Goal: Information Seeking & Learning: Compare options

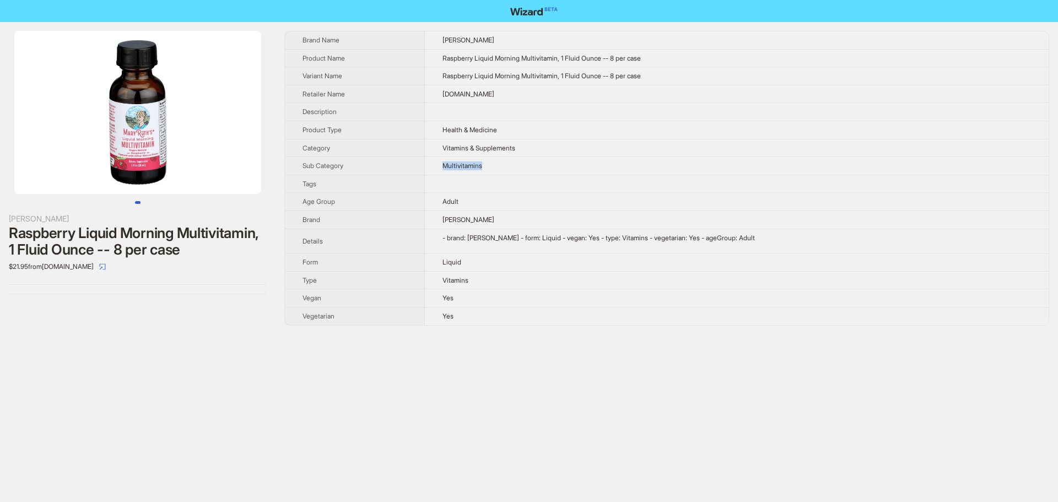
drag, startPoint x: 447, startPoint y: 172, endPoint x: 507, endPoint y: 165, distance: 60.4
click at [507, 165] on td "Multivitamins" at bounding box center [737, 166] width 624 height 18
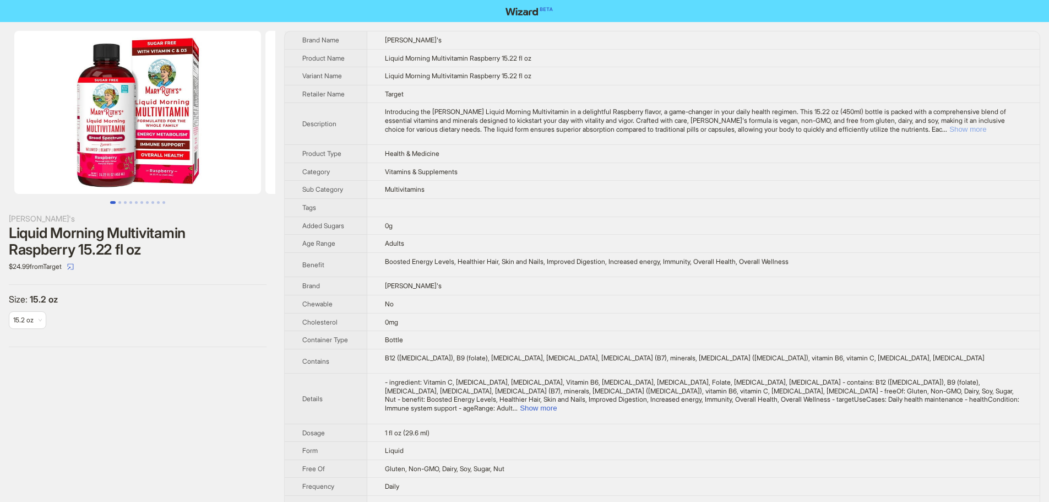
click at [987, 128] on button "Show more" at bounding box center [968, 129] width 37 height 8
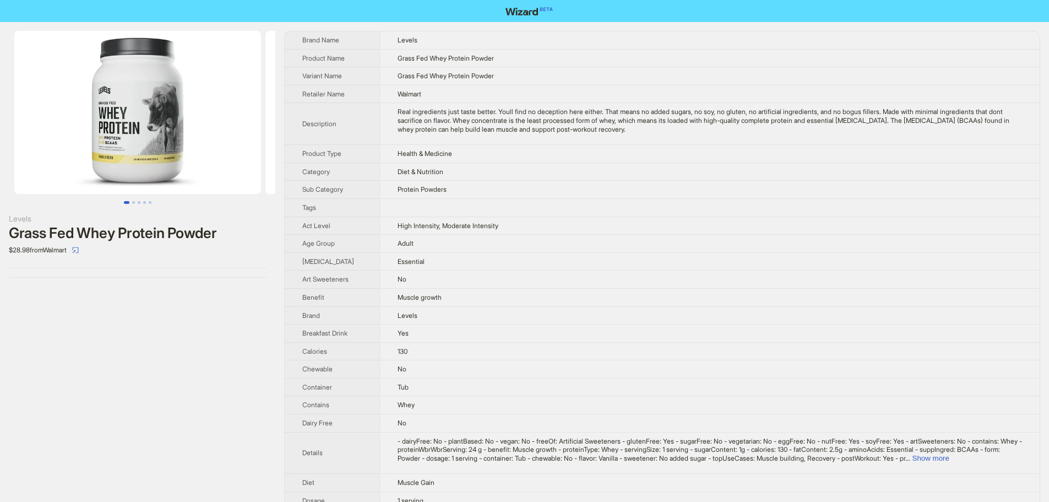
drag, startPoint x: 692, startPoint y: 156, endPoint x: 706, endPoint y: 131, distance: 28.8
click at [692, 156] on td "Health & Medicine" at bounding box center [710, 154] width 660 height 18
drag, startPoint x: 706, startPoint y: 130, endPoint x: 301, endPoint y: 40, distance: 415.4
copy tbody "Brand Name Levels Product Name Grass Fed Whey Protein Powder Variant Name Grass…"
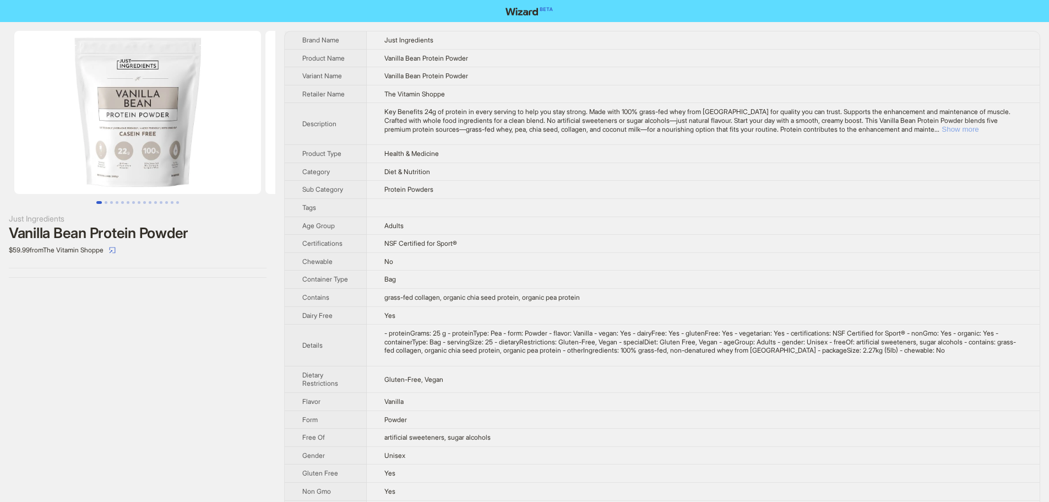
click at [979, 129] on button "Show more" at bounding box center [960, 129] width 37 height 8
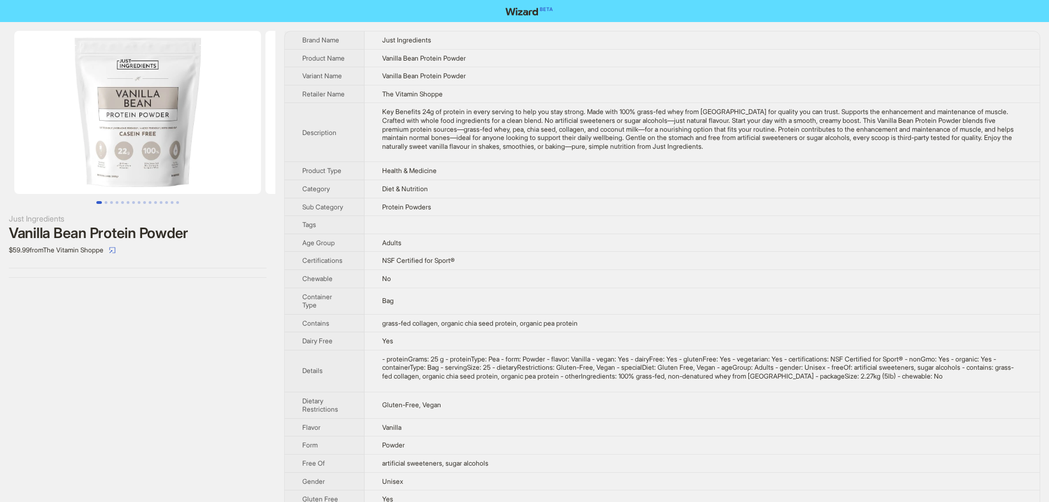
click at [500, 170] on td "Health & Medicine" at bounding box center [702, 171] width 675 height 18
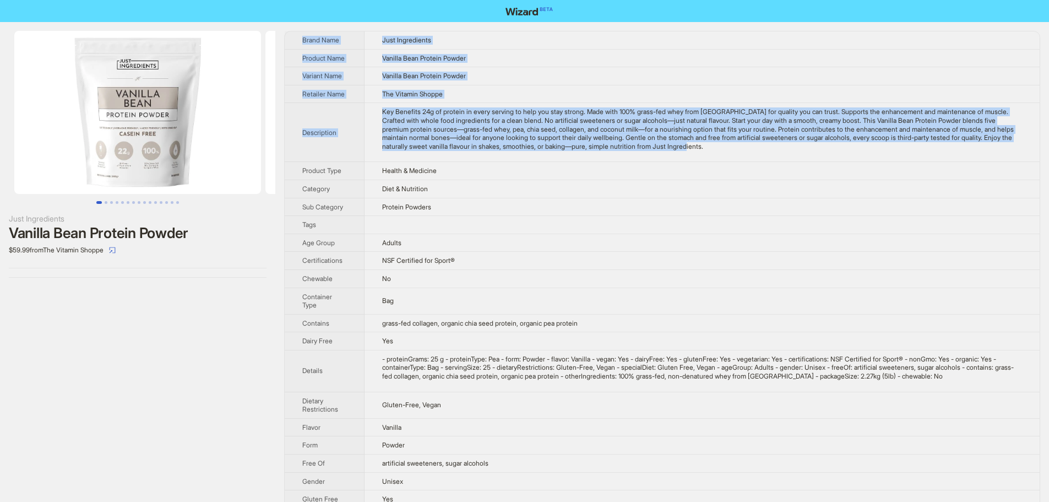
drag, startPoint x: 840, startPoint y: 151, endPoint x: 301, endPoint y: 38, distance: 550.0
click at [301, 38] on tbody "Brand Name Just Ingredients Product Name Vanilla Bean Protein Powder Variant Na…" at bounding box center [662, 363] width 755 height 664
copy tbody "Brand Name Just Ingredients Product Name Vanilla Bean Protein Powder Variant Na…"
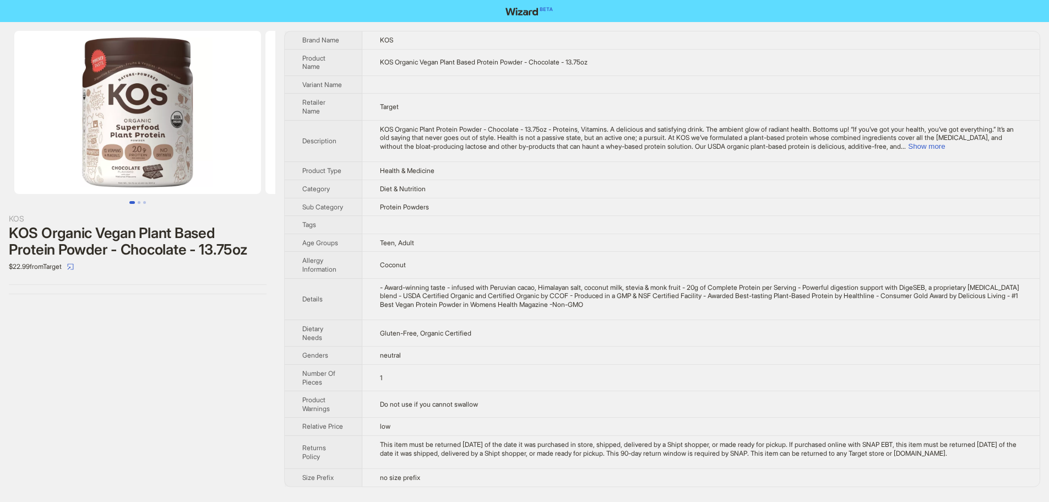
click at [421, 155] on tbody "Brand Name KOS Product Name KOS Organic Vegan Plant Based Protein Powder - Choc…" at bounding box center [662, 258] width 755 height 455
click at [404, 155] on tbody "Brand Name KOS Product Name KOS Organic Vegan Plant Based Protein Powder - Choc…" at bounding box center [666, 258] width 763 height 455
click at [74, 266] on icon "select" at bounding box center [70, 266] width 7 height 7
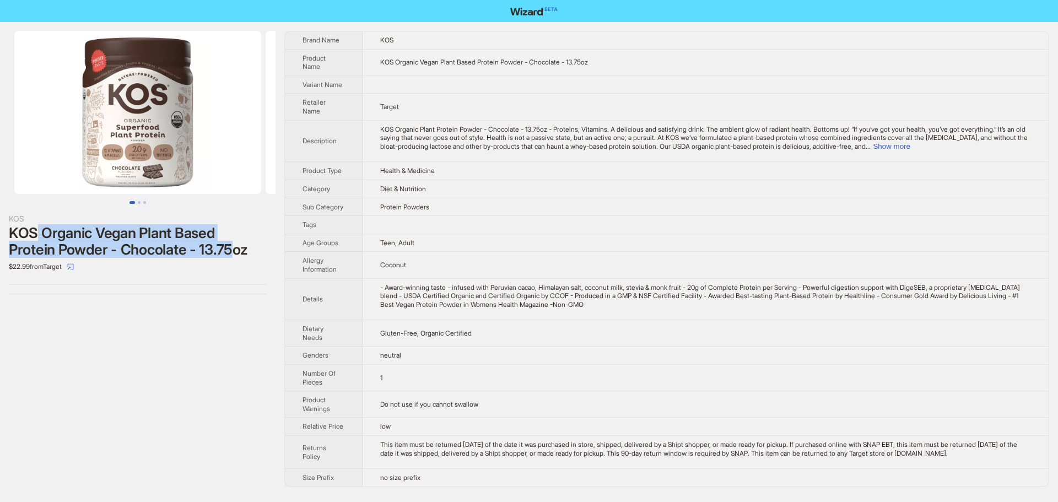
drag, startPoint x: 53, startPoint y: 233, endPoint x: 234, endPoint y: 247, distance: 180.7
click at [234, 247] on div "KOS Organic Vegan Plant Based Protein Powder - Chocolate - 13.75oz" at bounding box center [138, 241] width 258 height 33
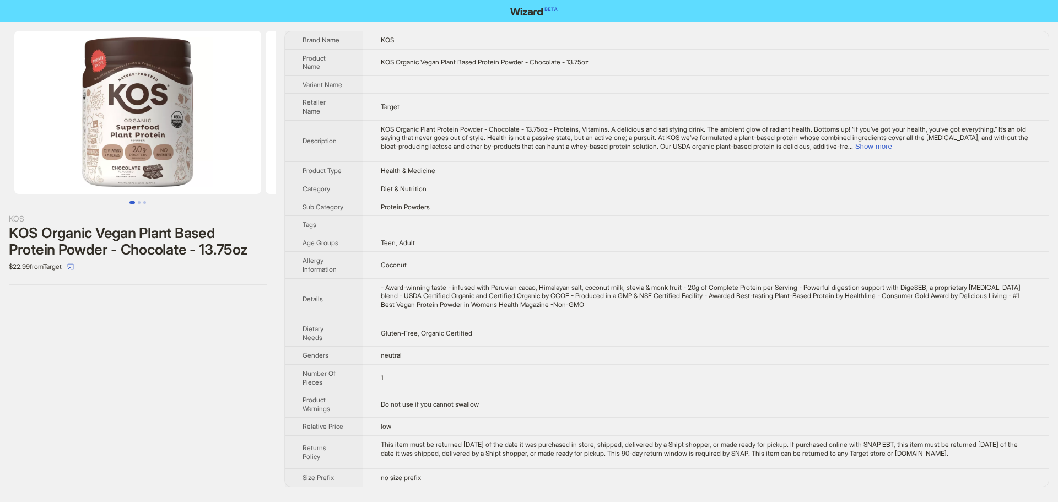
click at [456, 162] on td "KOS Organic Plant Protein Powder - Chocolate - 13.75oz - Proteins, Vitamins. A …" at bounding box center [705, 141] width 686 height 42
click at [411, 162] on td "Health & Medicine" at bounding box center [705, 171] width 686 height 18
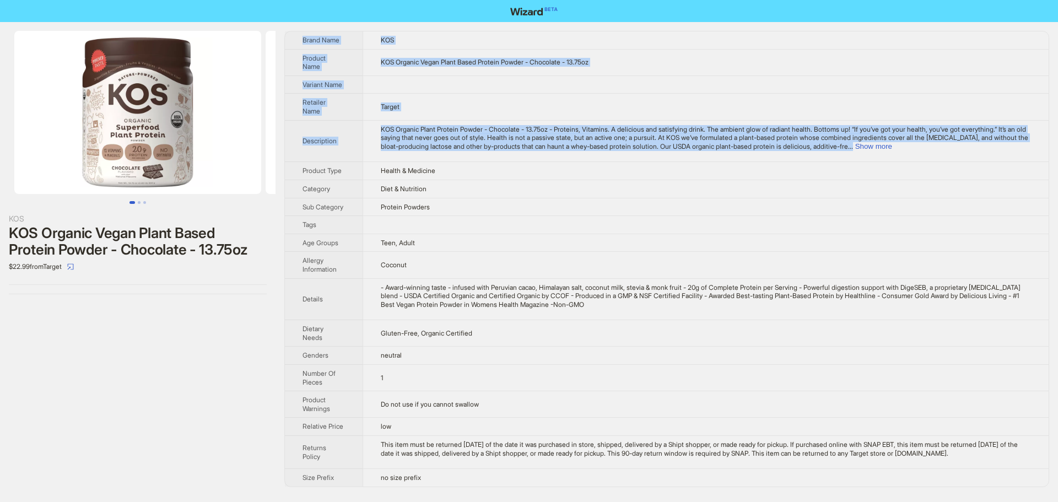
drag, startPoint x: 1020, startPoint y: 144, endPoint x: 356, endPoint y: 25, distance: 674.3
click at [356, 25] on div "KOS KOS Organic Vegan Plant Based Protein Powder - Chocolate - 13.75oz $22.99 f…" at bounding box center [529, 259] width 1058 height 474
copy tbody "Brand Name KOS Product Name KOS Organic Vegan Plant Based Protein Powder - Choc…"
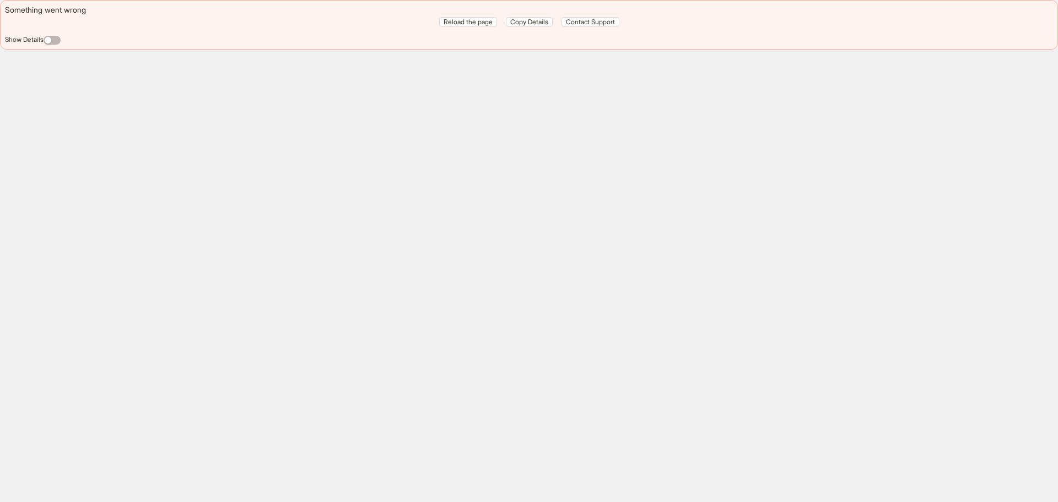
click at [567, 153] on div "Something went wrong Reload the page Copy Details Contact Support Show Details" at bounding box center [529, 251] width 1058 height 502
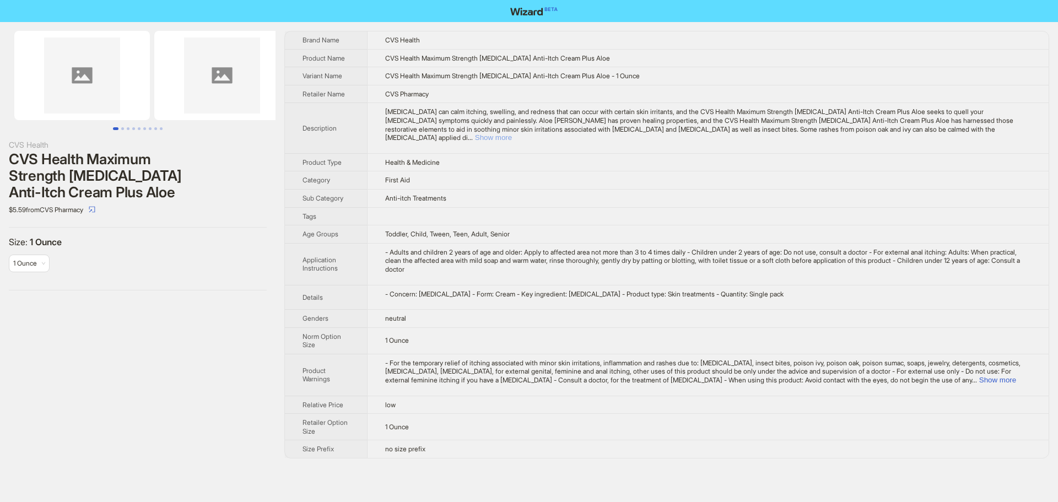
click at [512, 133] on button "Show more" at bounding box center [493, 137] width 37 height 8
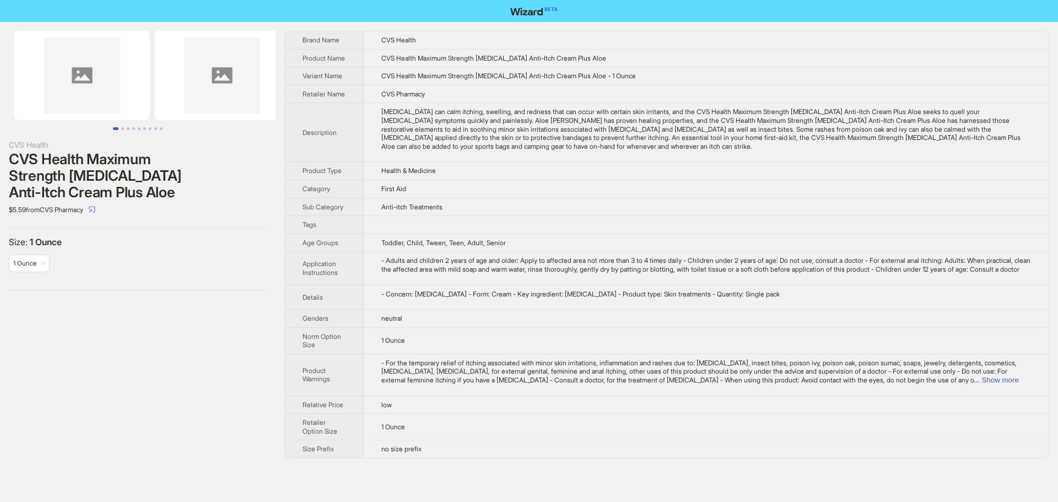
click at [838, 121] on div "[MEDICAL_DATA] can calm itching, swelling, and redness that can occur with cert…" at bounding box center [705, 128] width 649 height 43
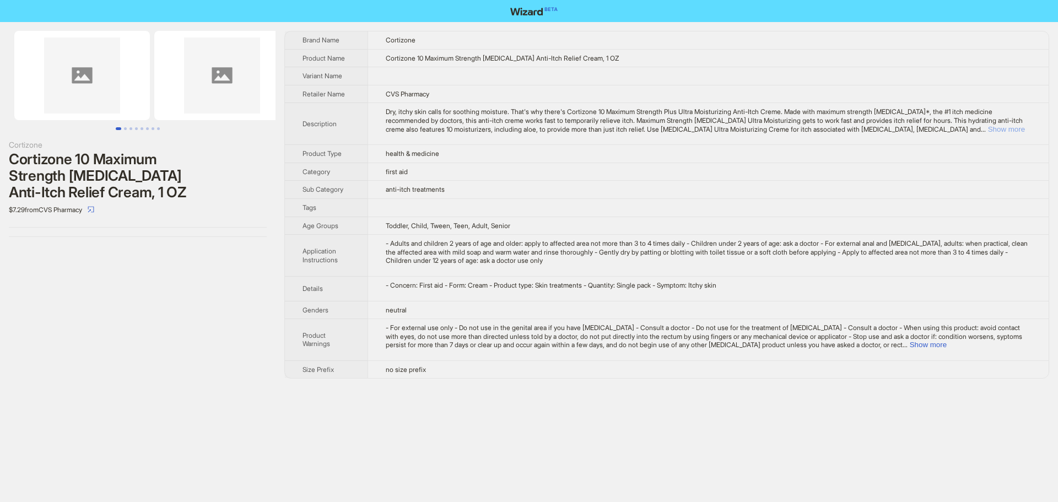
click at [1014, 130] on button "Show more" at bounding box center [1006, 129] width 37 height 8
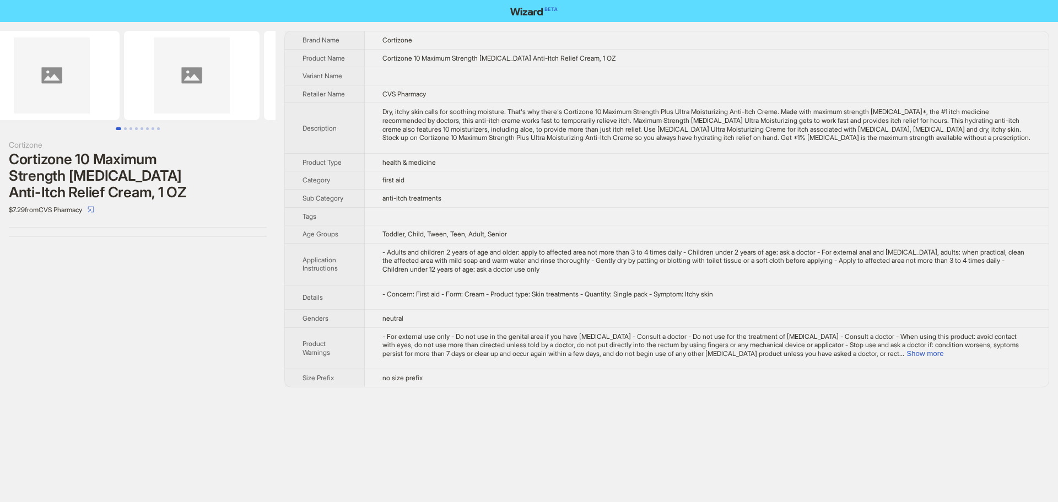
drag, startPoint x: 180, startPoint y: 88, endPoint x: 55, endPoint y: 84, distance: 125.1
click at [56, 85] on img at bounding box center [52, 75] width 136 height 89
drag, startPoint x: 170, startPoint y: 90, endPoint x: 45, endPoint y: 84, distance: 124.6
click at [19, 90] on ul at bounding box center [137, 75] width 275 height 89
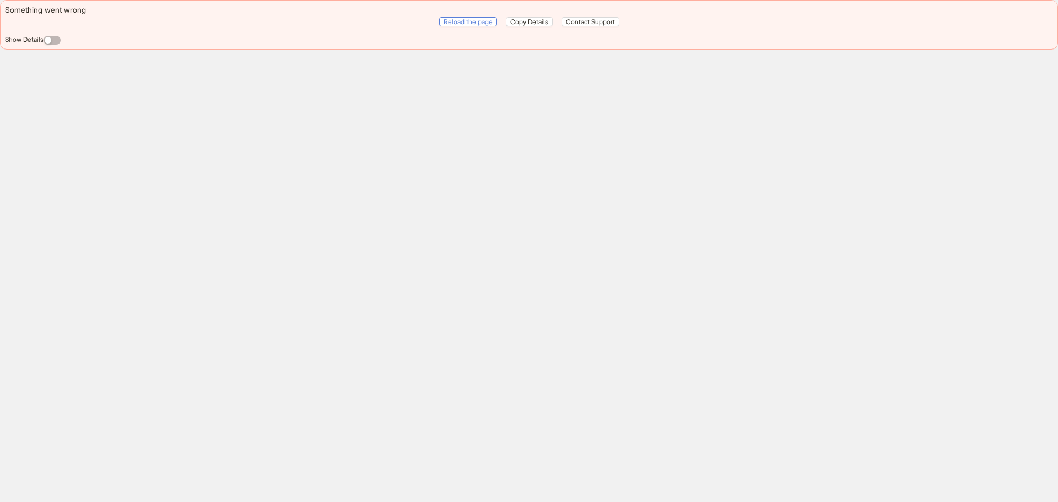
click at [473, 23] on span "Reload the page" at bounding box center [467, 22] width 49 height 8
click at [477, 18] on span "Reload the page" at bounding box center [467, 22] width 49 height 8
click at [51, 39] on div "button" at bounding box center [48, 40] width 7 height 7
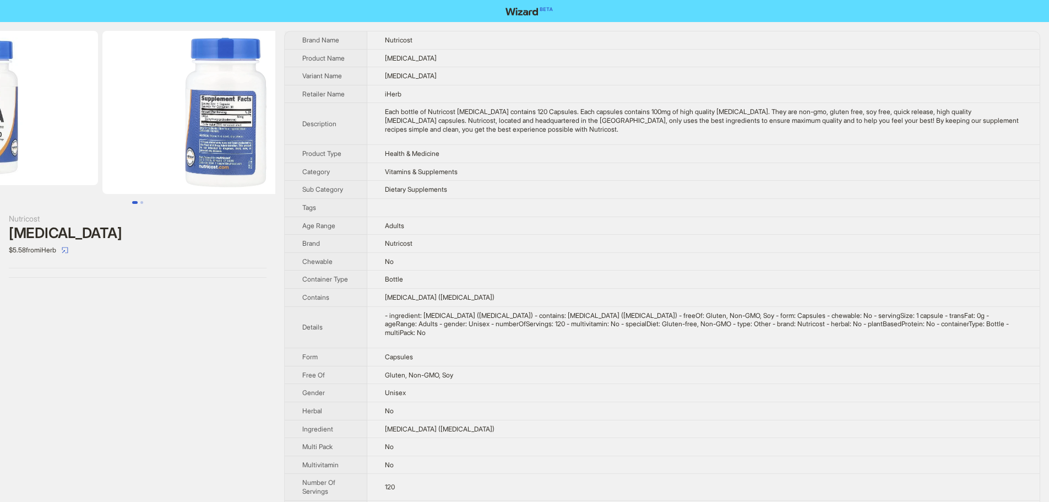
drag, startPoint x: 188, startPoint y: 110, endPoint x: 26, endPoint y: 100, distance: 162.8
click at [42, 103] on ul at bounding box center [137, 112] width 275 height 163
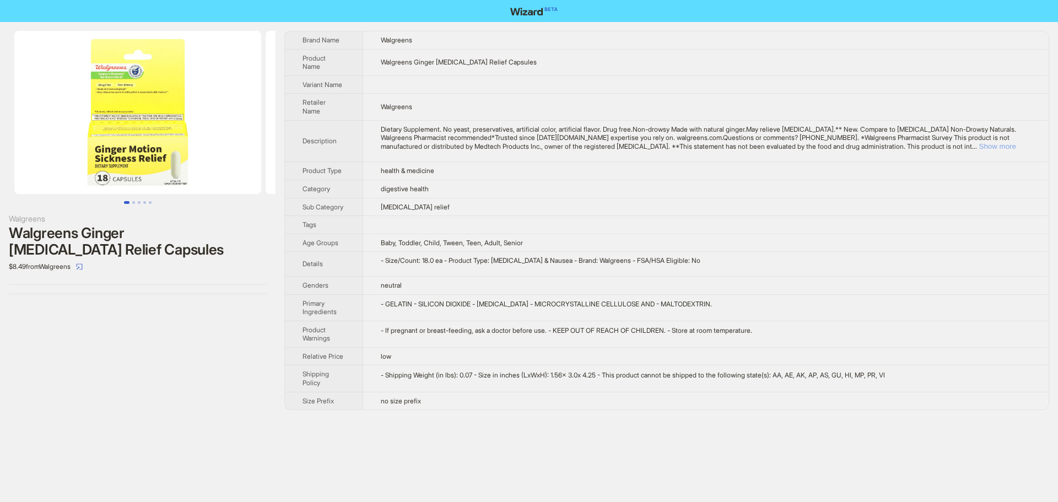
click at [1016, 142] on button "Show more" at bounding box center [997, 146] width 37 height 8
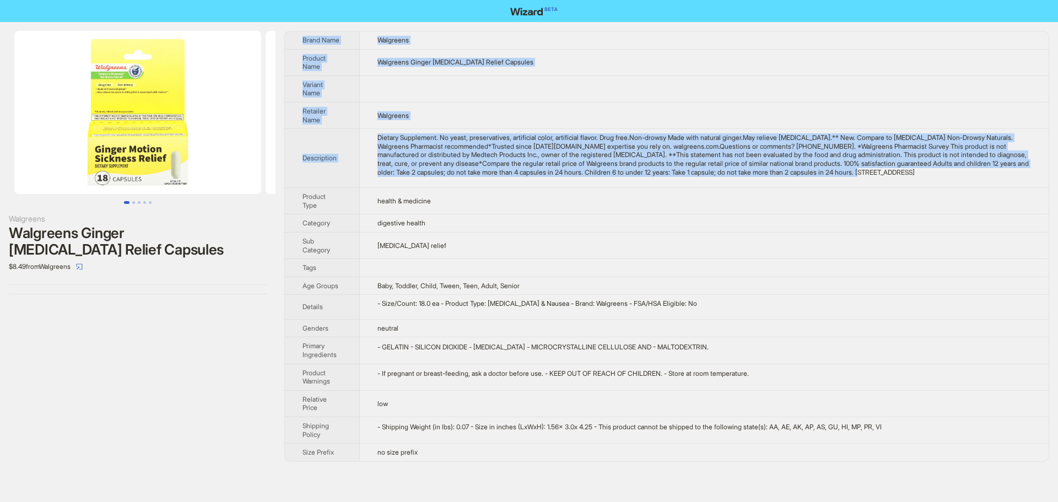
drag, startPoint x: 1011, startPoint y: 170, endPoint x: 302, endPoint y: 37, distance: 720.6
click at [302, 37] on tbody "Brand Name Walgreens Product Name Walgreens Ginger Motion Sickness Relief Capsu…" at bounding box center [666, 246] width 763 height 430
copy tbody "Brand Name Walgreens Product Name Walgreens Ginger Motion Sickness Relief Capsu…"
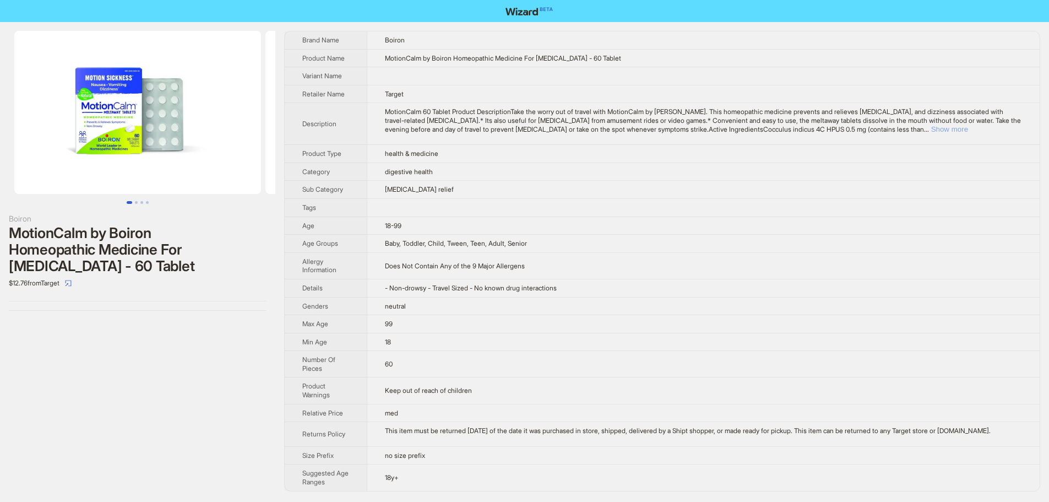
click at [968, 130] on button "Show more" at bounding box center [949, 129] width 37 height 8
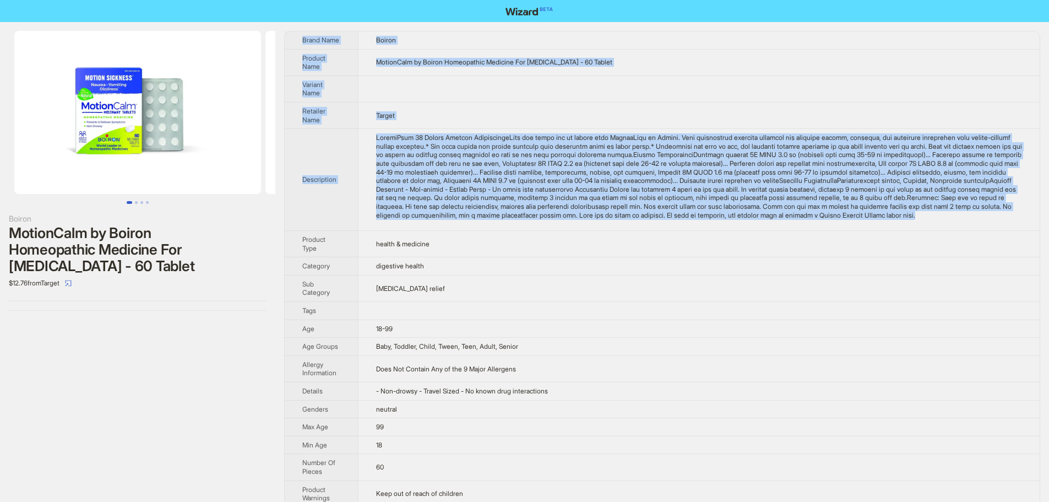
drag, startPoint x: 623, startPoint y: 231, endPoint x: 285, endPoint y: 48, distance: 384.8
click at [285, 48] on tbody "Brand Name Boiron Product Name MotionCalm by Boiron Homeopathic Medicine For Mo…" at bounding box center [662, 317] width 755 height 573
copy tbody "Brand Name Boiron Product Name MotionCalm by Boiron Homeopathic Medicine For Mo…"
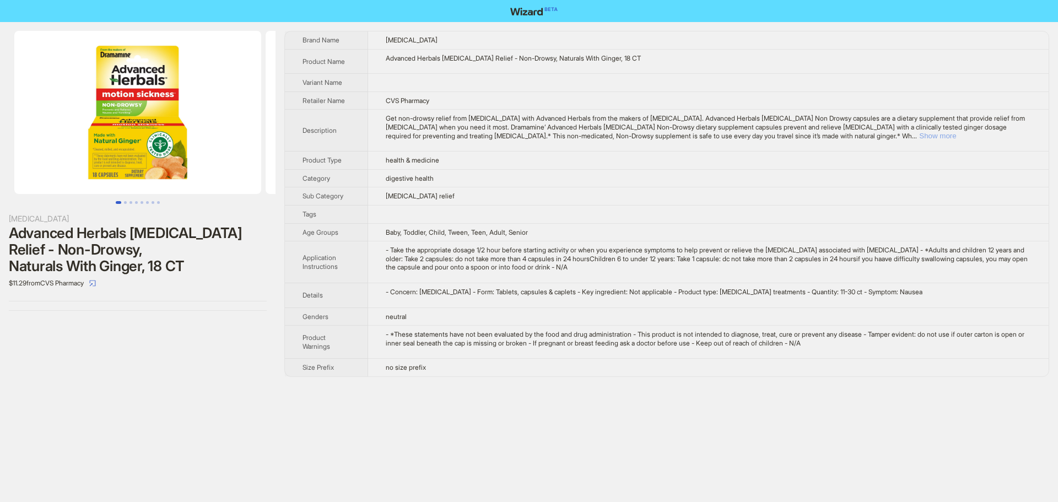
click at [956, 138] on button "Show more" at bounding box center [937, 136] width 37 height 8
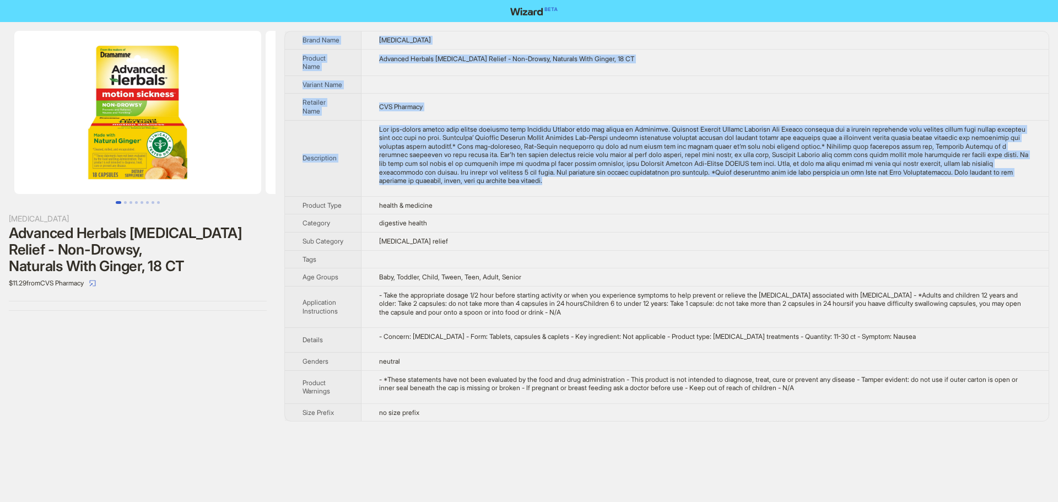
drag, startPoint x: 755, startPoint y: 187, endPoint x: 291, endPoint y: 33, distance: 488.1
click at [291, 33] on tbody "Brand Name Dramamine Product Name Advanced Herbals Motion Sickness Relief - Non…" at bounding box center [666, 225] width 763 height 389
copy tbody "Brand Name Dramamine Product Name Advanced Herbals Motion Sickness Relief - Non…"
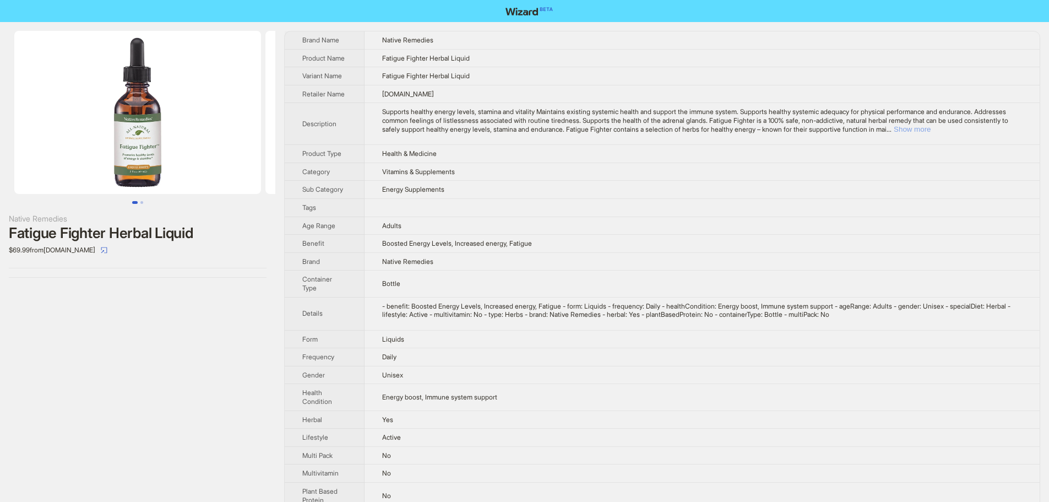
click at [931, 125] on button "Show more" at bounding box center [912, 129] width 37 height 8
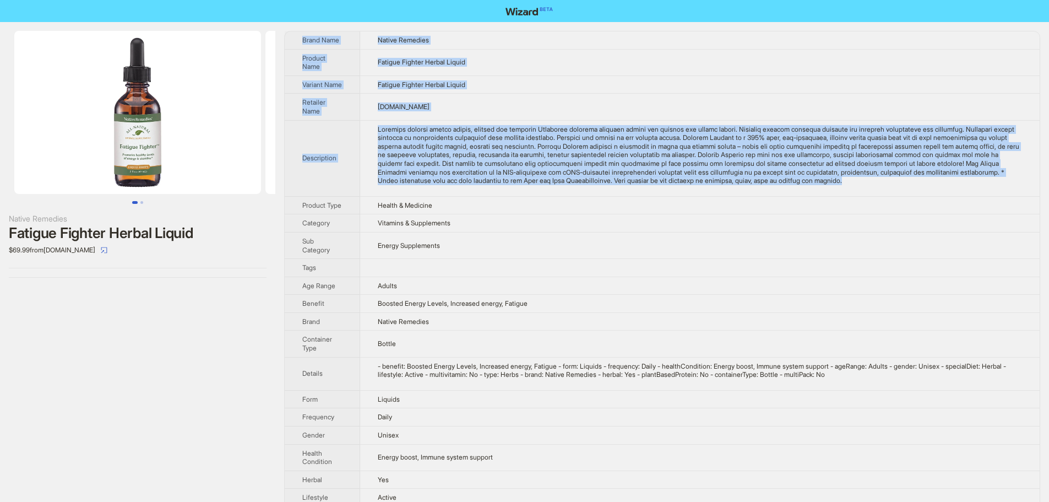
drag, startPoint x: 426, startPoint y: 205, endPoint x: 291, endPoint y: 34, distance: 218.0
click at [291, 34] on tbody "Brand Name Native Remedies Product Name Fatigue Fighter Herbal Liquid Variant N…" at bounding box center [662, 317] width 755 height 573
copy tbody "Brand Name Native Remedies Product Name Fatigue Fighter Herbal Liquid Variant N…"
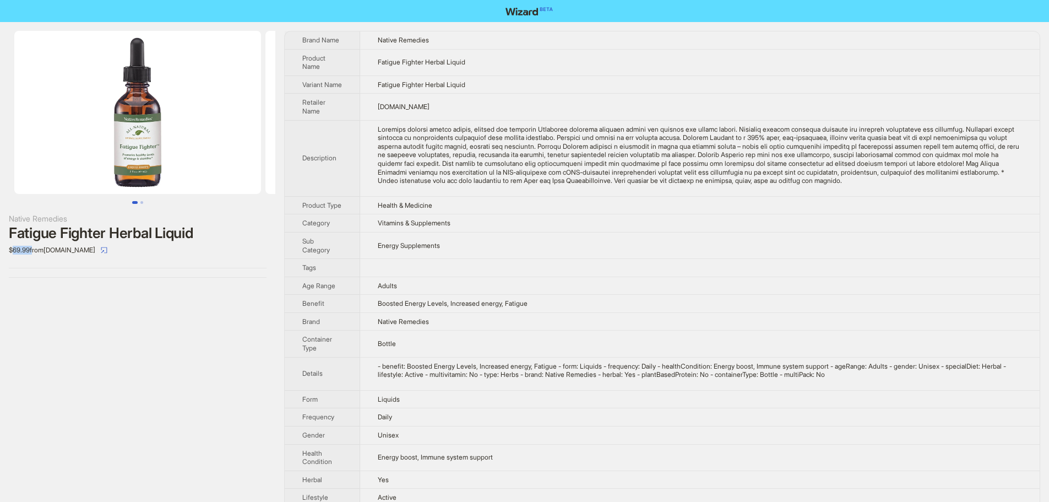
drag, startPoint x: 33, startPoint y: 252, endPoint x: 63, endPoint y: 323, distance: 77.5
click at [14, 252] on div "$69.99 from GoSupps.com" at bounding box center [138, 250] width 258 height 18
click at [100, 318] on div "Native Remedies Fatigue Fighter Herbal Liquid $69.99 from GoSupps.com" at bounding box center [137, 318] width 275 height 592
click at [179, 317] on div "Native Remedies Fatigue Fighter Herbal Liquid $69.99 from GoSupps.com" at bounding box center [137, 318] width 275 height 592
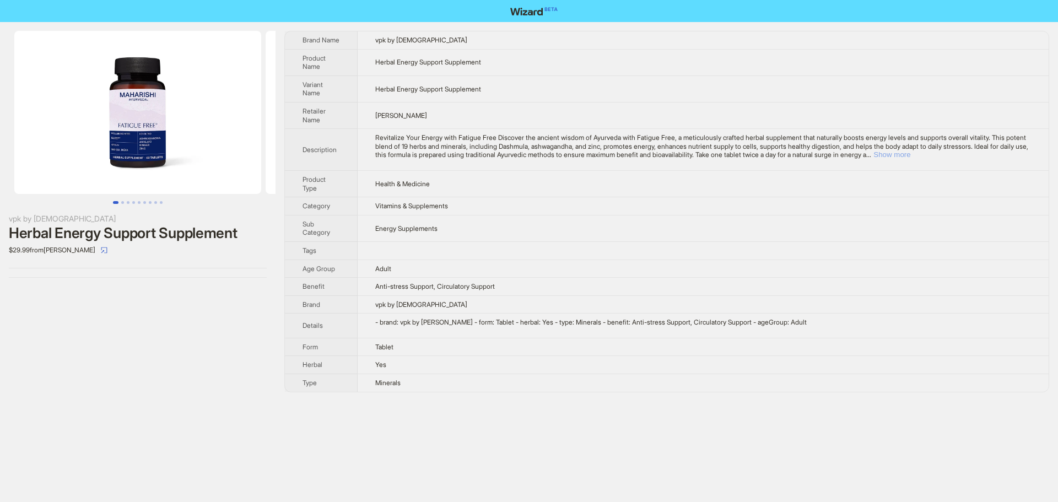
click at [873, 159] on button "Show more" at bounding box center [891, 154] width 37 height 8
click at [529, 156] on div "Revitalize Your Energy with Fatigue Free Discover the ancient wisdom of Ayurved…" at bounding box center [703, 146] width 656 height 26
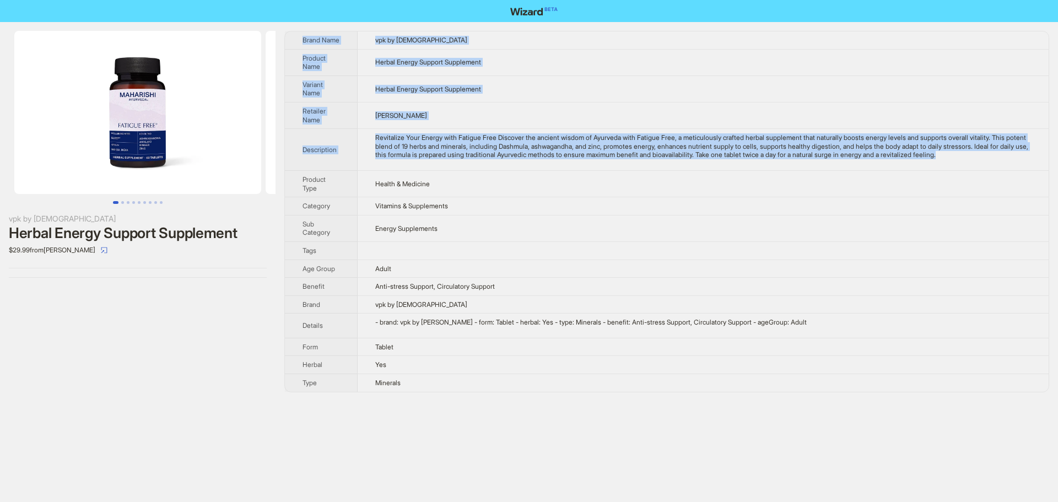
drag, startPoint x: 445, startPoint y: 165, endPoint x: 303, endPoint y: 41, distance: 188.6
click at [303, 41] on tbody "Brand Name vpk by [PERSON_NAME] Product Name Herbal Energy Support Supplement V…" at bounding box center [666, 211] width 763 height 360
copy tbody "Brand Name vpk by [PERSON_NAME] Product Name Herbal Energy Support Supplement V…"
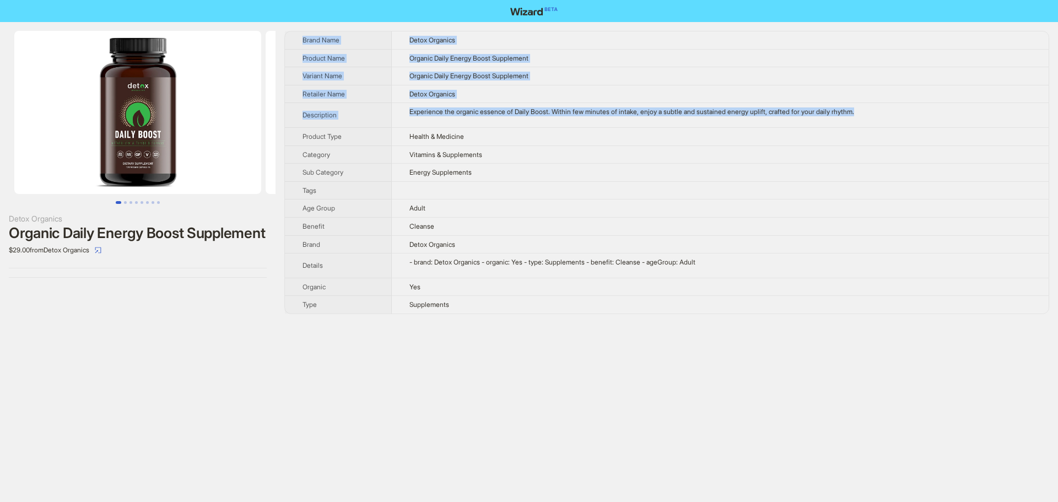
drag, startPoint x: 886, startPoint y: 111, endPoint x: 301, endPoint y: 41, distance: 589.1
click at [301, 41] on tbody "Brand Name Detox Organics Product Name Organic Daily Energy Boost Supplement Va…" at bounding box center [666, 172] width 763 height 282
copy tbody "Brand Name Detox Organics Product Name Organic Daily Energy Boost Supplement Va…"
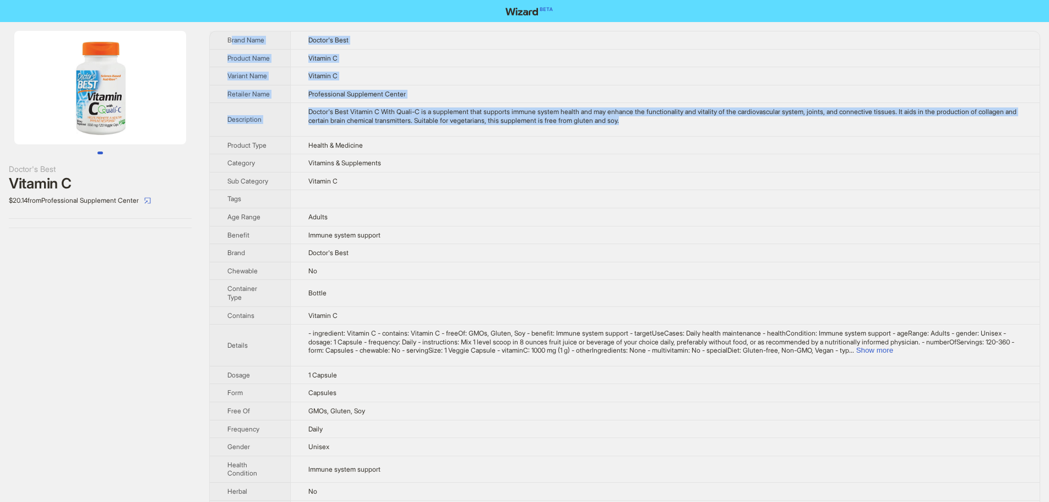
drag, startPoint x: 700, startPoint y: 127, endPoint x: 230, endPoint y: 37, distance: 477.8
click at [230, 37] on tbody "Brand Name Doctor's Best Product Name Vitamin C Variant Name Vitamin C Retailer…" at bounding box center [625, 402] width 830 height 743
copy tbody "Brand Name Doctor's Best Product Name Vitamin C Variant Name Vitamin C Retailer…"
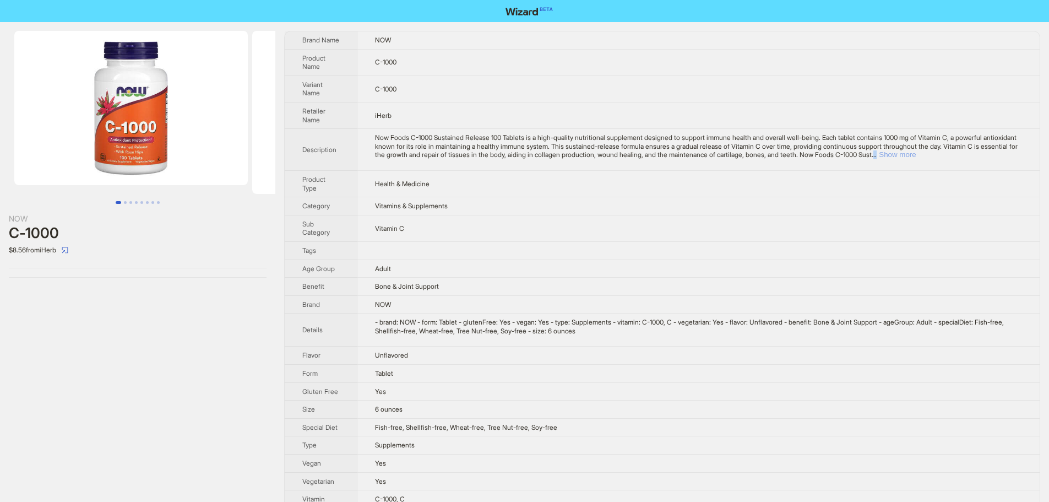
drag, startPoint x: 979, startPoint y: 151, endPoint x: 990, endPoint y: 151, distance: 10.5
click at [986, 151] on div "Now Foods C-1000 Sustained Release 100 Tablets is a high-quality nutritional su…" at bounding box center [698, 146] width 647 height 26
click at [916, 150] on button "Show more" at bounding box center [897, 154] width 37 height 8
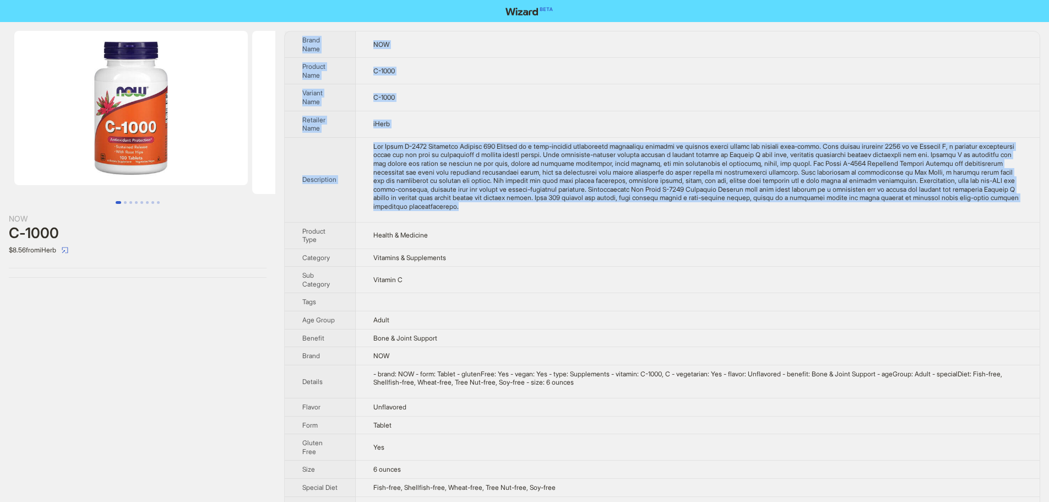
drag, startPoint x: 693, startPoint y: 208, endPoint x: 294, endPoint y: 37, distance: 434.3
click at [294, 37] on tbody "Brand Name NOW Product Name C-1000 Variant Name C-1000 Retailer Name iHerb Desc…" at bounding box center [662, 299] width 755 height 537
copy tbody "Brand Name NOW Product Name C-1000 Variant Name C-1000 Retailer Name iHerb Desc…"
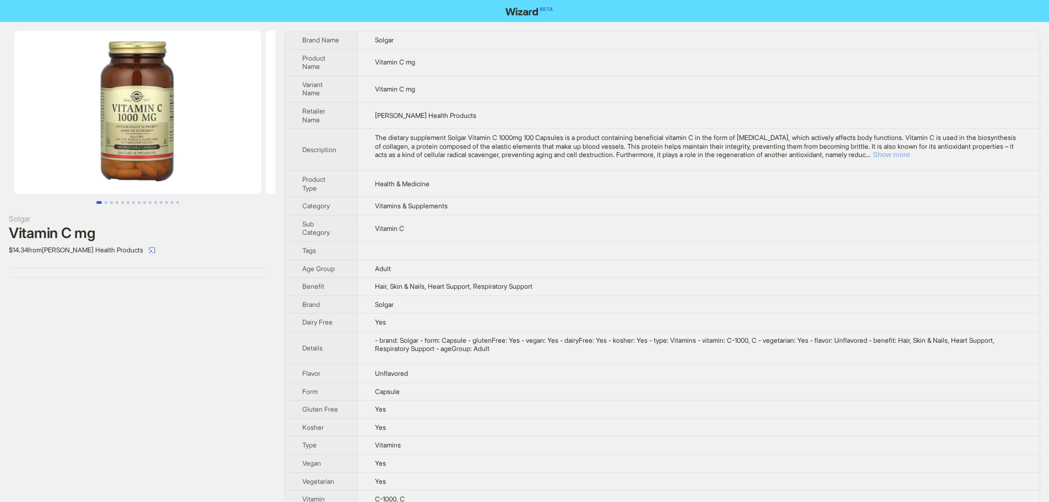
click at [910, 153] on button "Show more" at bounding box center [891, 154] width 37 height 8
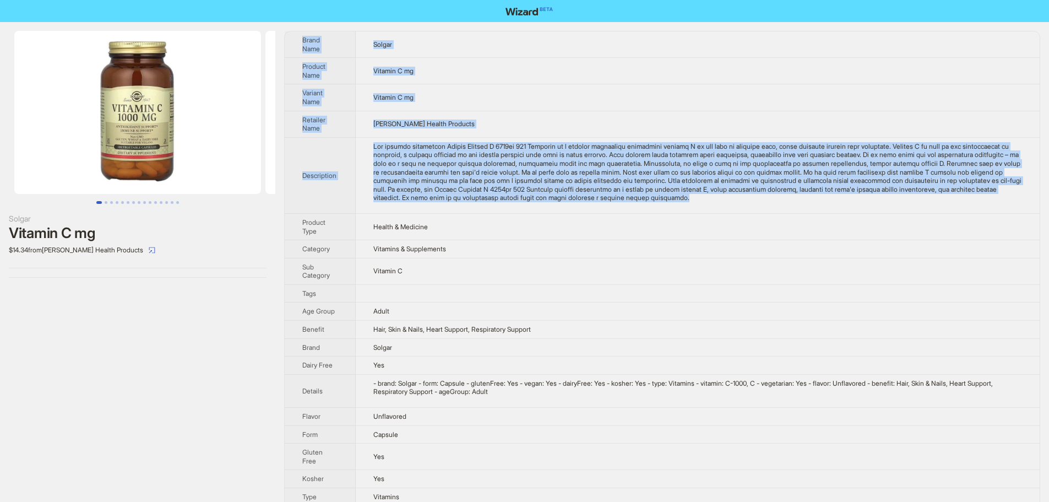
drag, startPoint x: 871, startPoint y: 205, endPoint x: 290, endPoint y: 41, distance: 603.7
click at [290, 41] on tbody "Brand Name Solgar Product Name Vitamin C mg Variant Name Vitamin C mg Retailer …" at bounding box center [662, 295] width 755 height 528
copy tbody "Lorem Ipsu Dolors Ametcon Adip Elitsed D ei Tempori Utla Etdolor M al Enimadmi …"
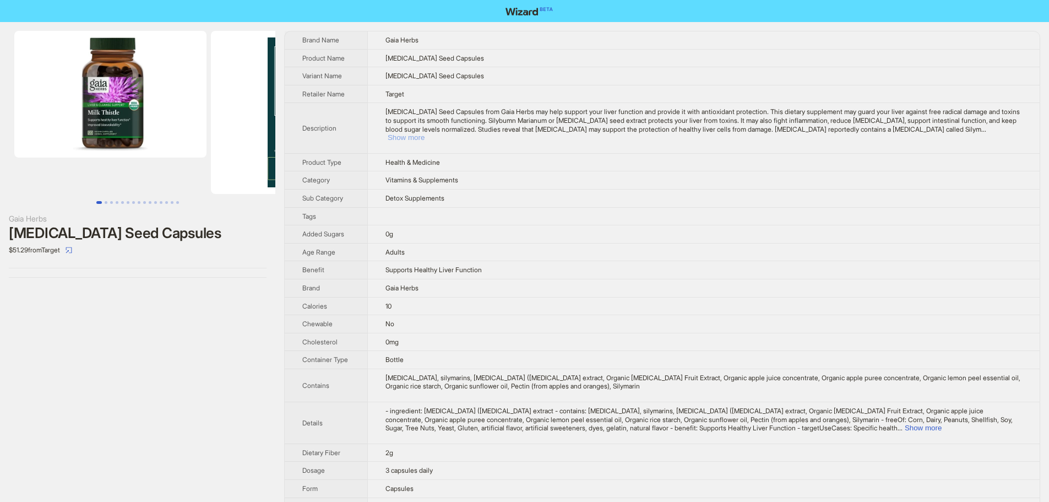
click at [425, 133] on button "Show more" at bounding box center [406, 137] width 37 height 8
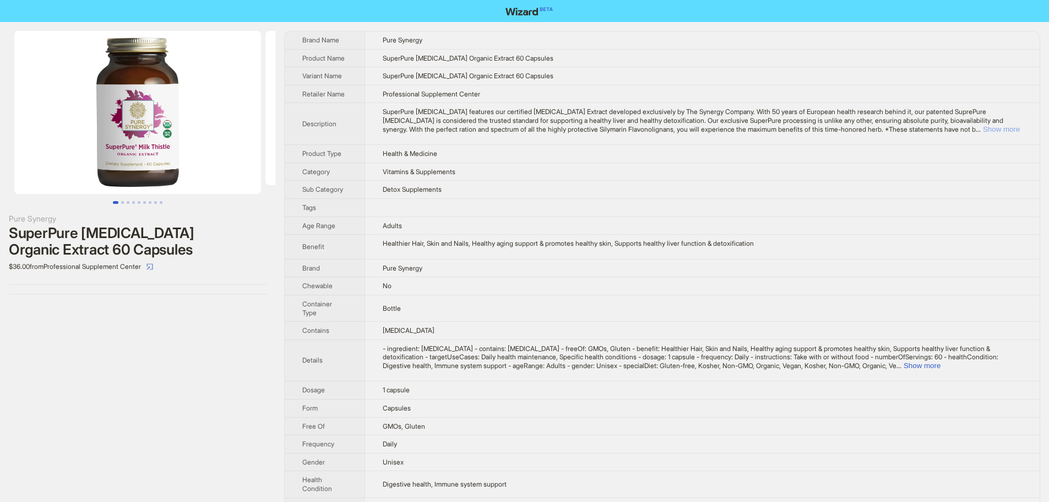
click at [1004, 131] on button "Show more" at bounding box center [1001, 129] width 37 height 8
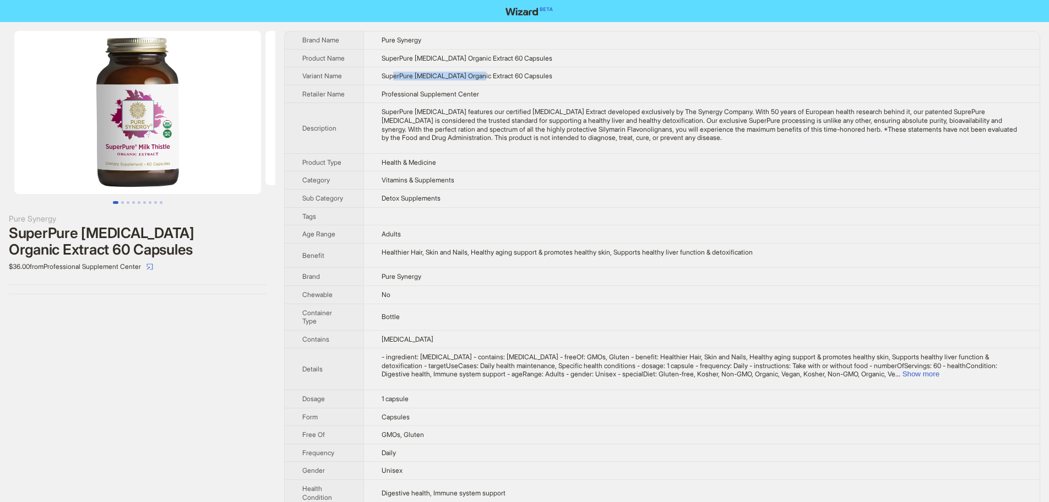
drag, startPoint x: 480, startPoint y: 78, endPoint x: 395, endPoint y: 79, distance: 84.8
click at [395, 79] on span "SuperPure Milk Thistle Organic Extract 60 Capsules" at bounding box center [467, 76] width 171 height 8
click at [940, 375] on button "Show more" at bounding box center [921, 374] width 37 height 8
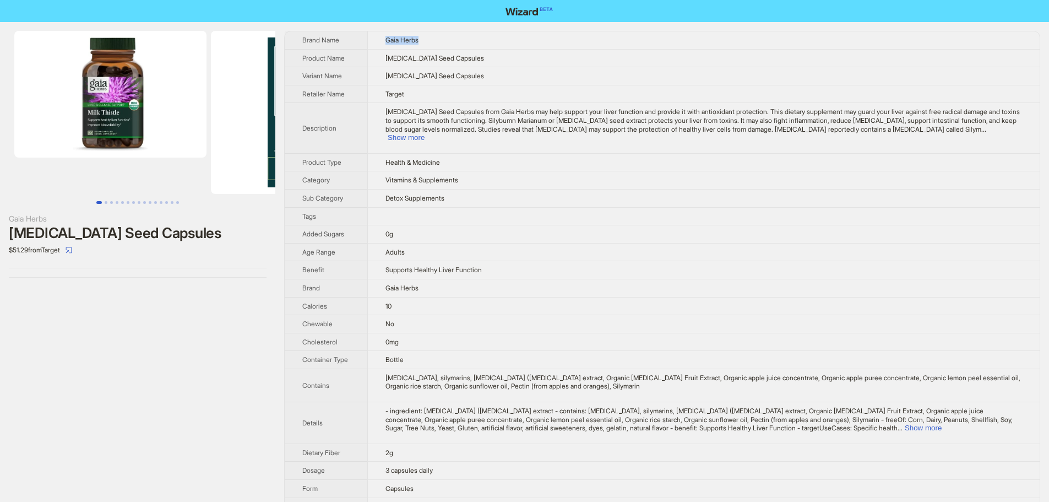
drag, startPoint x: 446, startPoint y: 37, endPoint x: 383, endPoint y: 46, distance: 63.5
click at [383, 46] on td "Gaia Herbs" at bounding box center [703, 40] width 673 height 18
copy span "Gaia Herbs"
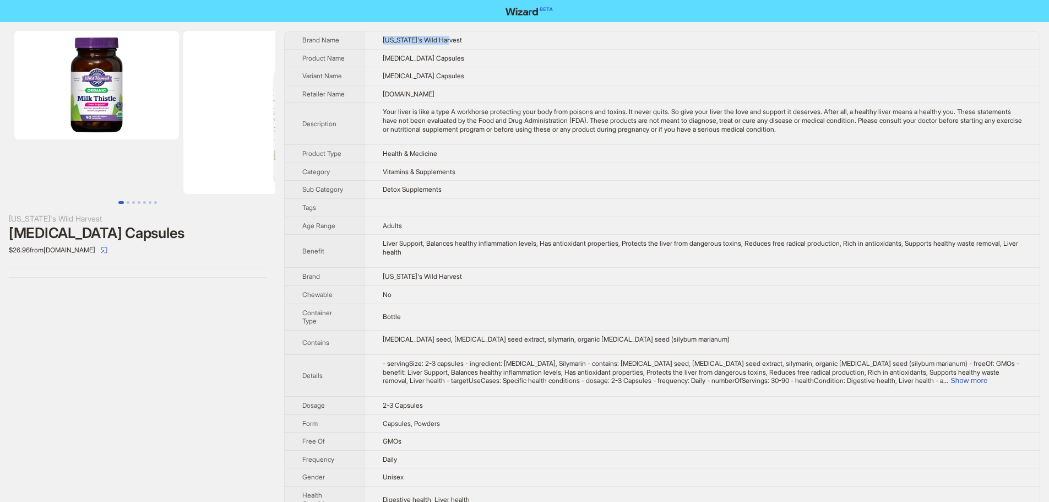
drag, startPoint x: 461, startPoint y: 40, endPoint x: 380, endPoint y: 41, distance: 81.0
click at [380, 41] on td "[US_STATE]'s Wild Harvest" at bounding box center [702, 40] width 675 height 18
copy span "Oregon's Wild Harvest"
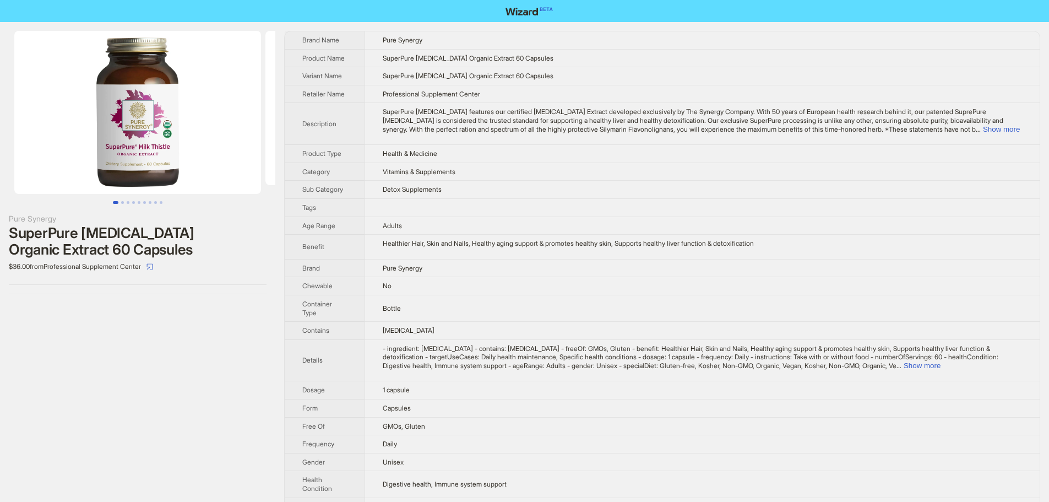
drag, startPoint x: 480, startPoint y: 41, endPoint x: 446, endPoint y: 31, distance: 34.9
click at [478, 40] on td "Pure Synergy" at bounding box center [702, 40] width 675 height 18
drag, startPoint x: 446, startPoint y: 31, endPoint x: 380, endPoint y: 39, distance: 66.5
click at [380, 39] on td "Pure Synergy" at bounding box center [702, 40] width 675 height 18
copy span "Pure Synergy"
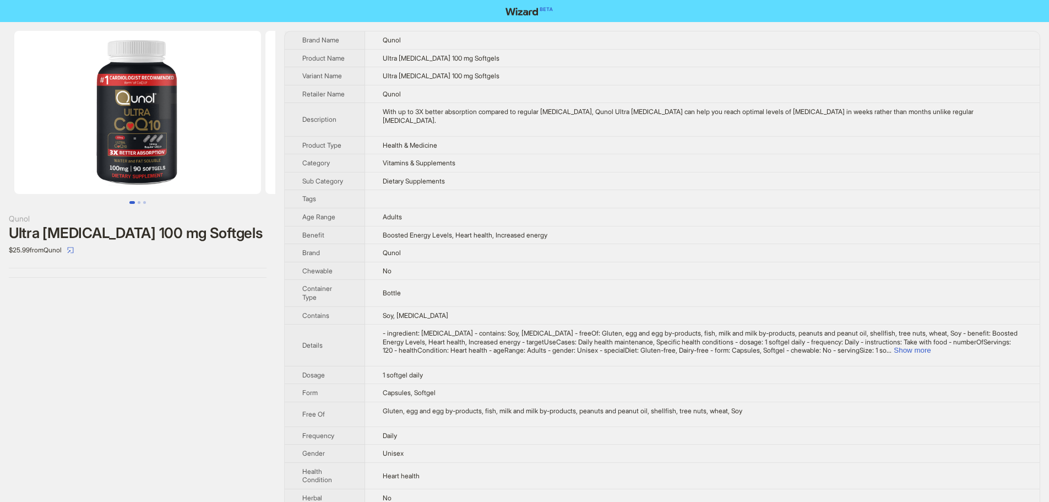
click at [599, 154] on td "Vitamins & Supplements" at bounding box center [702, 163] width 675 height 18
click at [931, 346] on button "Show more" at bounding box center [912, 350] width 37 height 8
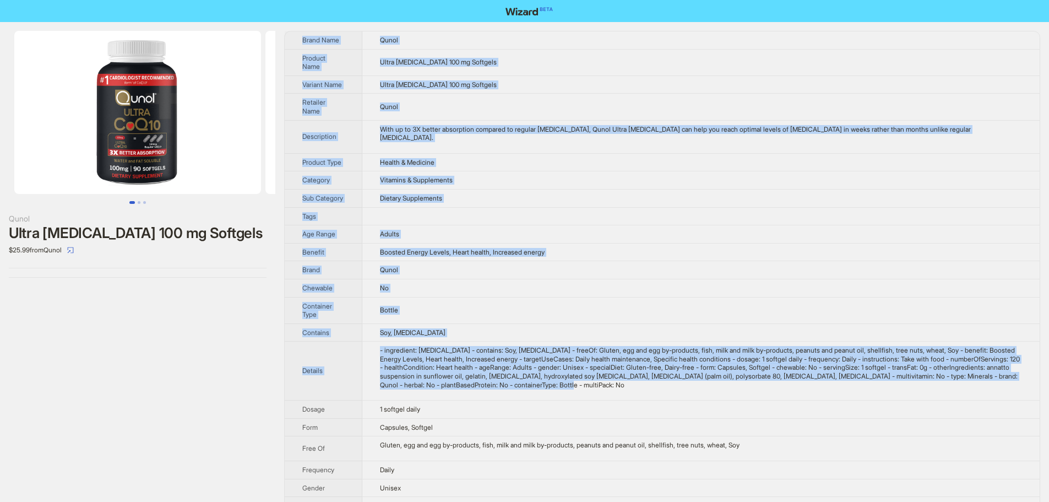
drag, startPoint x: 724, startPoint y: 369, endPoint x: 301, endPoint y: 37, distance: 537.9
click at [301, 37] on tbody "Brand Name Qunol Product Name Ultra CoQ10 100 mg Softgels Variant Name Ultra Co…" at bounding box center [662, 411] width 755 height 760
copy tbody "Brand Name Qunol Product Name Ultra CoQ10 100 mg Softgels Variant Name Ultra Co…"
click at [651, 207] on td at bounding box center [701, 216] width 678 height 18
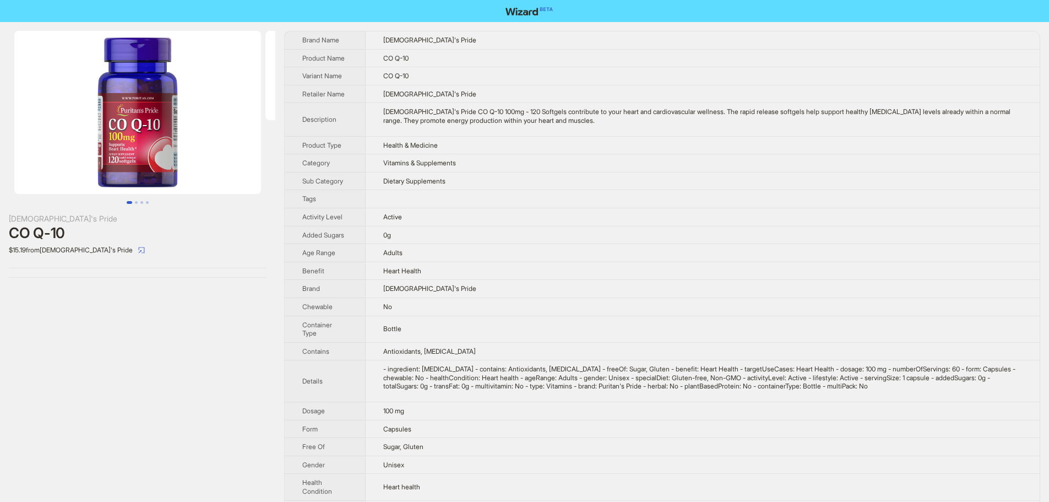
click at [798, 226] on td "0g" at bounding box center [703, 235] width 674 height 18
drag, startPoint x: 917, startPoint y: 366, endPoint x: 927, endPoint y: 366, distance: 9.4
click at [927, 366] on div "- ingredient: CoQ10 - contains: Antioxidants, CoQ10 - freeOf: Sugar, Gluten - b…" at bounding box center [702, 378] width 639 height 26
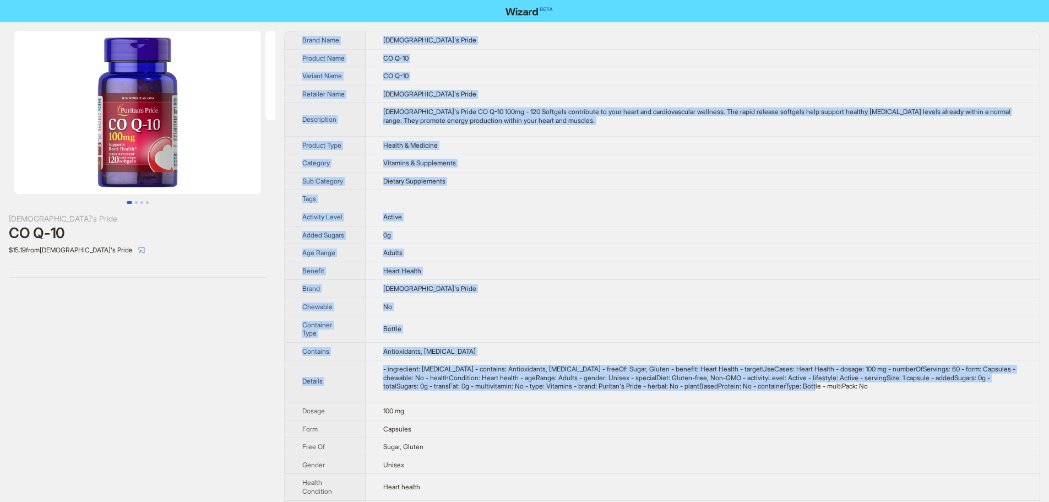
drag, startPoint x: 907, startPoint y: 394, endPoint x: 299, endPoint y: 37, distance: 704.9
click at [299, 37] on tbody "Brand Name Puritan's Pride Product Name CO Q-10 Variant Name CO Q-10 Retailer N…" at bounding box center [662, 395] width 755 height 728
copy tbody "Brand Name Puritan's Pride Product Name CO Q-10 Variant Name CO Q-10 Retailer N…"
click at [544, 215] on td "Active" at bounding box center [703, 217] width 674 height 18
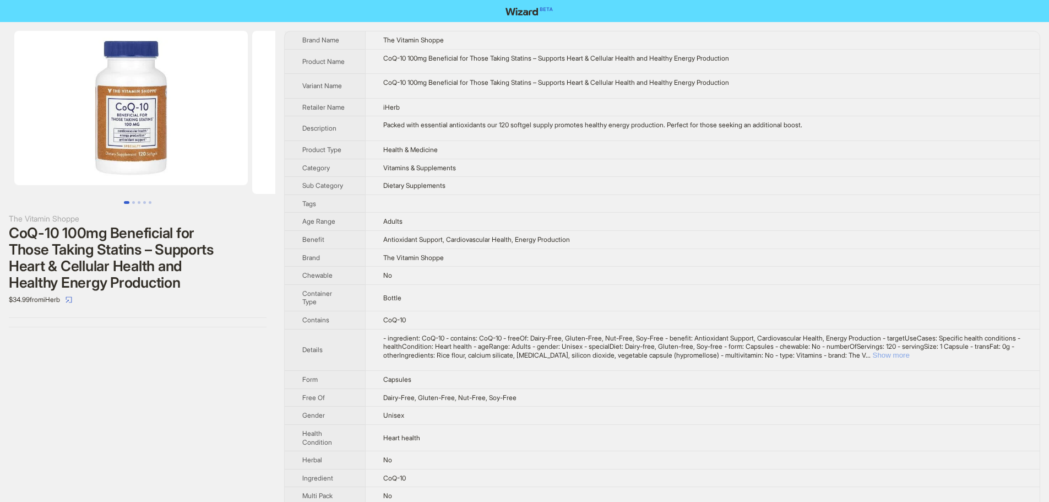
click at [910, 353] on button "Show more" at bounding box center [891, 355] width 37 height 8
click at [455, 167] on span "Vitamins & Supplements" at bounding box center [418, 168] width 73 height 8
drag, startPoint x: 638, startPoint y: 368, endPoint x: 308, endPoint y: 31, distance: 471.3
click at [308, 31] on div "Brand Name The Vitamin Shoppe Product Name CoQ-10 100mg Beneficial for Those Ta…" at bounding box center [662, 370] width 756 height 679
copy tbody "Brand Name The Vitamin Shoppe Product Name CoQ-10 100mg Beneficial for Those Ta…"
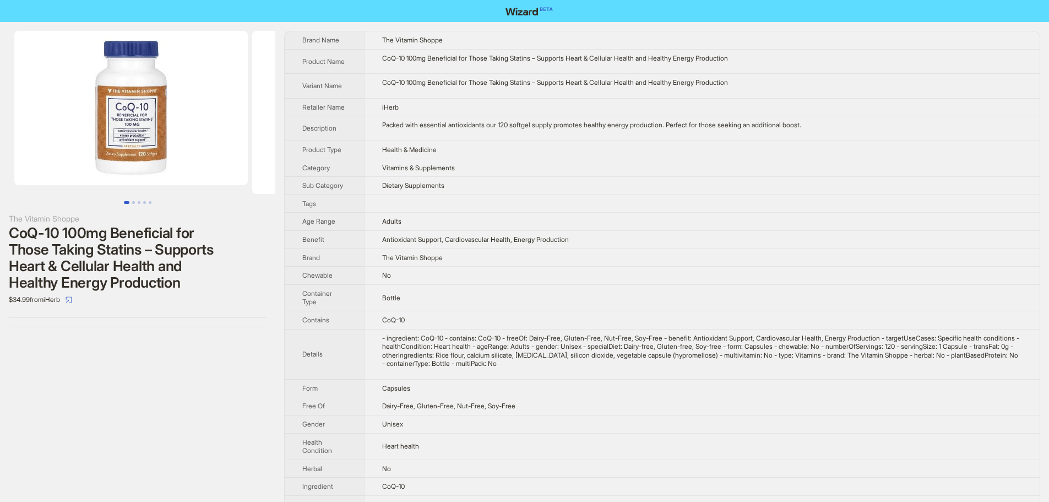
click at [169, 369] on div "The Vitamin Shoppe CoQ-10 100mg Beneficial for Those Taking Statins – Supports …" at bounding box center [137, 370] width 275 height 696
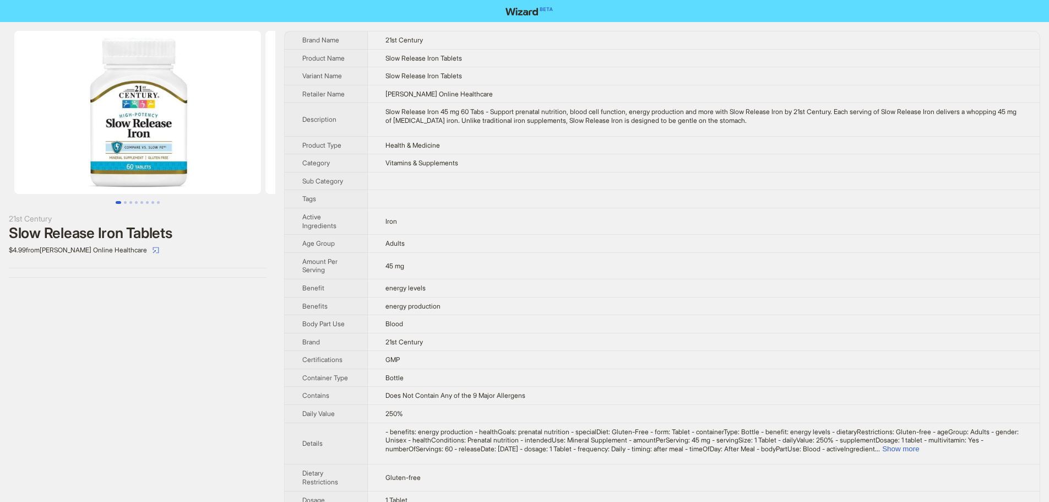
drag, startPoint x: 178, startPoint y: 109, endPoint x: 89, endPoint y: 102, distance: 88.9
click at [101, 105] on img at bounding box center [137, 112] width 247 height 163
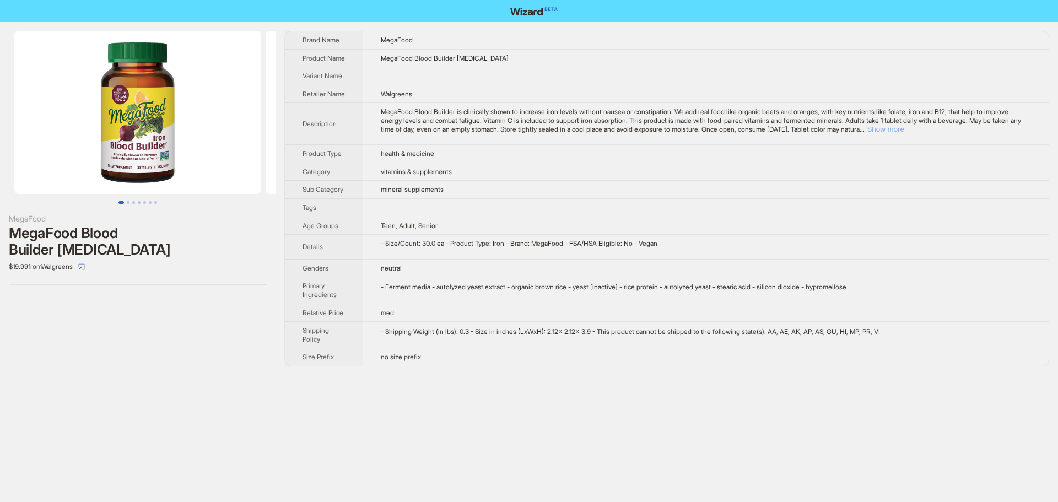
click at [903, 133] on button "Show more" at bounding box center [884, 129] width 37 height 8
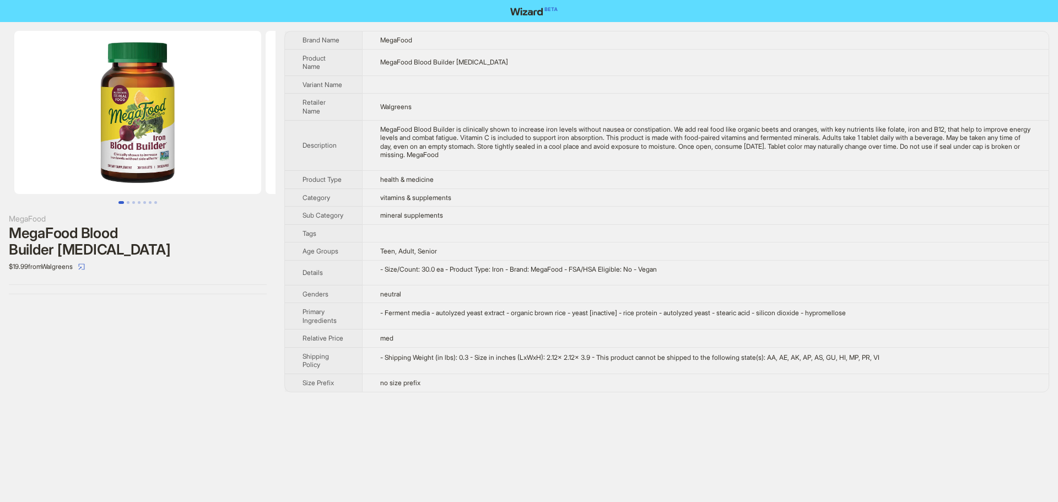
click at [646, 75] on td "MegaFood Blood Builder Iron Supplement" at bounding box center [705, 62] width 686 height 26
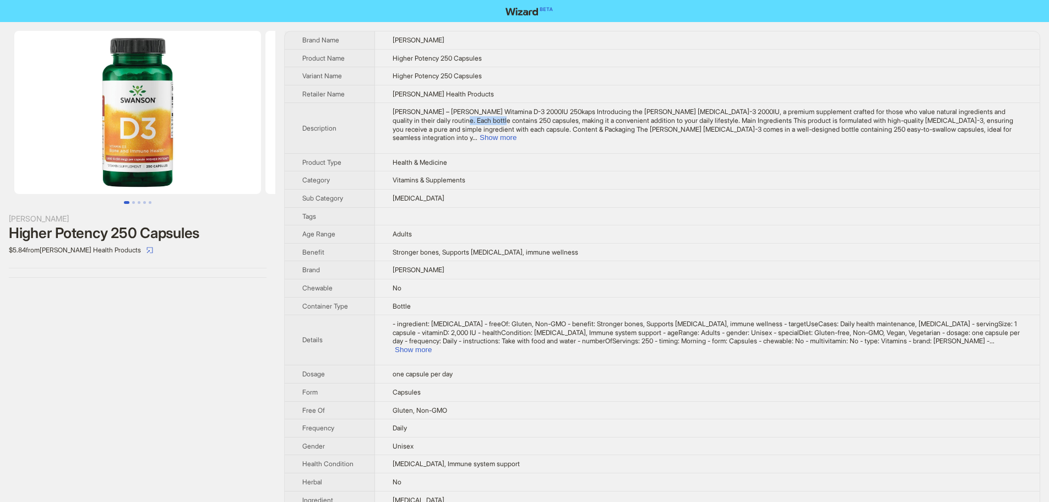
drag, startPoint x: 491, startPoint y: 123, endPoint x: 446, endPoint y: 121, distance: 45.8
click at [448, 119] on span "[PERSON_NAME] – [PERSON_NAME] Witamina D-3 2000IU 250kaps Introducing the [PERS…" at bounding box center [703, 124] width 621 height 34
click at [576, 57] on td "Higher Potency 250 Capsules" at bounding box center [707, 58] width 665 height 18
click at [517, 133] on button "Show more" at bounding box center [498, 137] width 37 height 8
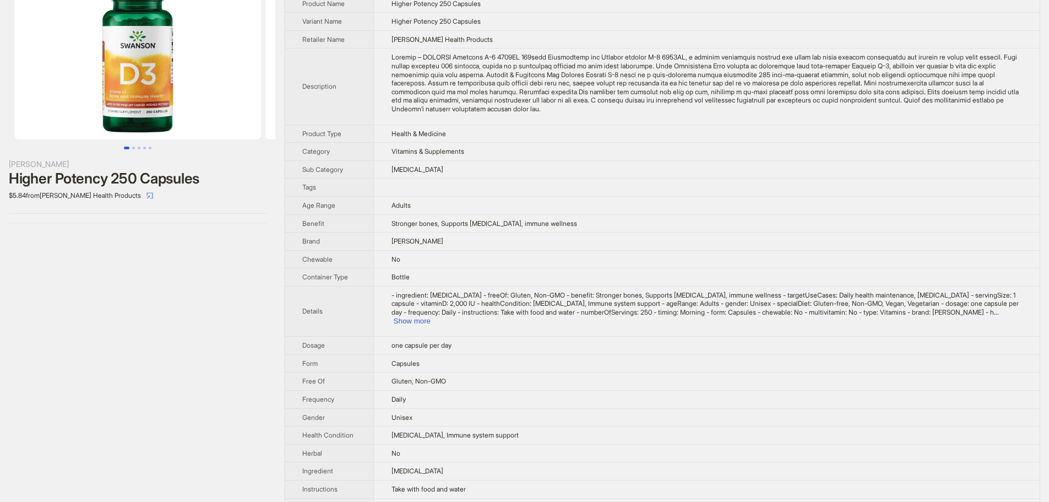
scroll to position [55, 0]
click at [431, 324] on button "Show more" at bounding box center [412, 320] width 37 height 8
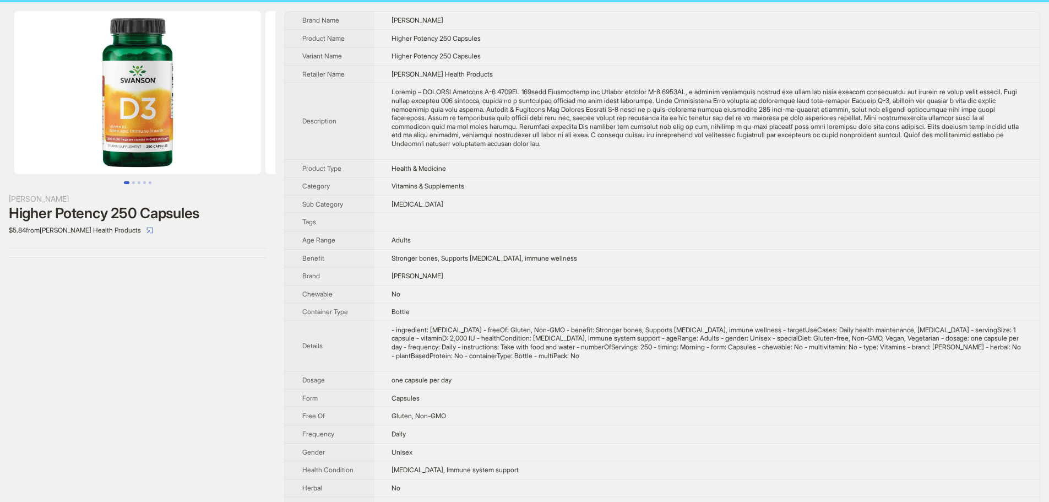
scroll to position [0, 0]
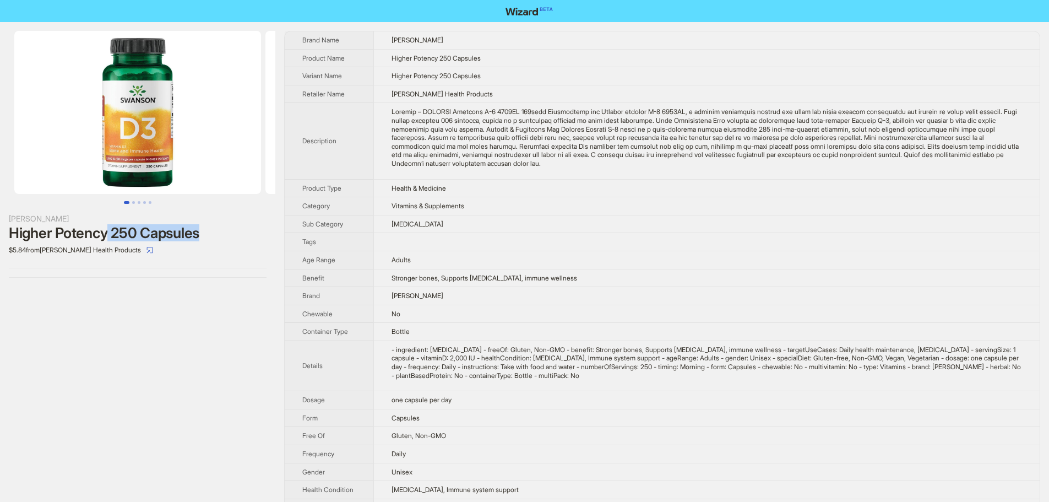
drag, startPoint x: 110, startPoint y: 231, endPoint x: 207, endPoint y: 235, distance: 97.1
click at [207, 235] on div "Higher Potency 250 Capsules" at bounding box center [138, 233] width 258 height 17
click at [769, 269] on td "Adults" at bounding box center [706, 260] width 667 height 18
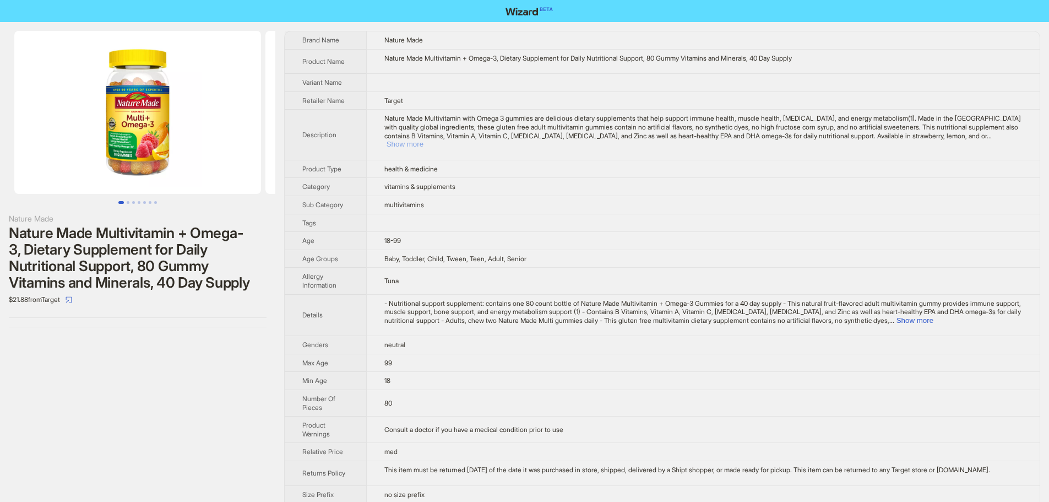
click at [398, 144] on button "Show more" at bounding box center [405, 144] width 37 height 8
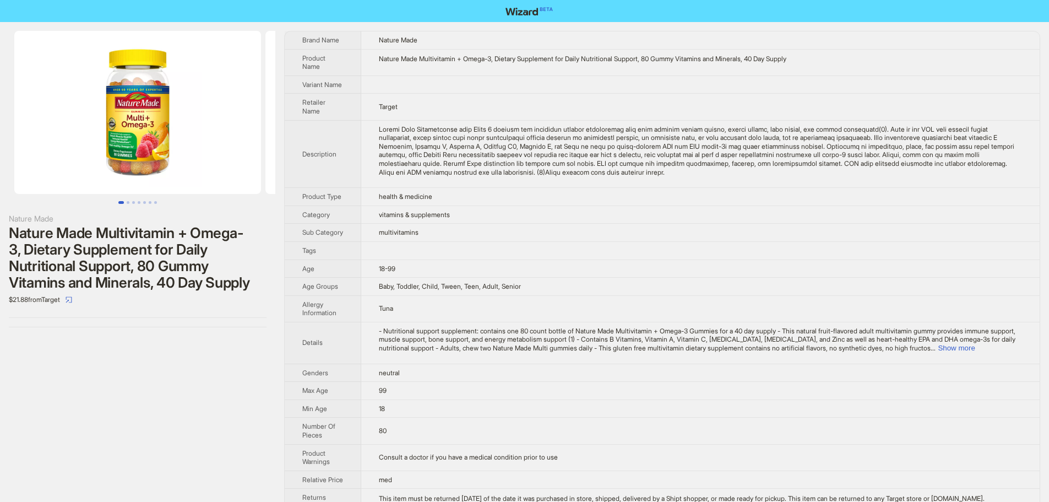
click at [689, 182] on td at bounding box center [700, 154] width 679 height 68
click at [975, 352] on button "Show more" at bounding box center [956, 348] width 37 height 8
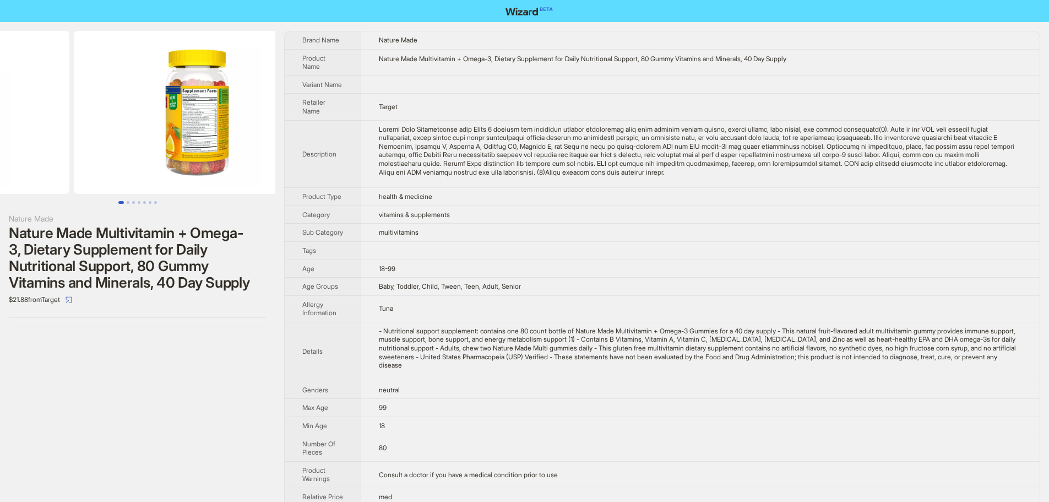
drag, startPoint x: 171, startPoint y: 133, endPoint x: 33, endPoint y: 134, distance: 138.3
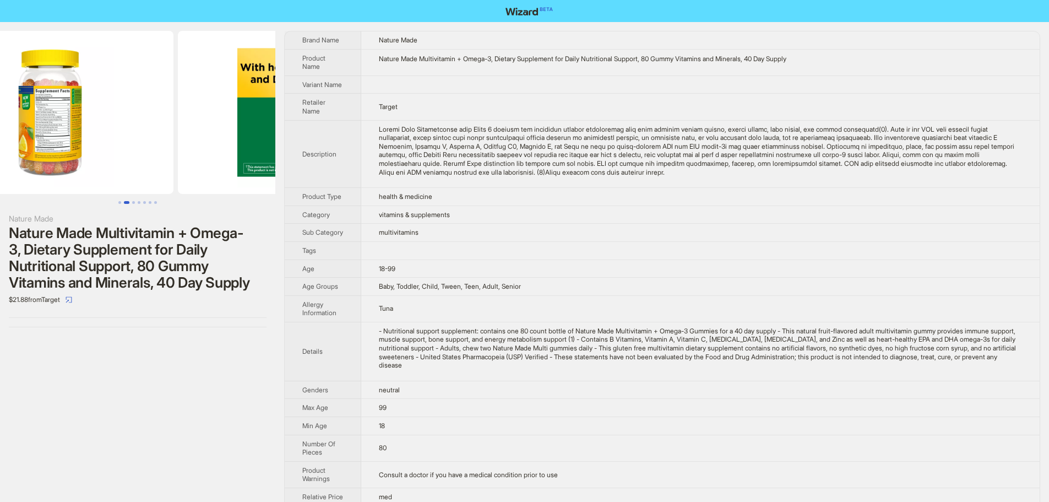
drag, startPoint x: 171, startPoint y: 144, endPoint x: 121, endPoint y: 145, distance: 50.1
click at [121, 145] on img at bounding box center [50, 112] width 247 height 163
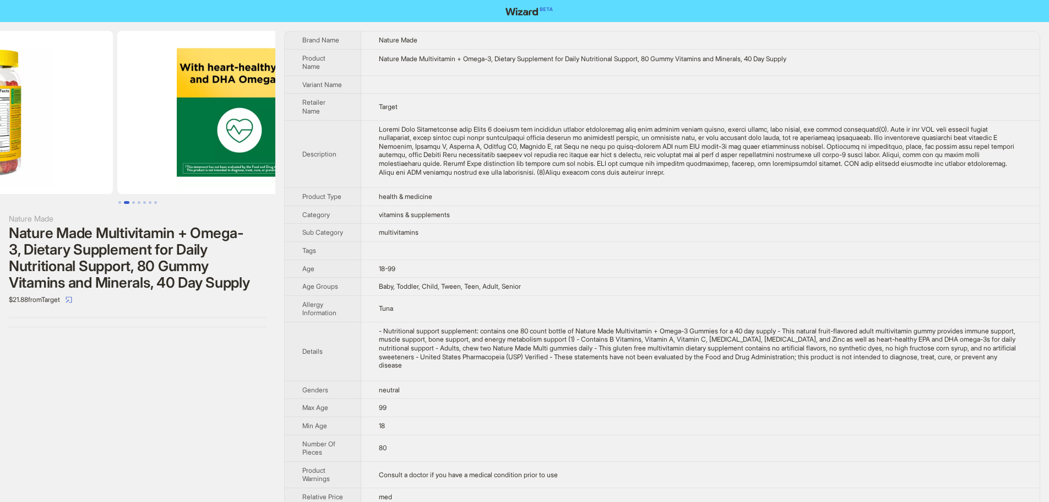
drag, startPoint x: 193, startPoint y: 99, endPoint x: 77, endPoint y: 123, distance: 118.6
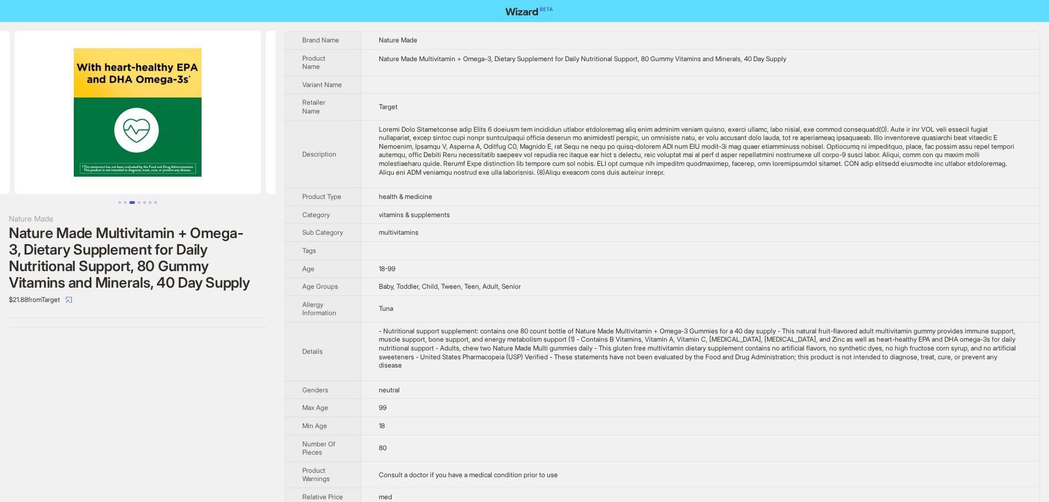
drag, startPoint x: 196, startPoint y: 116, endPoint x: 47, endPoint y: 116, distance: 149.3
click at [88, 122] on img at bounding box center [137, 112] width 247 height 163
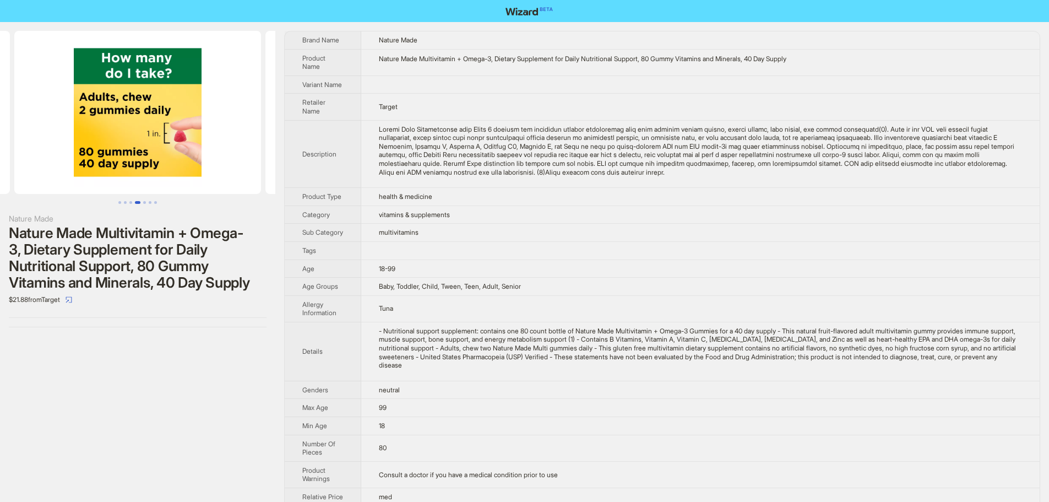
click at [126, 104] on ul at bounding box center [137, 112] width 275 height 163
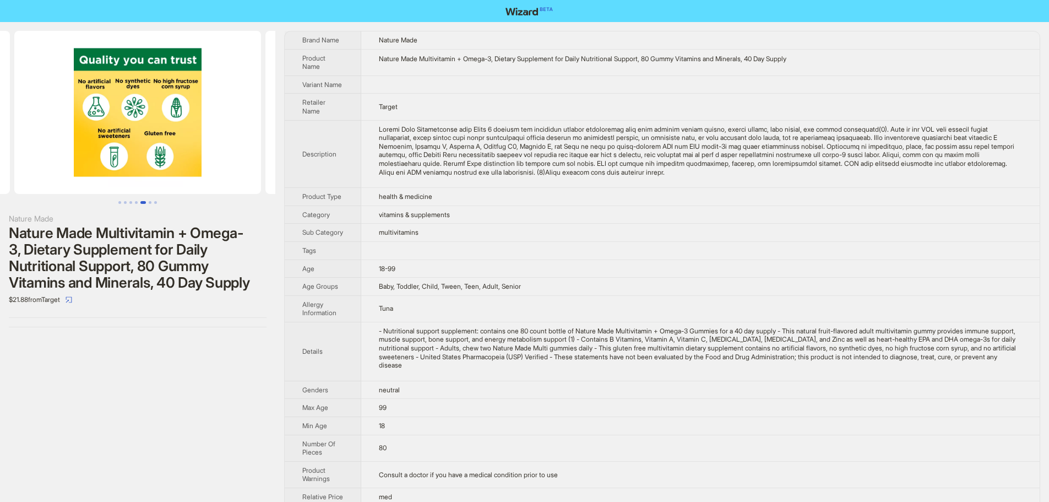
drag, startPoint x: 117, startPoint y: 114, endPoint x: 257, endPoint y: 118, distance: 140.5
click at [253, 117] on img at bounding box center [137, 112] width 247 height 163
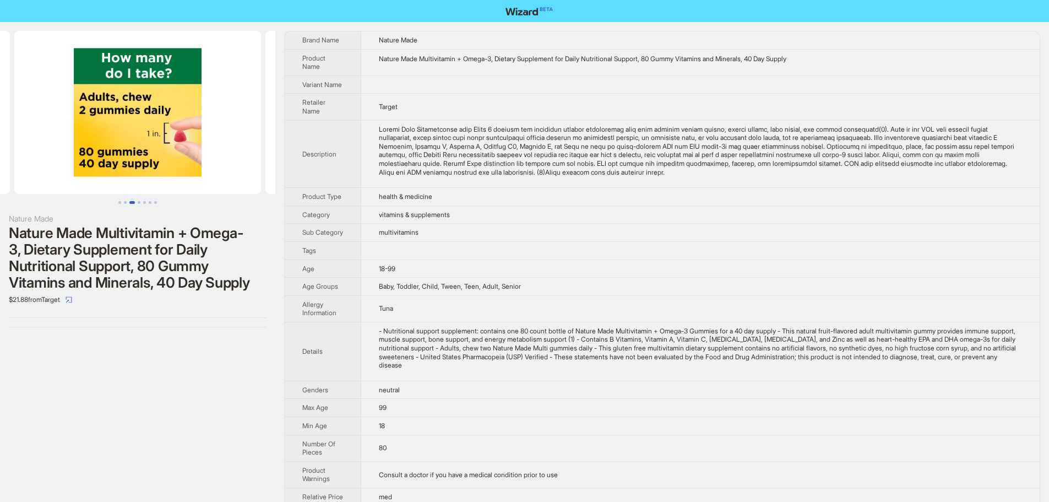
drag, startPoint x: 173, startPoint y: 103, endPoint x: 92, endPoint y: 94, distance: 81.5
click at [251, 122] on img at bounding box center [137, 112] width 247 height 163
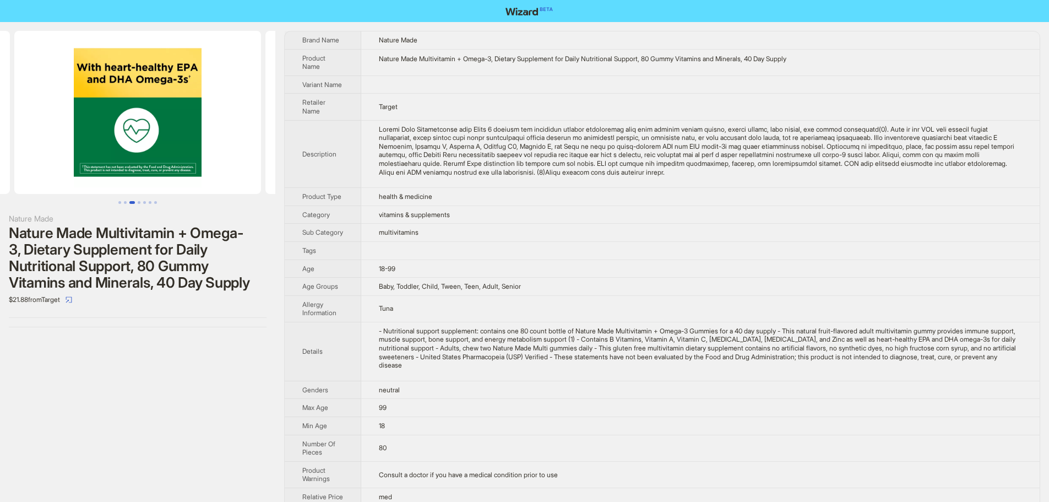
scroll to position [0, 251]
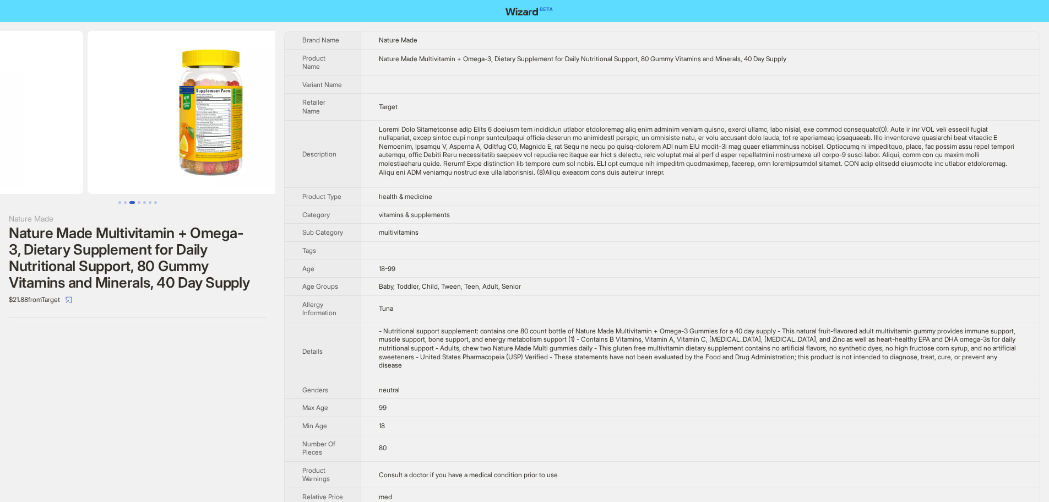
drag, startPoint x: 149, startPoint y: 104, endPoint x: 165, endPoint y: 115, distance: 19.9
click at [314, 137] on div "Nature Made Nature Made Multivitamin + Omega-3, Dietary Supplement for Daily Nu…" at bounding box center [524, 304] width 1049 height 564
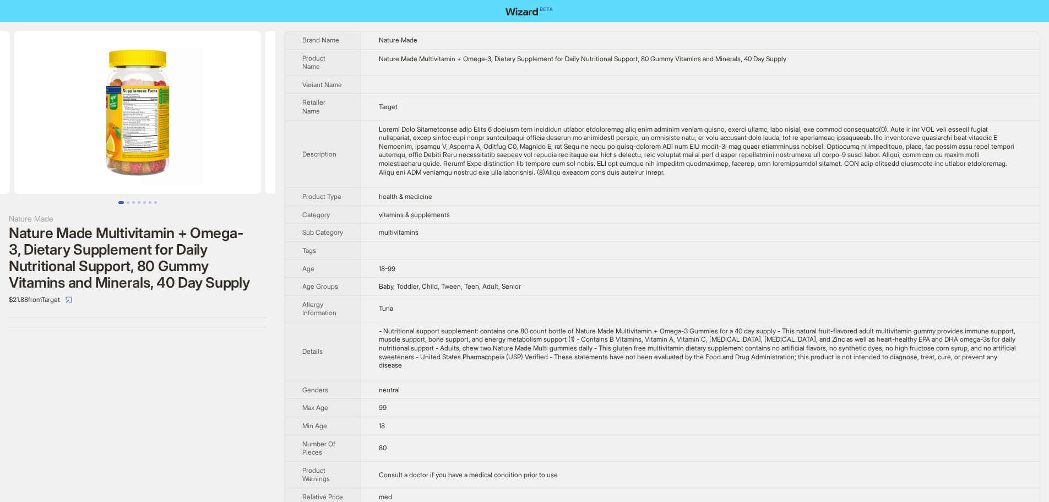
drag, startPoint x: 143, startPoint y: 112, endPoint x: 248, endPoint y: 139, distance: 108.5
click at [257, 135] on img at bounding box center [137, 112] width 247 height 163
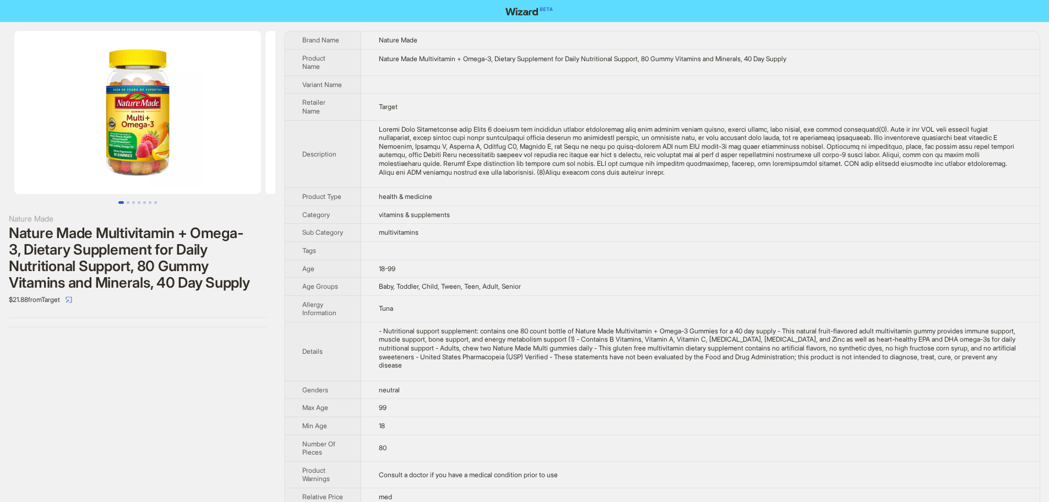
click at [144, 121] on img at bounding box center [137, 112] width 247 height 163
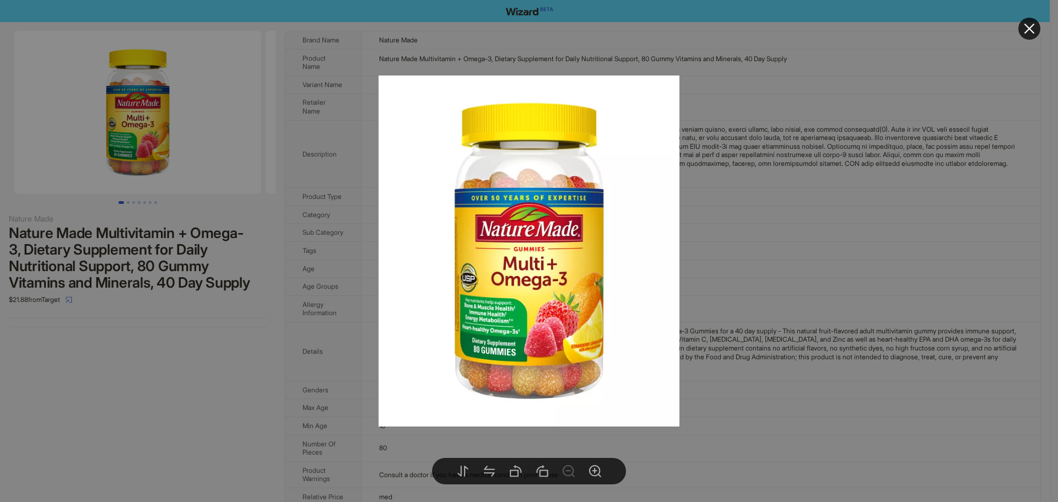
click at [803, 252] on div at bounding box center [529, 251] width 1058 height 502
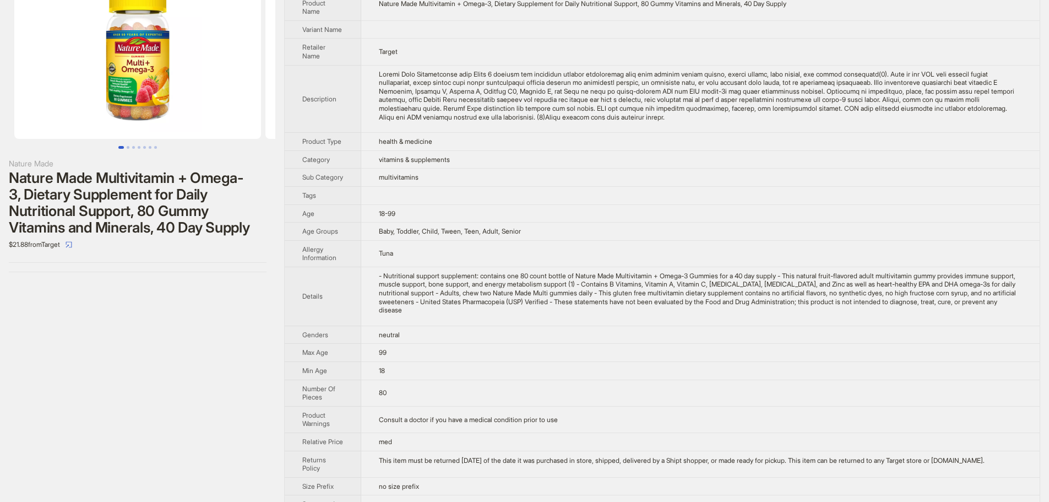
scroll to position [99, 0]
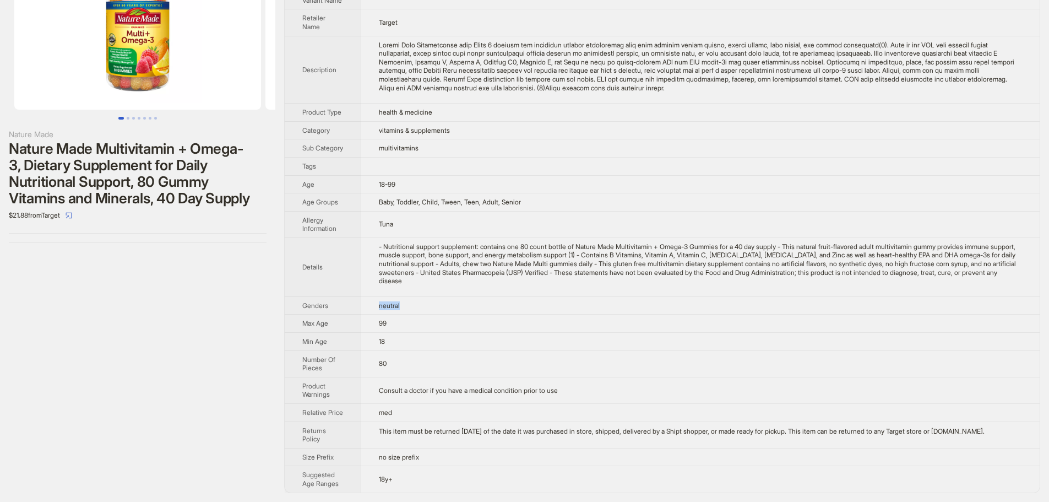
drag, startPoint x: 410, startPoint y: 301, endPoint x: 373, endPoint y: 301, distance: 37.5
click at [373, 301] on td "neutral" at bounding box center [700, 305] width 679 height 18
click at [768, 157] on td at bounding box center [700, 166] width 679 height 18
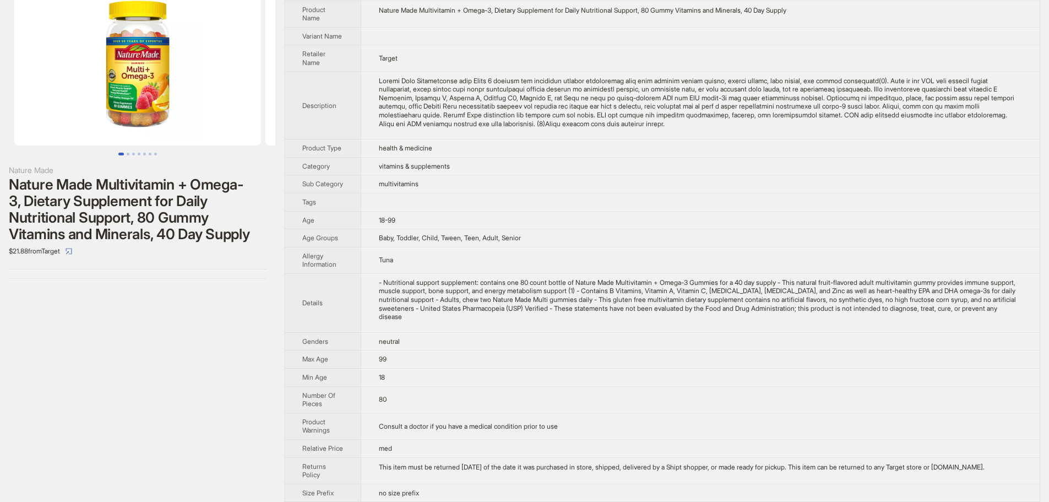
scroll to position [0, 0]
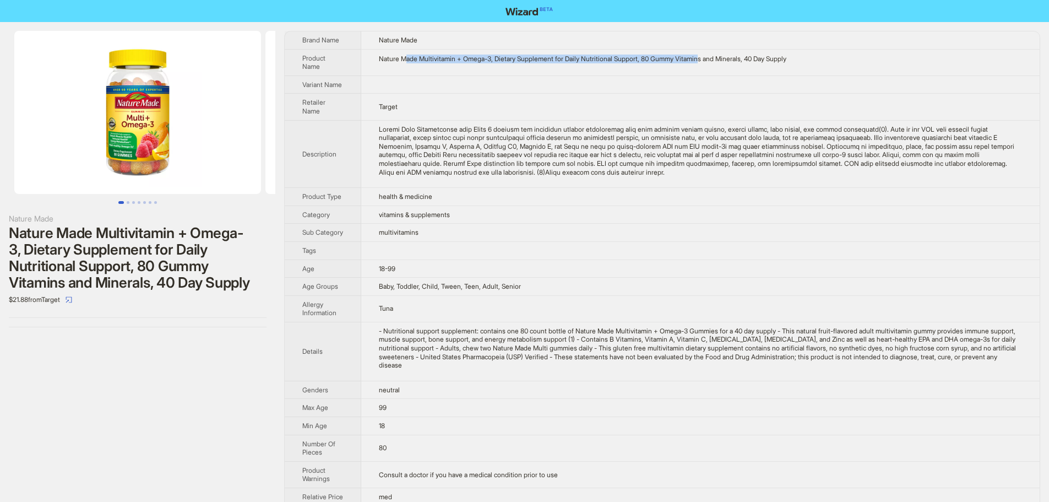
drag, startPoint x: 409, startPoint y: 59, endPoint x: 715, endPoint y: 69, distance: 306.5
click at [715, 69] on td "Nature Made Multivitamin + Omega-3, Dietary Supplement for Daily Nutritional Su…" at bounding box center [700, 62] width 679 height 26
click at [506, 111] on td "Target" at bounding box center [700, 107] width 679 height 26
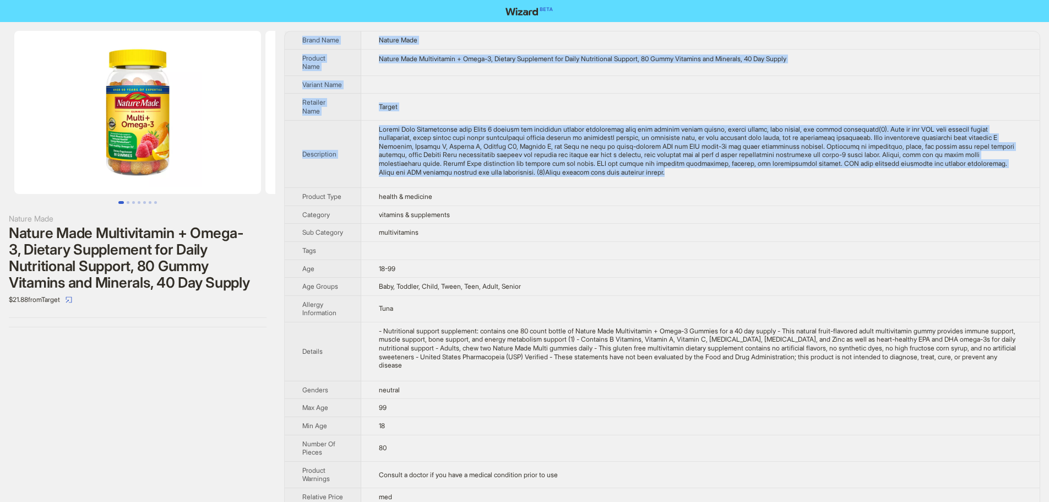
drag, startPoint x: 728, startPoint y: 178, endPoint x: 301, endPoint y: 39, distance: 449.6
click at [301, 39] on tbody "Brand Name Nature Made Product Name Nature Made Multivitamin + Omega-3, Dietary…" at bounding box center [662, 303] width 755 height 545
copy tbody "Brand Name Nature Made Product Name Nature Made Multivitamin + Omega-3, Dietary…"
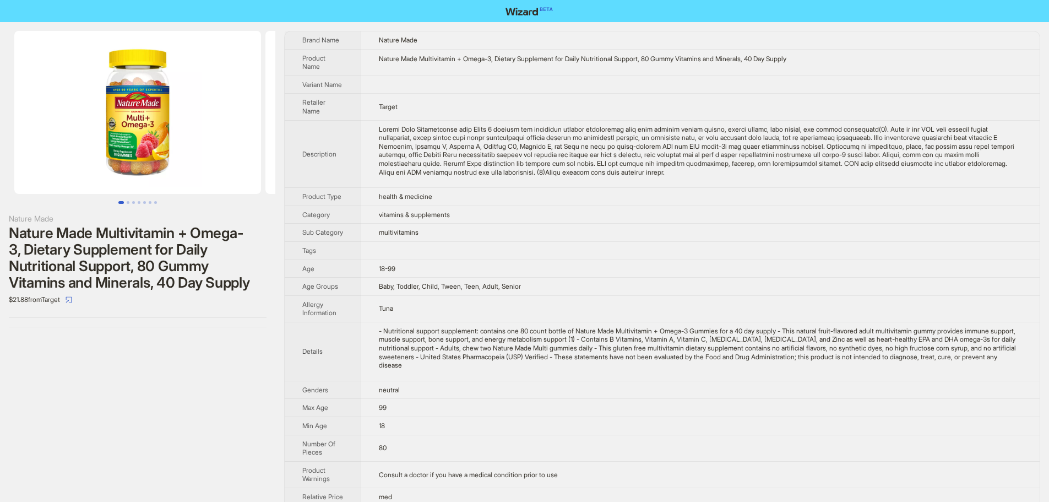
click at [540, 221] on td "vitamins & supplements" at bounding box center [700, 214] width 679 height 18
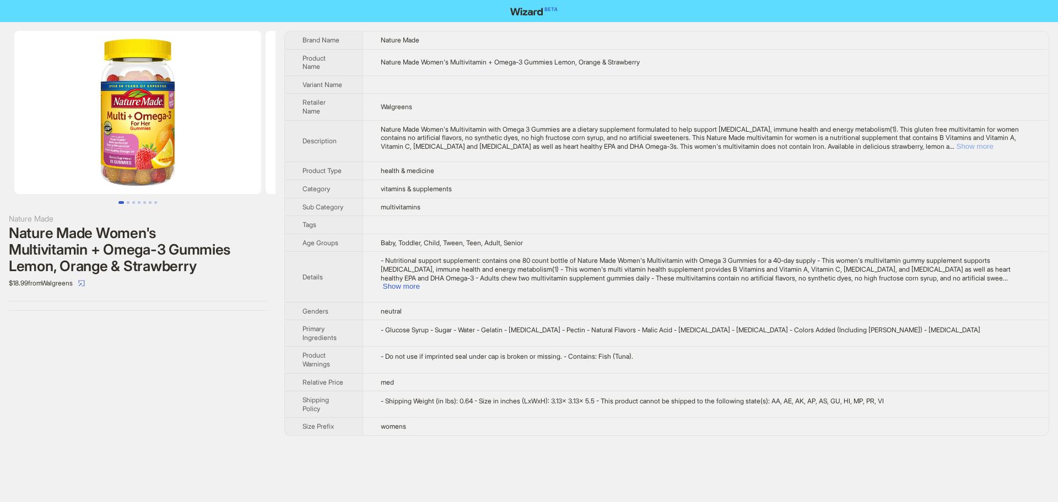
click at [993, 142] on button "Show more" at bounding box center [974, 146] width 37 height 8
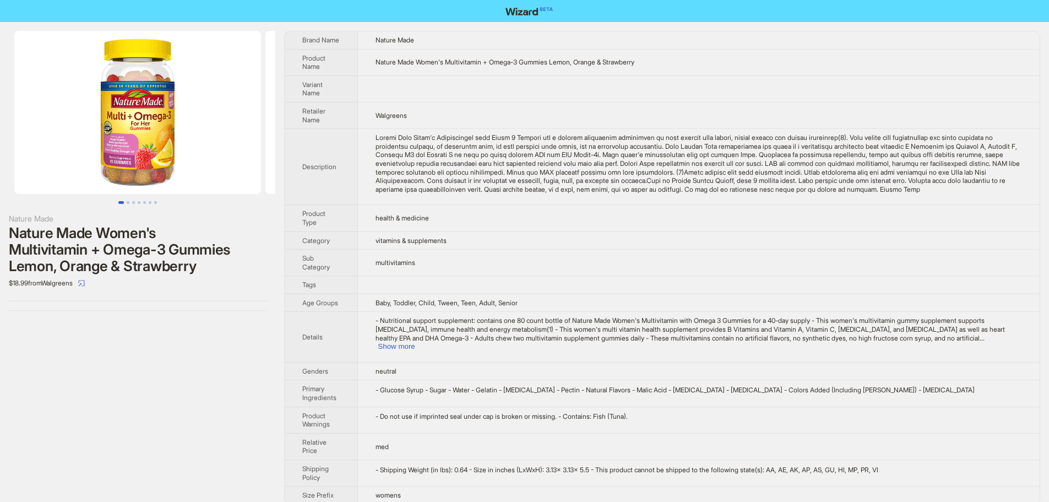
scroll to position [12, 0]
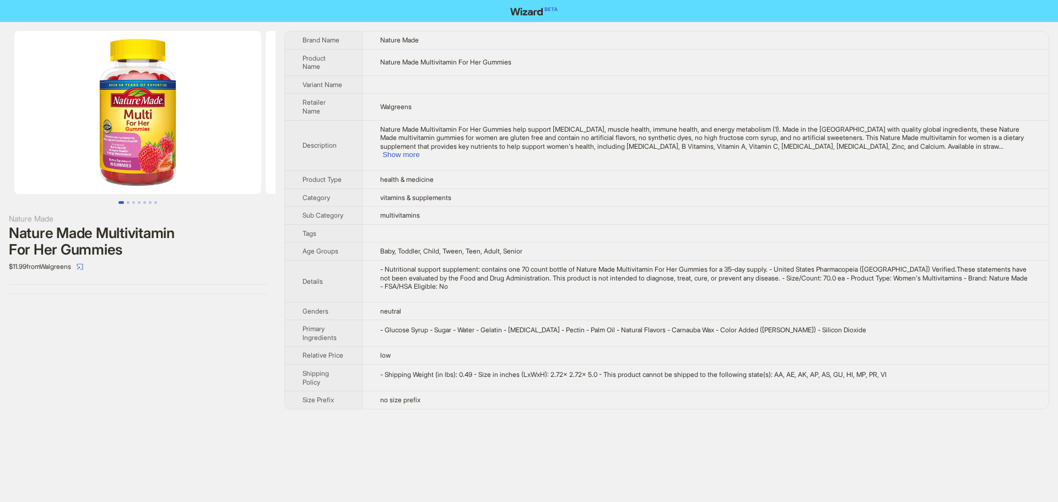
click at [1000, 133] on span "Nature Made Multivitamin For Her Gummies help support [MEDICAL_DATA], muscle he…" at bounding box center [701, 137] width 643 height 25
click at [419, 150] on button "Show more" at bounding box center [400, 154] width 37 height 8
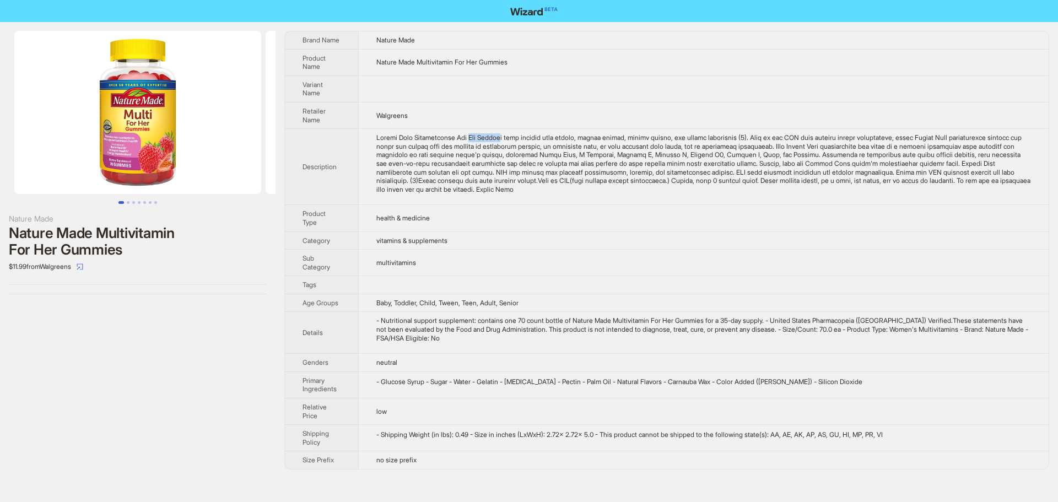
drag, startPoint x: 473, startPoint y: 137, endPoint x: 511, endPoint y: 137, distance: 38.6
click at [511, 137] on div "Nature Made Multivitamin For Her Gummies help support bone health, muscle healt…" at bounding box center [703, 163] width 654 height 60
click at [489, 151] on div "Nature Made Multivitamin For Her Gummies help support bone health, muscle healt…" at bounding box center [703, 163] width 654 height 60
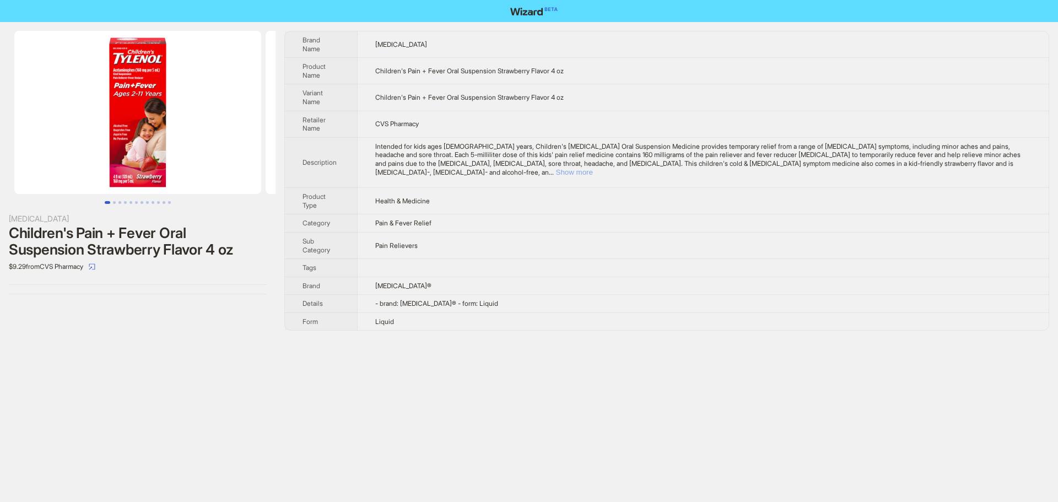
click at [593, 168] on button "Show more" at bounding box center [574, 172] width 37 height 8
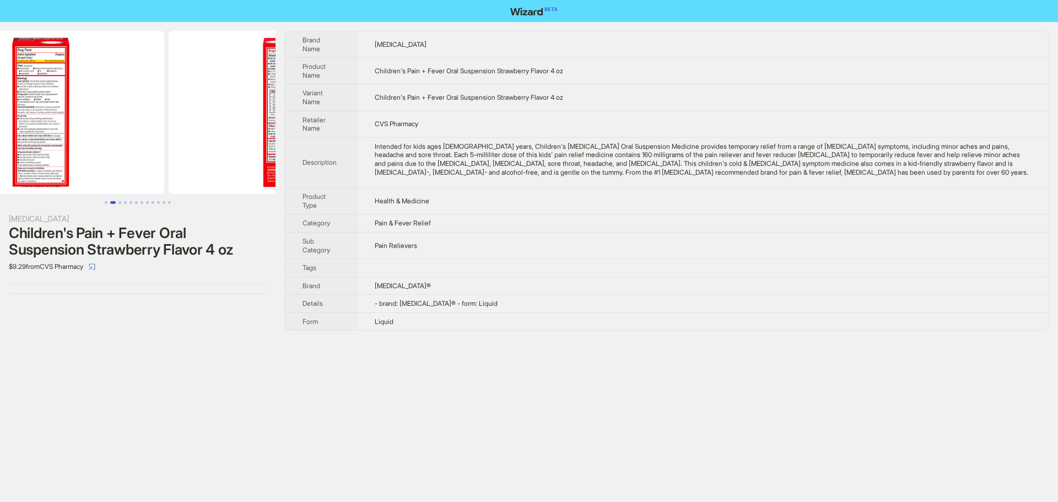
drag, startPoint x: 192, startPoint y: 101, endPoint x: 95, endPoint y: 120, distance: 99.2
click at [102, 120] on img at bounding box center [40, 112] width 247 height 163
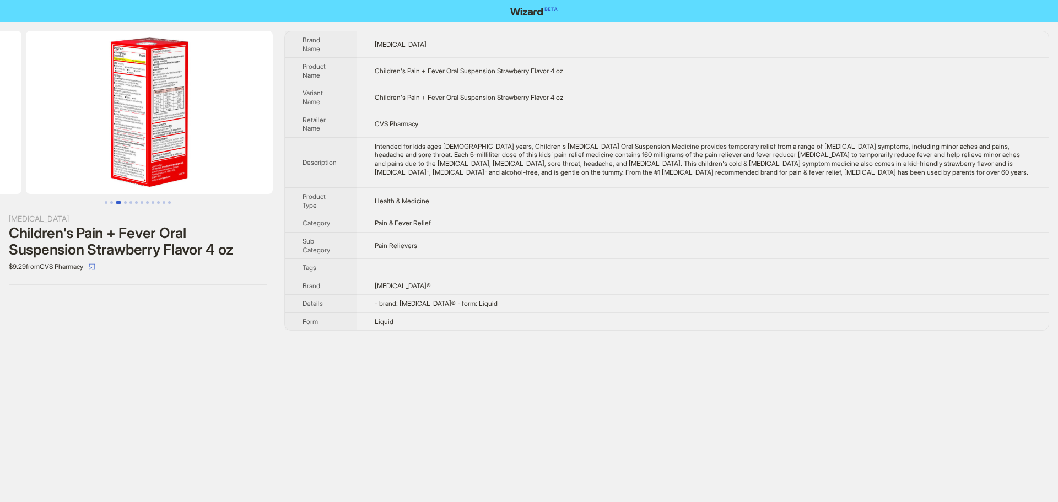
drag, startPoint x: 167, startPoint y: 143, endPoint x: 40, endPoint y: 131, distance: 127.8
click at [41, 131] on ul at bounding box center [137, 112] width 275 height 163
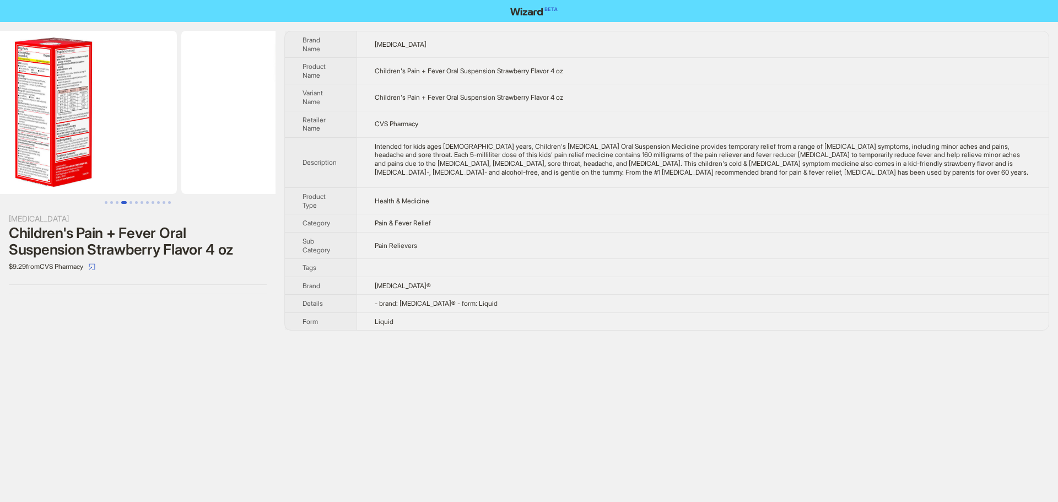
drag, startPoint x: 173, startPoint y: 124, endPoint x: 132, endPoint y: 118, distance: 41.2
click at [115, 127] on img at bounding box center [53, 112] width 247 height 163
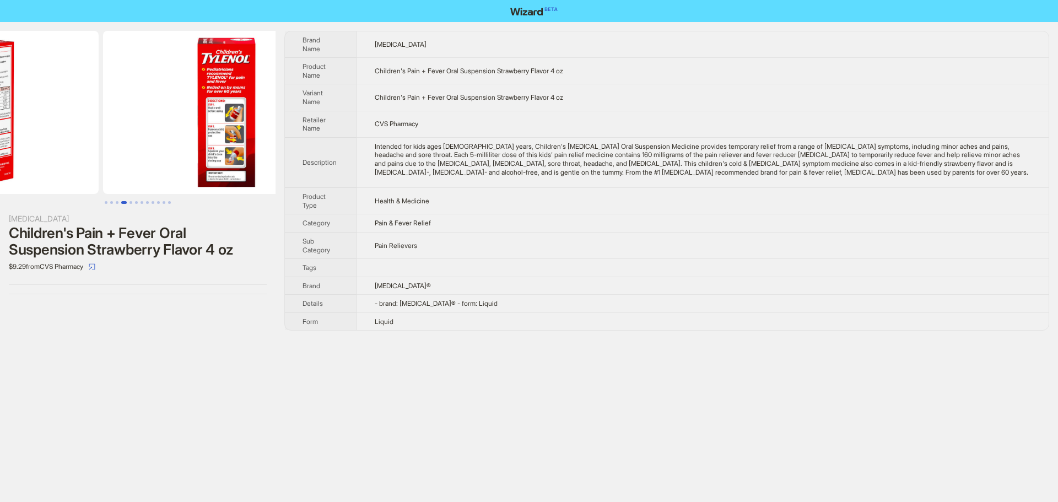
drag, startPoint x: 169, startPoint y: 118, endPoint x: 185, endPoint y: 108, distance: 19.1
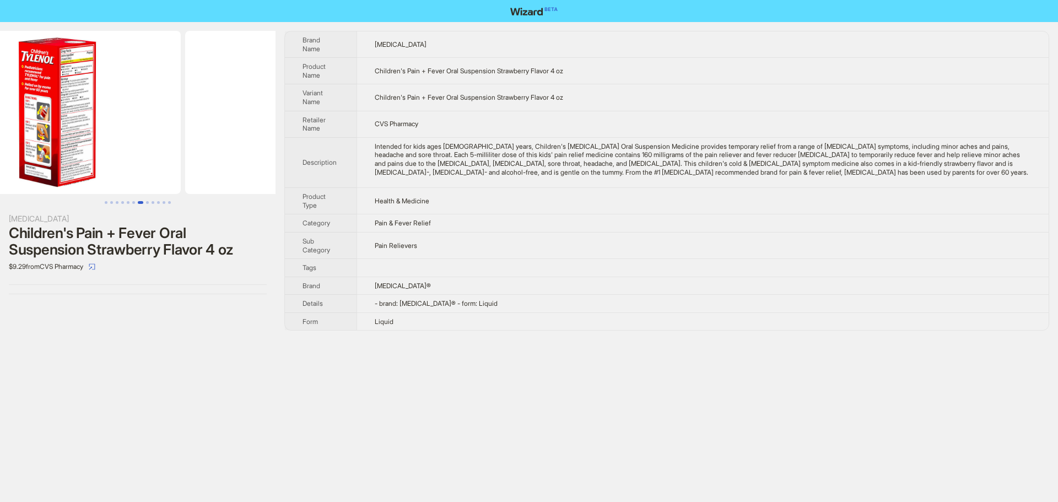
drag, startPoint x: 159, startPoint y: 77, endPoint x: 136, endPoint y: 84, distance: 23.5
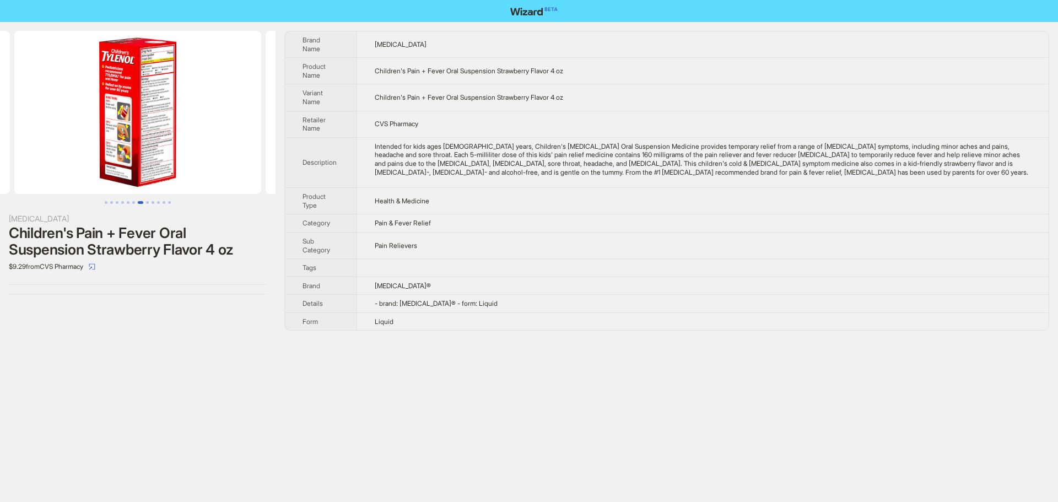
scroll to position [0, 1758]
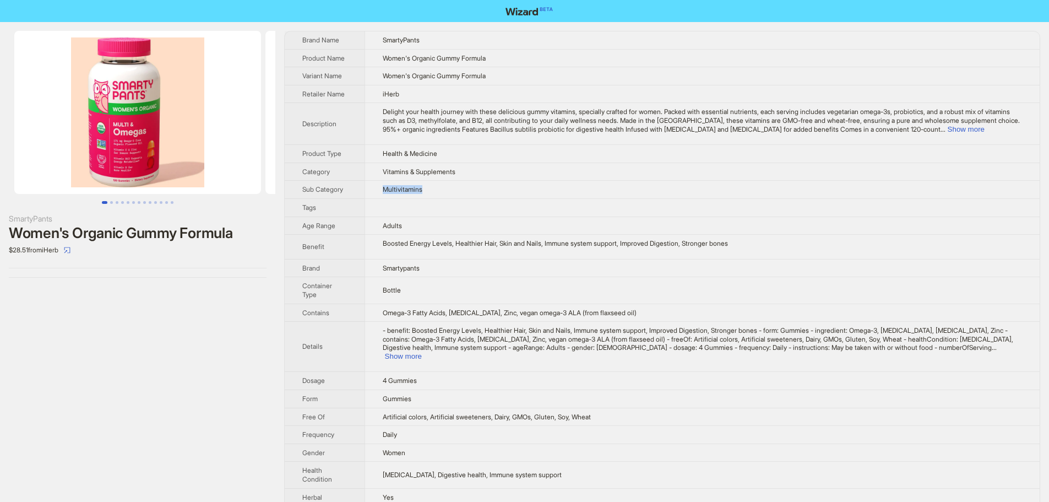
drag, startPoint x: 437, startPoint y: 188, endPoint x: 371, endPoint y: 194, distance: 67.0
click at [371, 194] on td "Multivitamins" at bounding box center [702, 190] width 675 height 18
drag, startPoint x: 98, startPoint y: 99, endPoint x: 34, endPoint y: 99, distance: 64.5
click at [34, 99] on img at bounding box center [137, 112] width 247 height 163
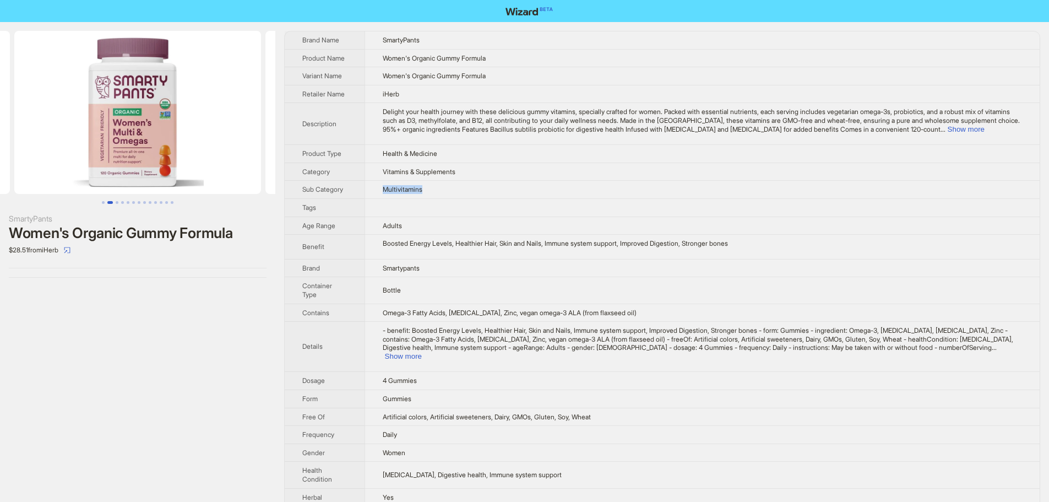
click at [117, 106] on img at bounding box center [137, 112] width 247 height 163
drag, startPoint x: 58, startPoint y: 111, endPoint x: 78, endPoint y: 85, distance: 32.3
click at [17, 113] on img at bounding box center [137, 112] width 247 height 163
click at [985, 128] on button "Show more" at bounding box center [966, 129] width 37 height 8
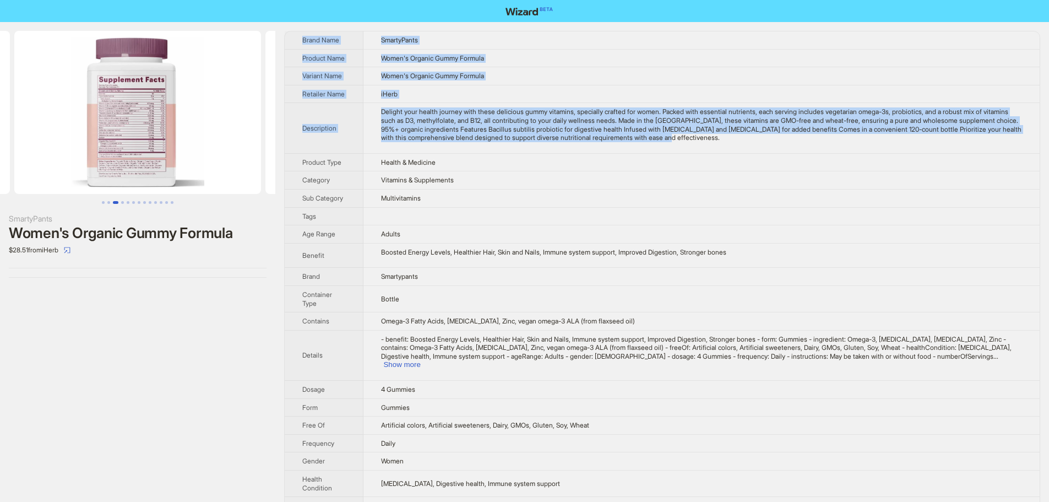
drag, startPoint x: 794, startPoint y: 143, endPoint x: 303, endPoint y: 40, distance: 502.0
click at [303, 40] on tbody "Brand Name SmartyPants Product Name Women's Organic Gummy Formula Variant Name …" at bounding box center [662, 378] width 755 height 695
copy tbody "Brand Name SmartyPants Product Name Women's Organic Gummy Formula Variant Name …"
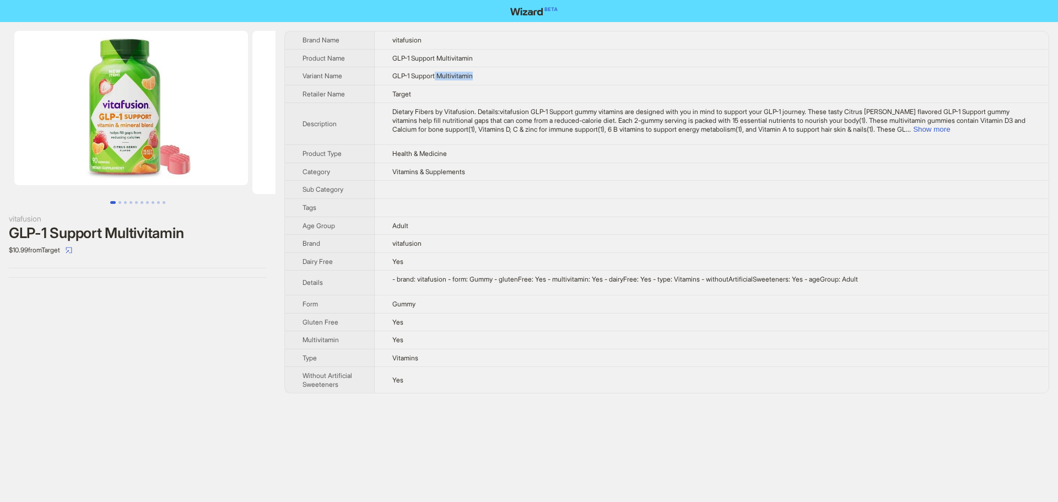
drag, startPoint x: 440, startPoint y: 73, endPoint x: 538, endPoint y: 78, distance: 98.7
click at [538, 78] on td "GLP-1 Support Multivitamin" at bounding box center [712, 76] width 674 height 18
click at [950, 127] on button "Show more" at bounding box center [931, 129] width 37 height 8
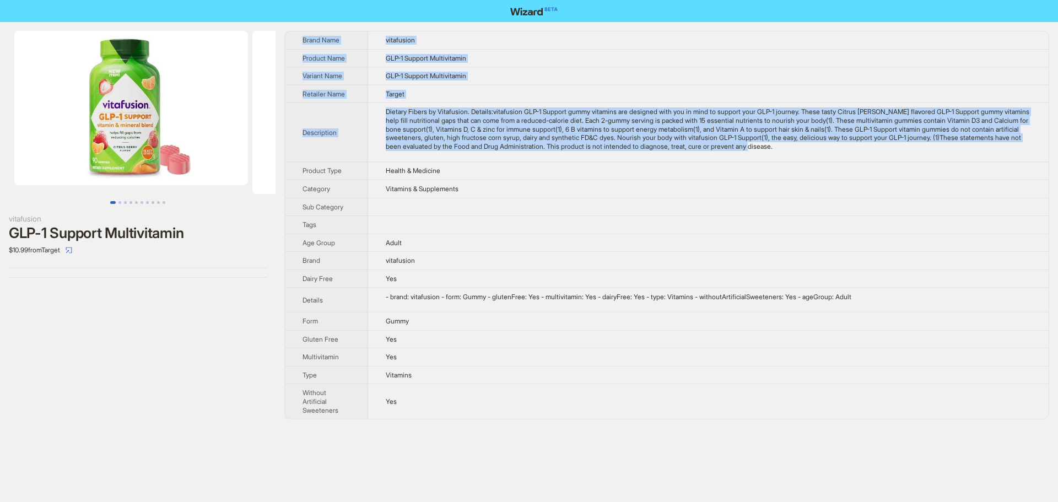
drag, startPoint x: 894, startPoint y: 147, endPoint x: 310, endPoint y: 26, distance: 596.2
click at [310, 26] on div "vitafusion GLP-1 Support Multivitamin $10.99 from Target Brand Name vitafusion …" at bounding box center [529, 225] width 1058 height 406
copy tbody "Brand Name vitafusion Product Name GLP-1 Support Multivitamin Variant Name GLP-…"
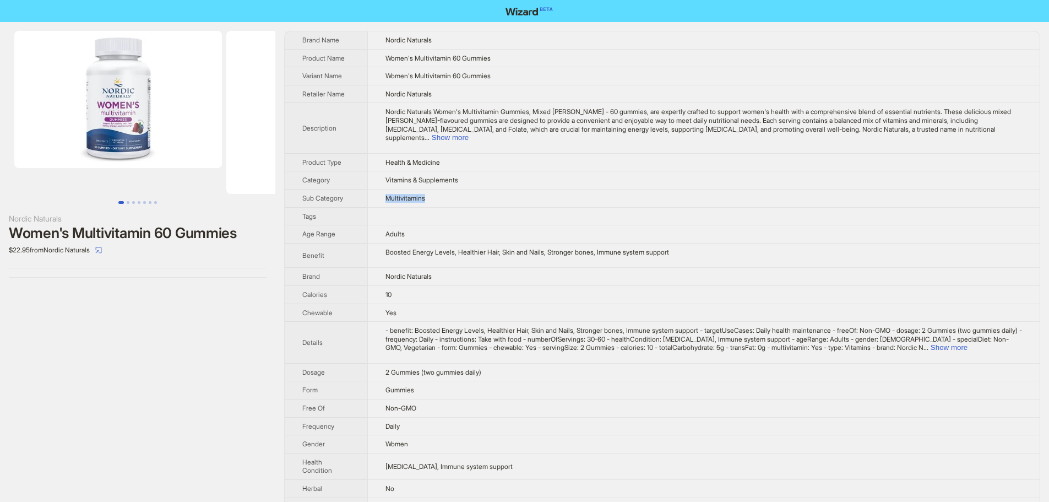
drag, startPoint x: 421, startPoint y: 193, endPoint x: 377, endPoint y: 191, distance: 43.6
click at [377, 191] on td "Multivitamins" at bounding box center [703, 198] width 673 height 18
drag, startPoint x: 580, startPoint y: 168, endPoint x: 587, endPoint y: 164, distance: 7.7
click at [581, 171] on td "Vitamins & Supplements" at bounding box center [703, 180] width 673 height 18
click at [469, 133] on button "Show more" at bounding box center [450, 137] width 37 height 8
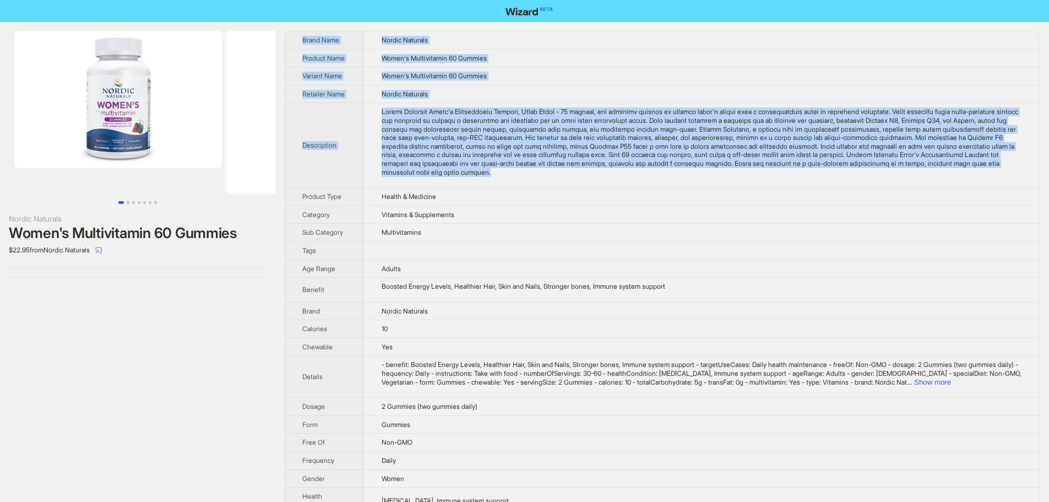
drag, startPoint x: 681, startPoint y: 174, endPoint x: 291, endPoint y: 36, distance: 414.1
click at [291, 36] on tbody "Brand Name Nordic Naturals Product Name Women's Multivitamin 60 Gummies Variant…" at bounding box center [662, 397] width 755 height 732
copy tbody "Brand Name Nordic Naturals Product Name Women's Multivitamin 60 Gummies Variant…"
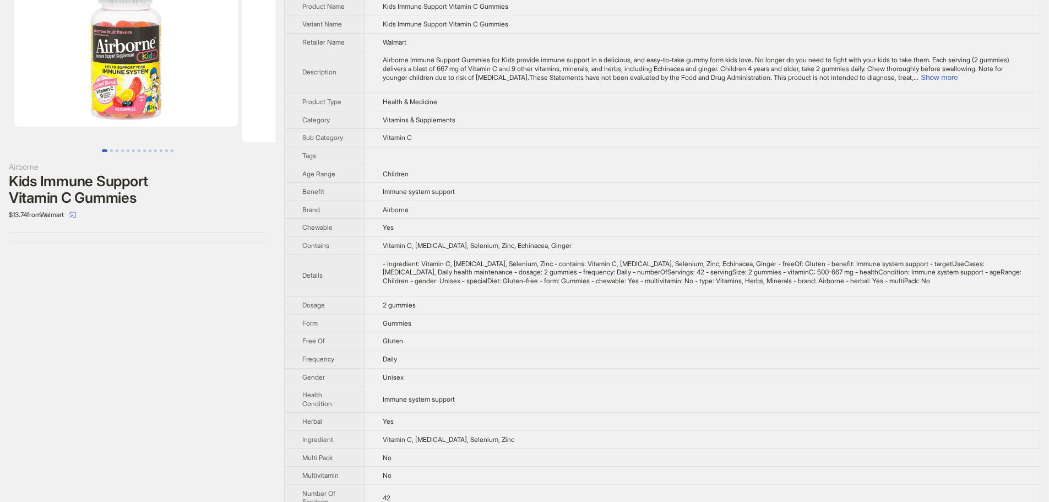
scroll to position [169, 0]
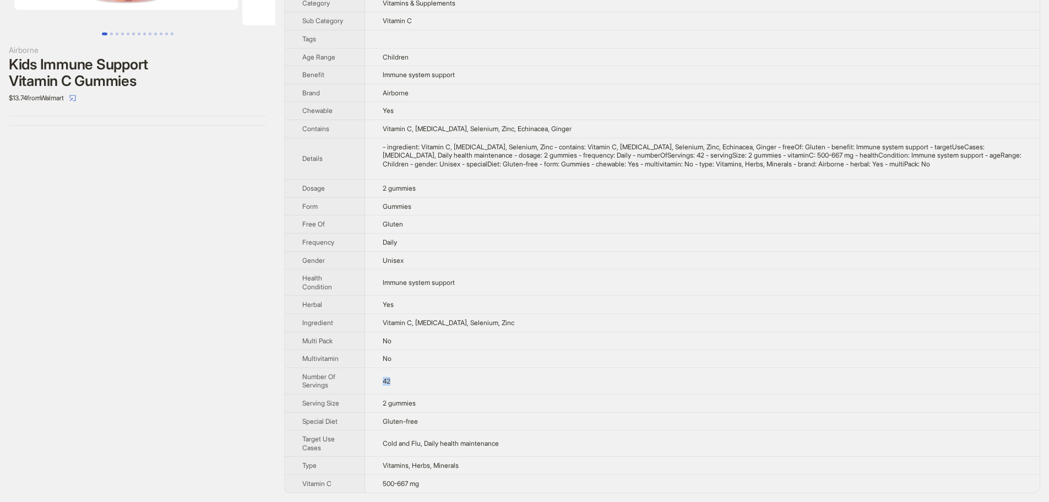
drag, startPoint x: 393, startPoint y: 381, endPoint x: 414, endPoint y: 372, distance: 22.7
click at [382, 384] on td "42" at bounding box center [702, 380] width 675 height 26
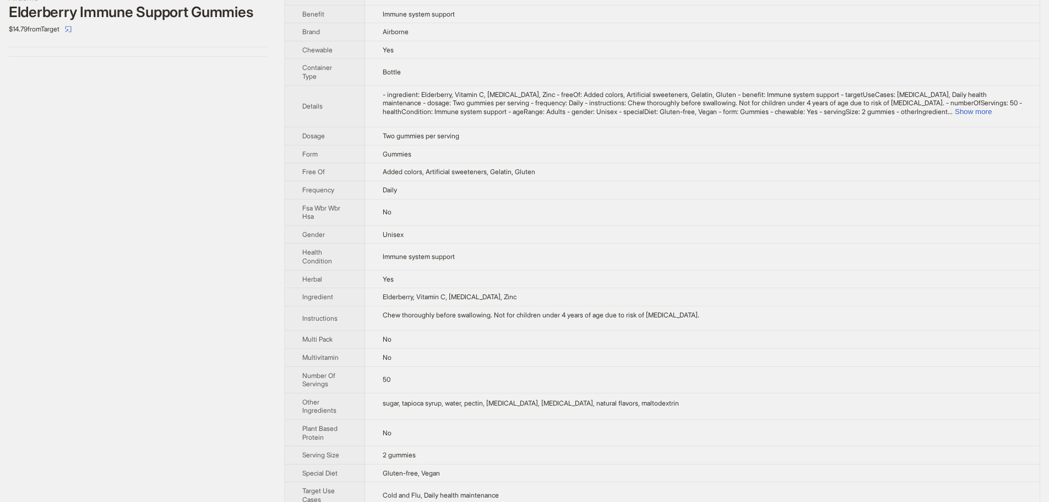
scroll to position [254, 0]
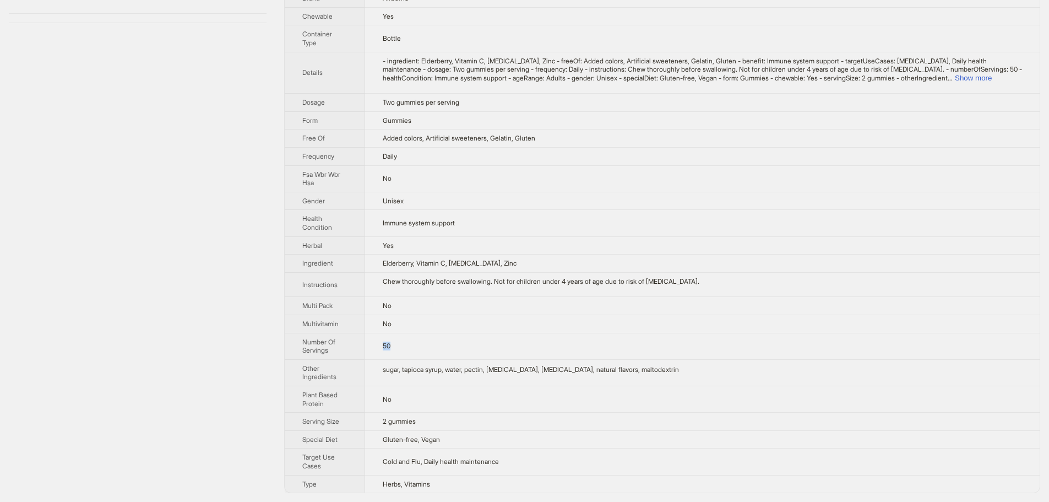
drag, startPoint x: 414, startPoint y: 350, endPoint x: 366, endPoint y: 350, distance: 47.9
click at [366, 350] on tr "Number Of Servings 50" at bounding box center [662, 346] width 755 height 26
click at [137, 137] on div "Airborne Elderberry Immune Support Gummies $14.79 from Target" at bounding box center [137, 135] width 275 height 734
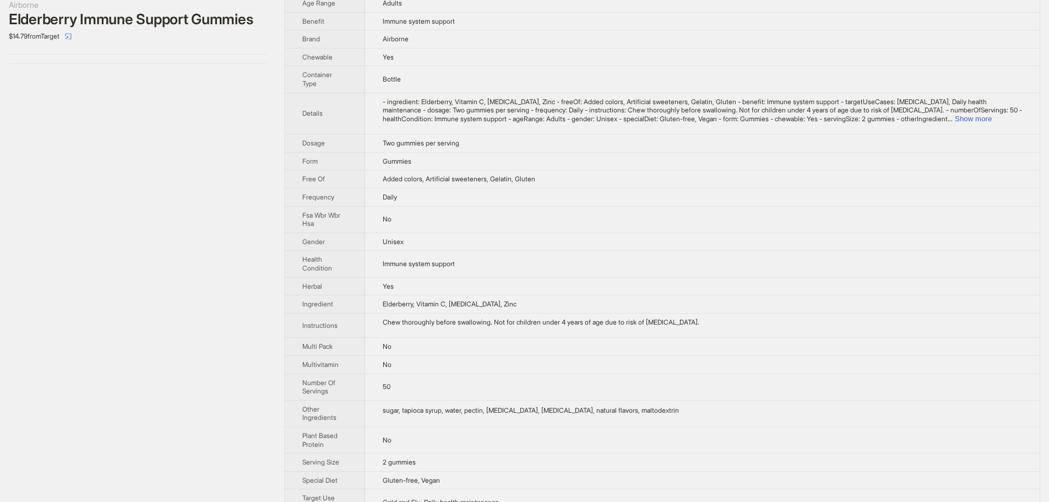
scroll to position [220, 0]
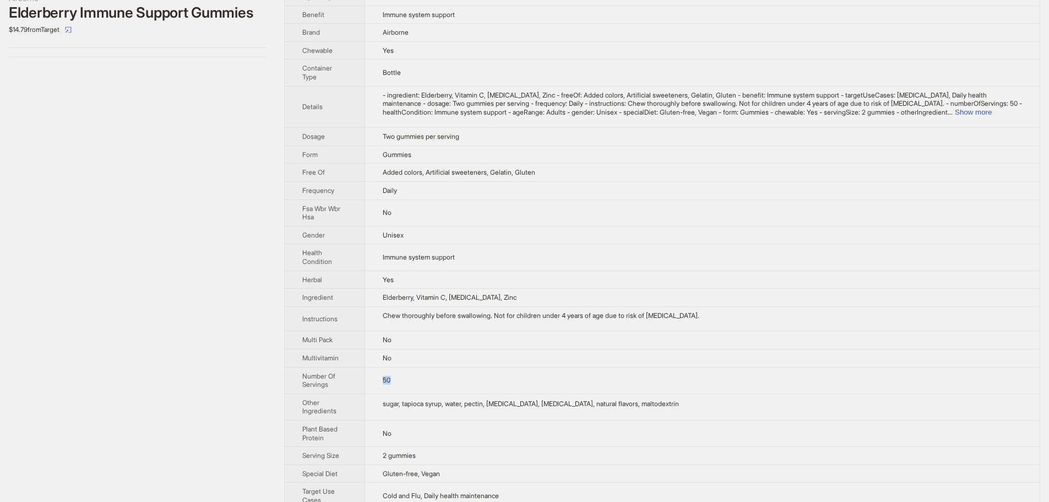
drag, startPoint x: 406, startPoint y: 380, endPoint x: 373, endPoint y: 373, distance: 33.7
click at [373, 373] on td "50" at bounding box center [702, 380] width 675 height 26
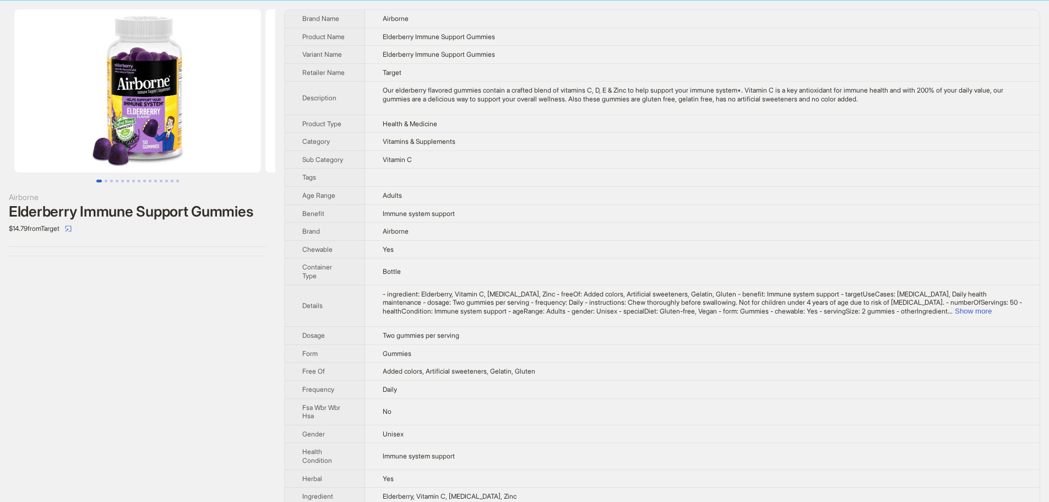
scroll to position [0, 0]
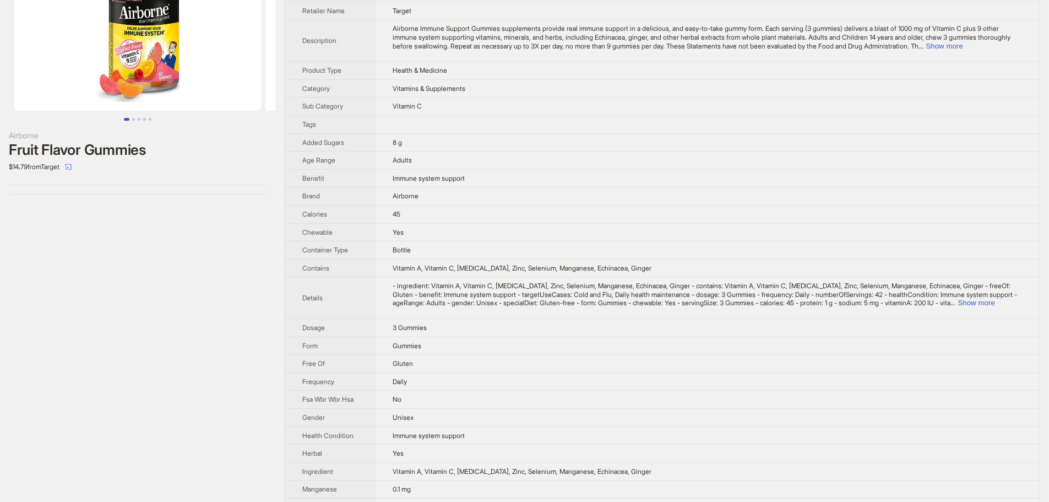
scroll to position [110, 0]
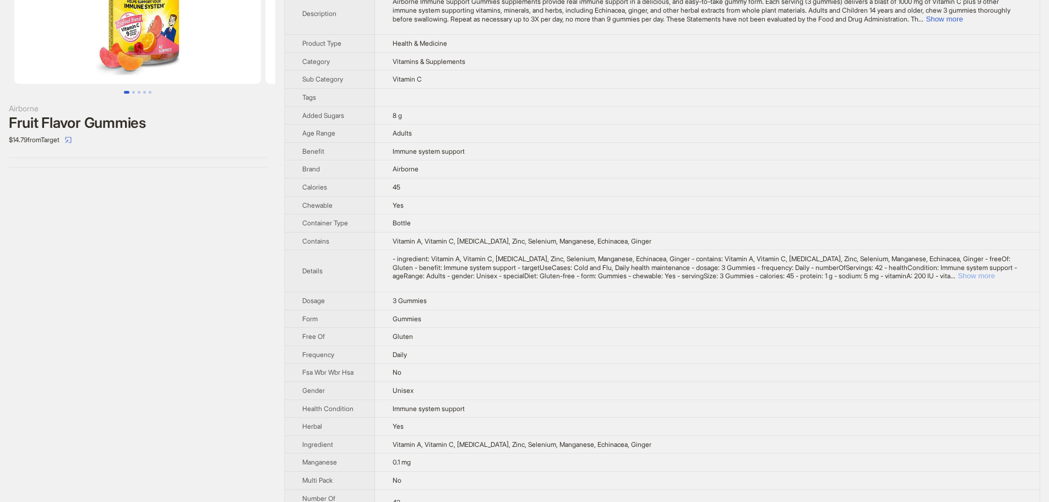
click at [995, 273] on button "Show more" at bounding box center [976, 276] width 37 height 8
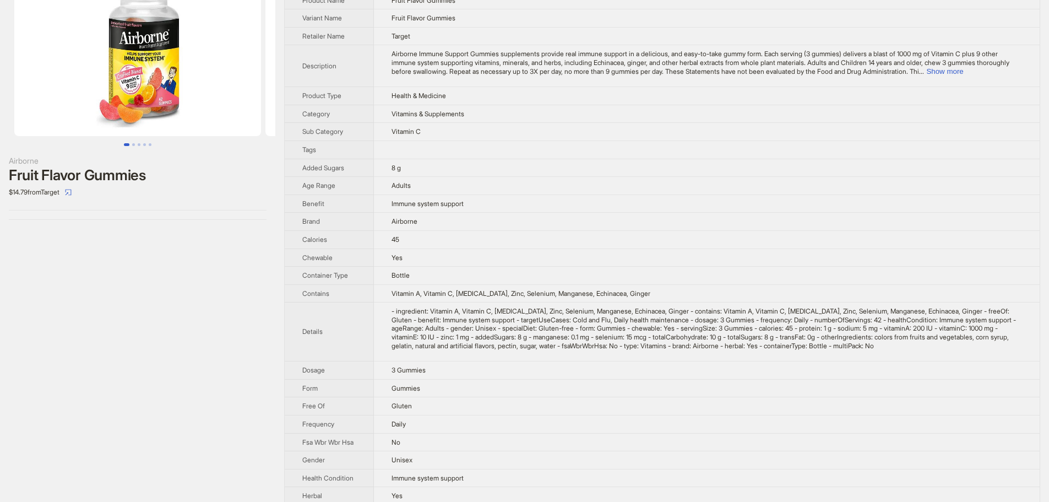
scroll to position [0, 0]
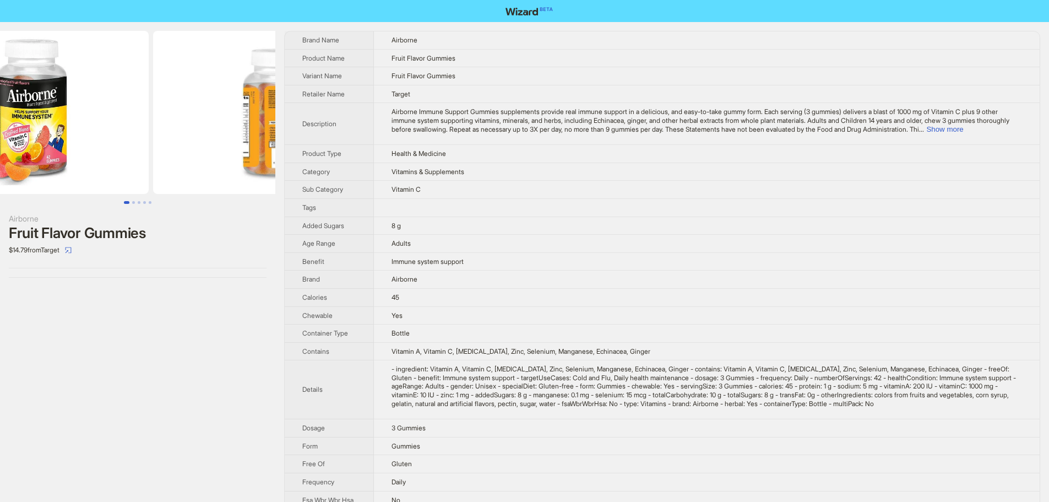
drag, startPoint x: 183, startPoint y: 93, endPoint x: 90, endPoint y: 99, distance: 93.3
click at [90, 99] on img at bounding box center [25, 112] width 247 height 163
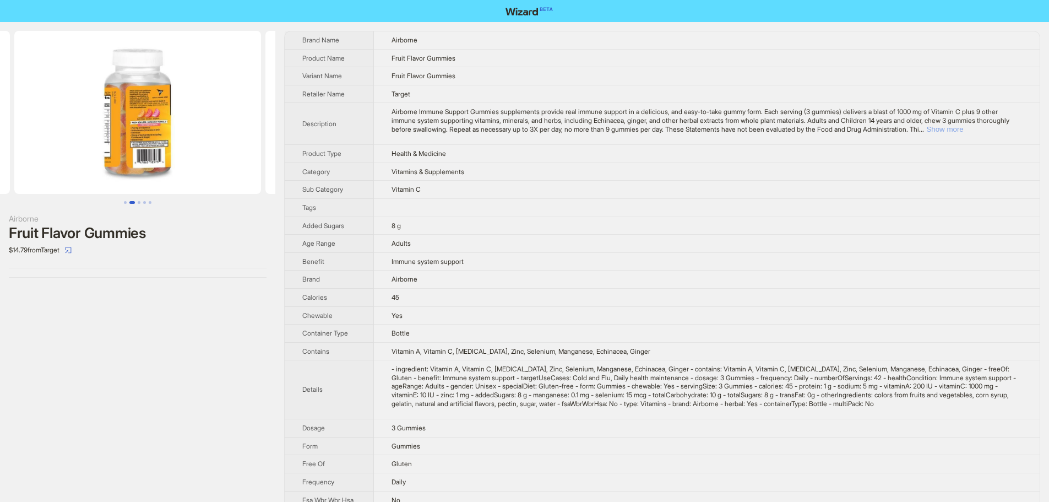
click at [963, 132] on button "Show more" at bounding box center [945, 129] width 37 height 8
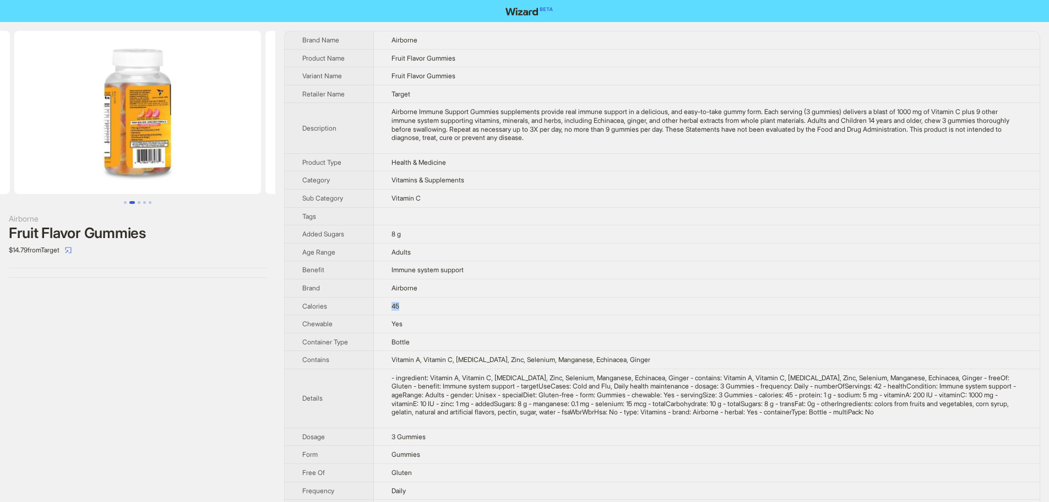
drag, startPoint x: 406, startPoint y: 310, endPoint x: 375, endPoint y: 302, distance: 32.5
click at [375, 307] on td "45" at bounding box center [707, 306] width 666 height 18
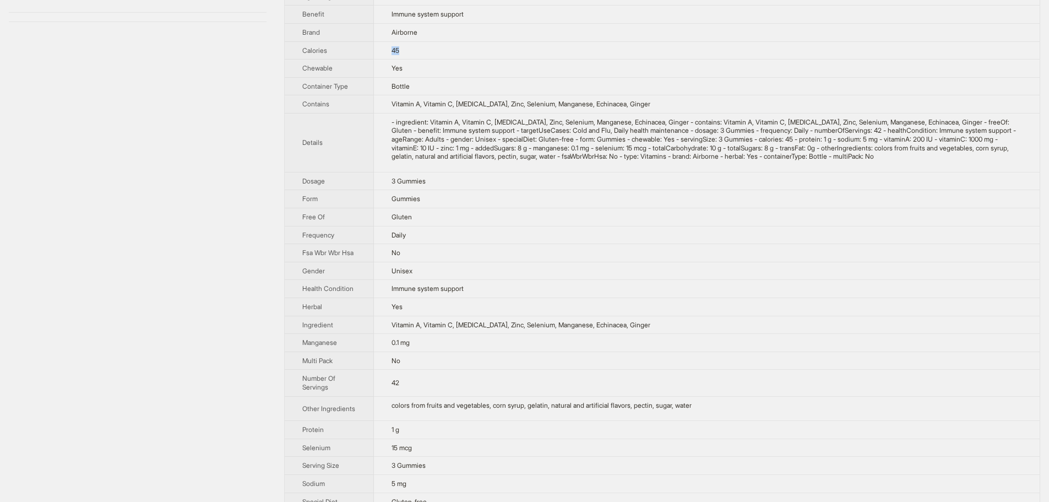
scroll to position [275, 0]
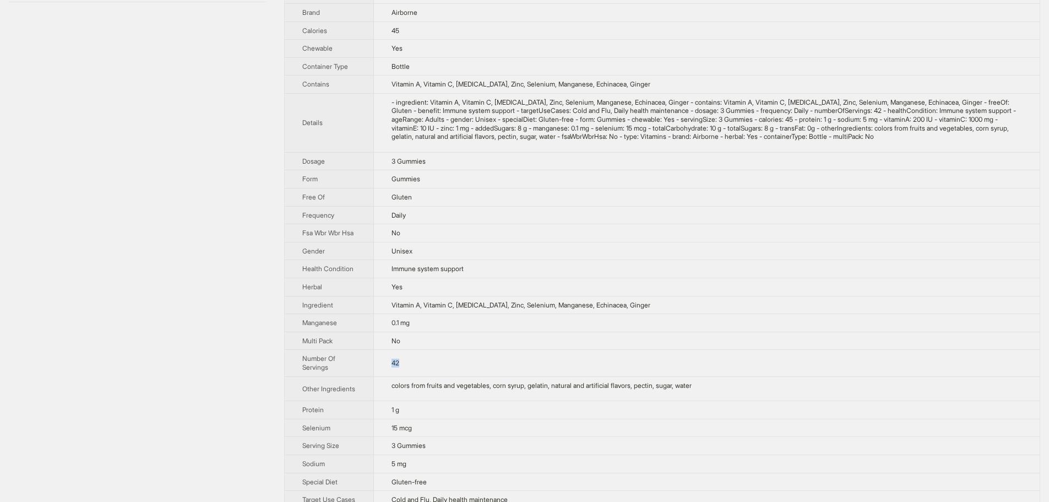
drag, startPoint x: 399, startPoint y: 392, endPoint x: 367, endPoint y: 387, distance: 32.3
click at [374, 376] on td "42" at bounding box center [707, 363] width 666 height 26
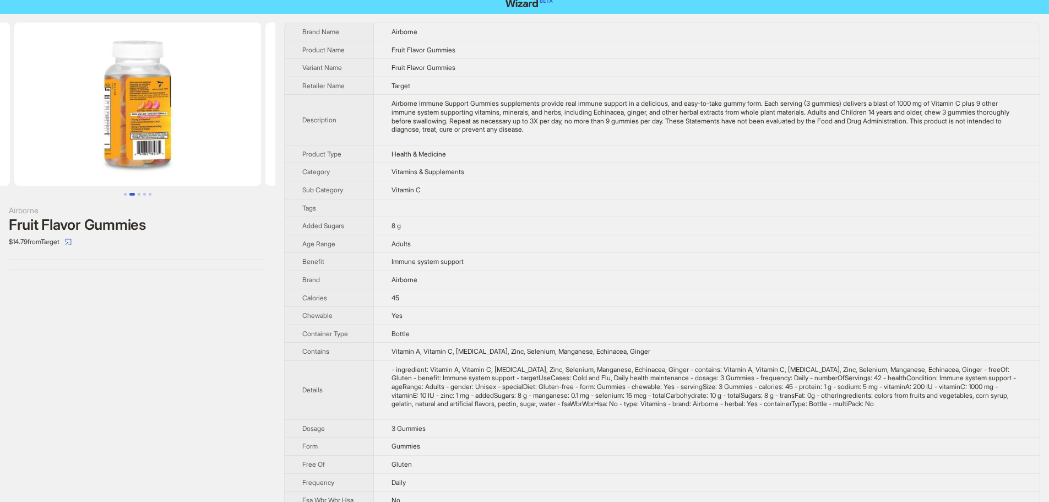
scroll to position [0, 0]
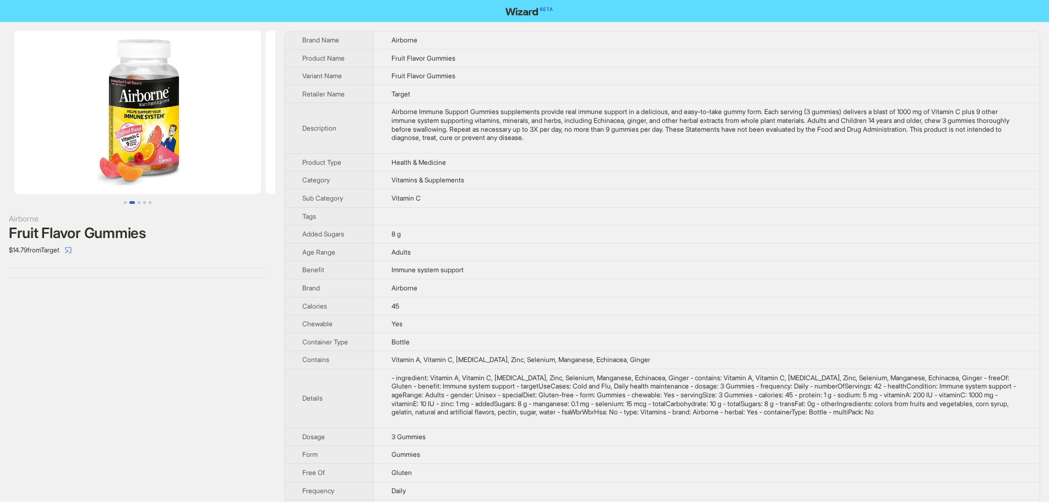
drag, startPoint x: 148, startPoint y: 114, endPoint x: 368, endPoint y: 120, distance: 220.4
click at [368, 120] on div "Airborne Fruit Flavor Gummies $14.79 from Target Brand Name Airborne Product Na…" at bounding box center [524, 483] width 1049 height 923
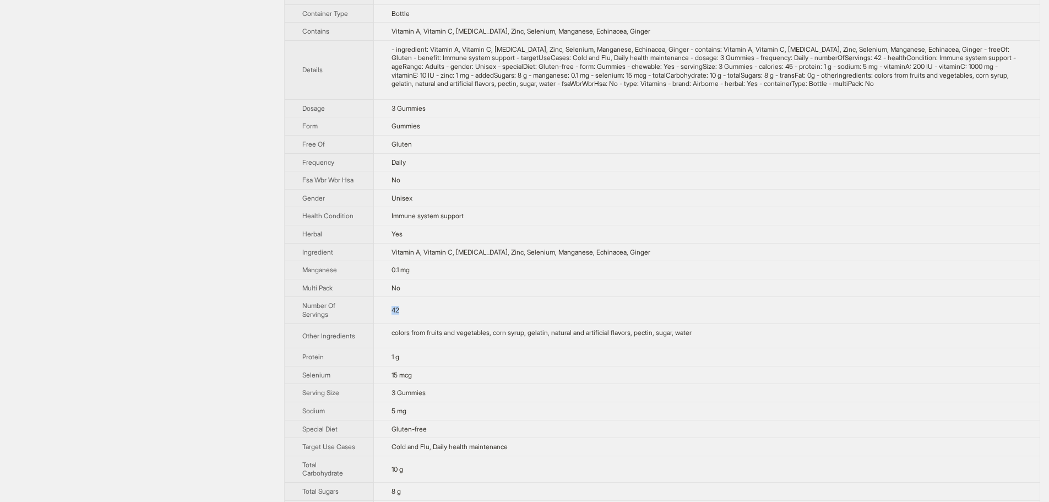
scroll to position [331, 0]
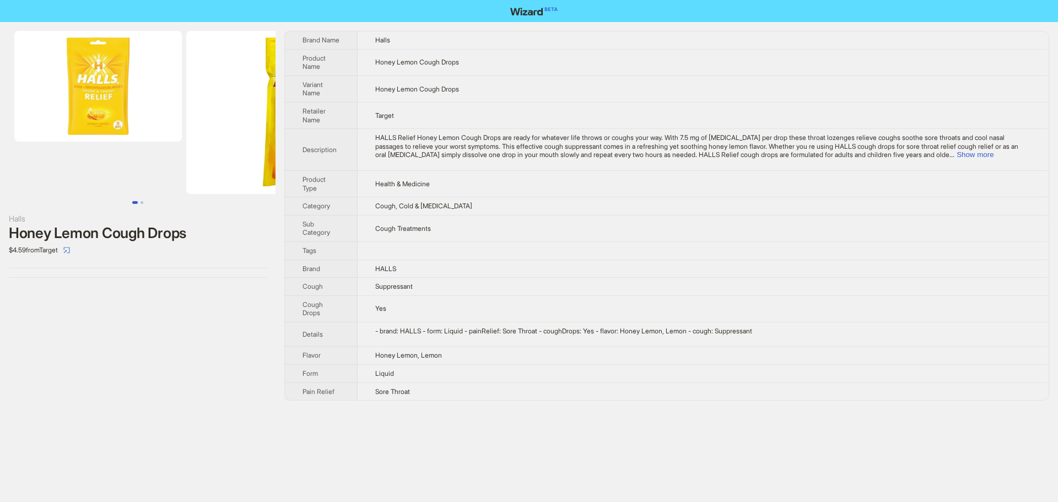
drag, startPoint x: 430, startPoint y: 104, endPoint x: 415, endPoint y: 98, distance: 15.9
click at [427, 103] on td "Target" at bounding box center [703, 115] width 691 height 26
click at [399, 88] on span "Honey Lemon Cough Drops" at bounding box center [417, 89] width 84 height 8
drag, startPoint x: 426, startPoint y: 86, endPoint x: 486, endPoint y: 87, distance: 60.6
click at [486, 87] on td "Honey Lemon Cough Drops" at bounding box center [703, 88] width 691 height 26
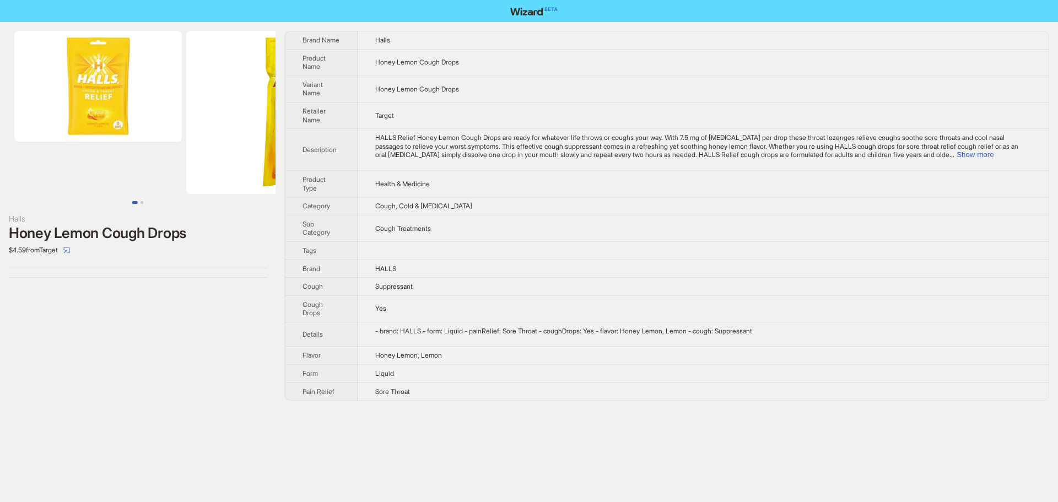
click at [483, 225] on td "Cough Treatments" at bounding box center [703, 228] width 691 height 26
click at [993, 155] on button "Show more" at bounding box center [974, 154] width 37 height 8
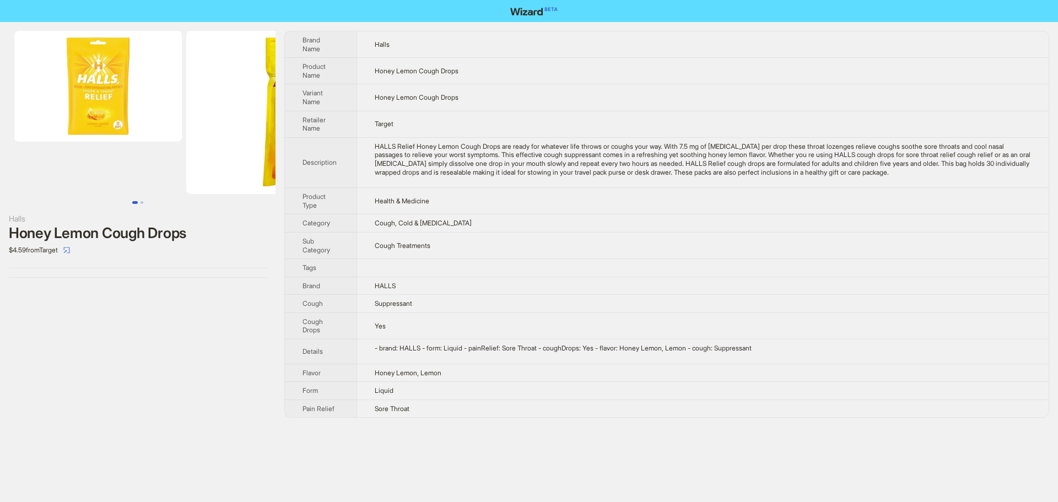
drag, startPoint x: 225, startPoint y: 116, endPoint x: 71, endPoint y: 113, distance: 154.3
click at [186, 111] on img at bounding box center [309, 112] width 247 height 163
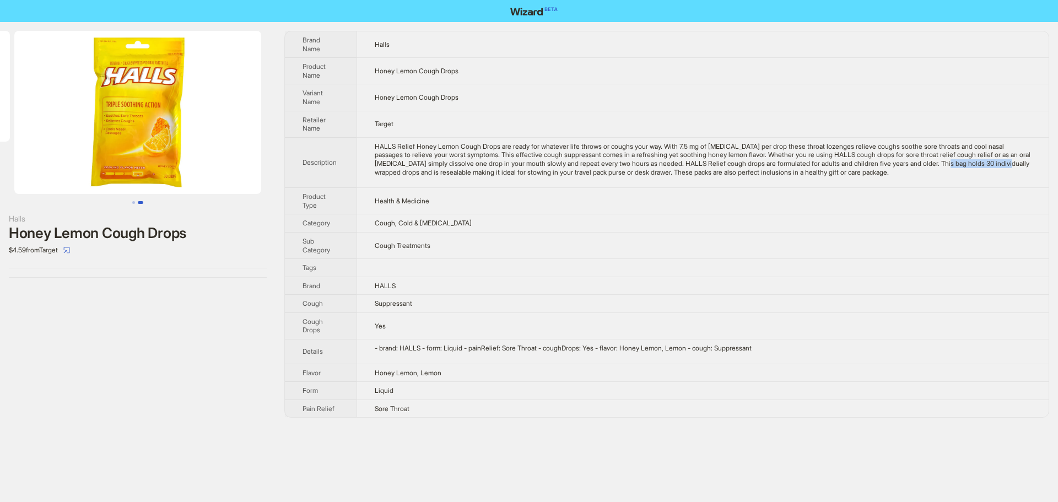
drag, startPoint x: 393, startPoint y: 171, endPoint x: 457, endPoint y: 171, distance: 63.9
click at [457, 171] on div "HALLS Relief Honey Lemon Cough Drops are ready for whatever life throws or coug…" at bounding box center [703, 159] width 656 height 34
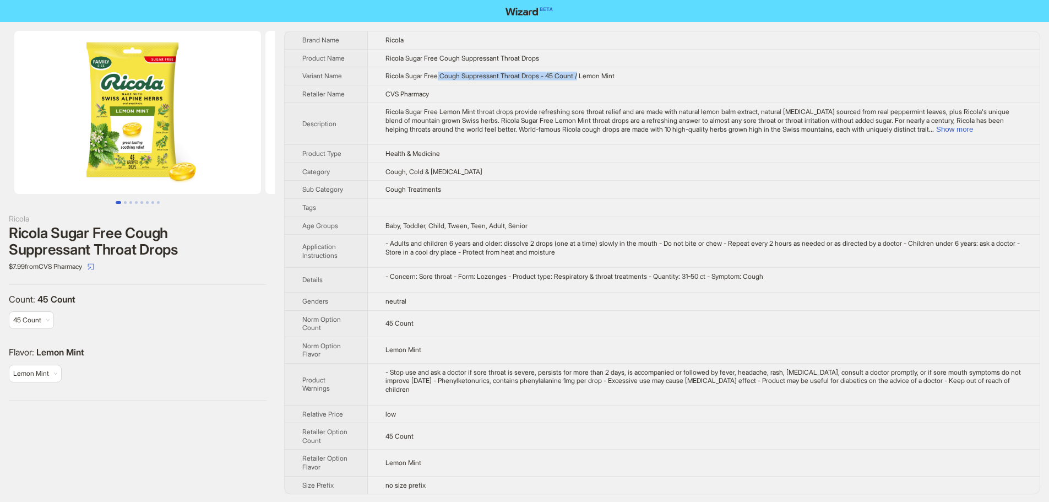
drag, startPoint x: 441, startPoint y: 75, endPoint x: 585, endPoint y: 78, distance: 143.8
click at [587, 79] on span "Ricola Sugar Free Cough Suppressant Throat Drops - 45 Count / Lemon Mint" at bounding box center [500, 76] width 229 height 8
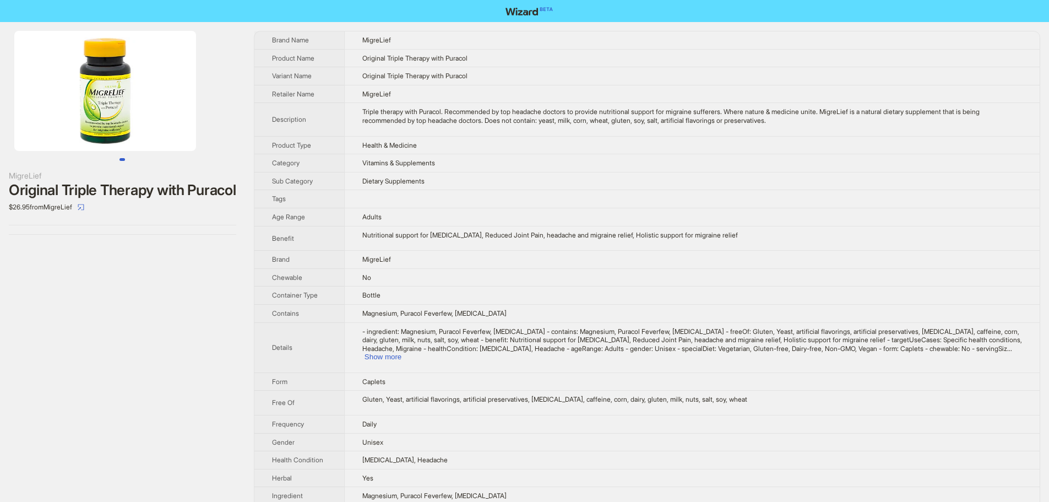
drag, startPoint x: 115, startPoint y: 100, endPoint x: 26, endPoint y: 100, distance: 88.7
click at [25, 100] on img at bounding box center [105, 91] width 182 height 120
drag, startPoint x: 173, startPoint y: 83, endPoint x: 73, endPoint y: 85, distance: 100.3
click at [74, 85] on img at bounding box center [105, 91] width 182 height 120
click at [472, 128] on td "Triple therapy with Puracol. Recommended by top headache doctors to provide nut…" at bounding box center [692, 119] width 696 height 33
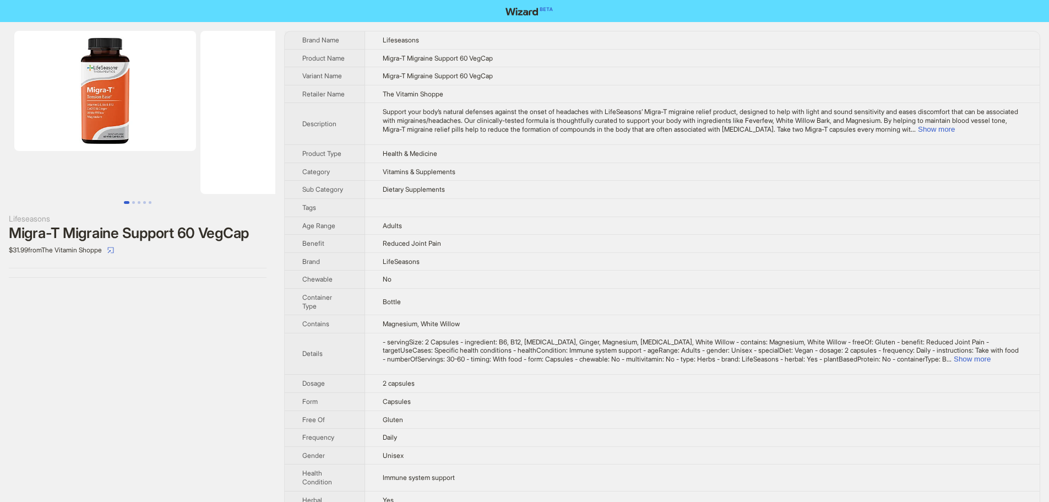
drag, startPoint x: 133, startPoint y: 97, endPoint x: 0, endPoint y: 97, distance: 132.8
click at [6, 97] on ul at bounding box center [137, 112] width 275 height 163
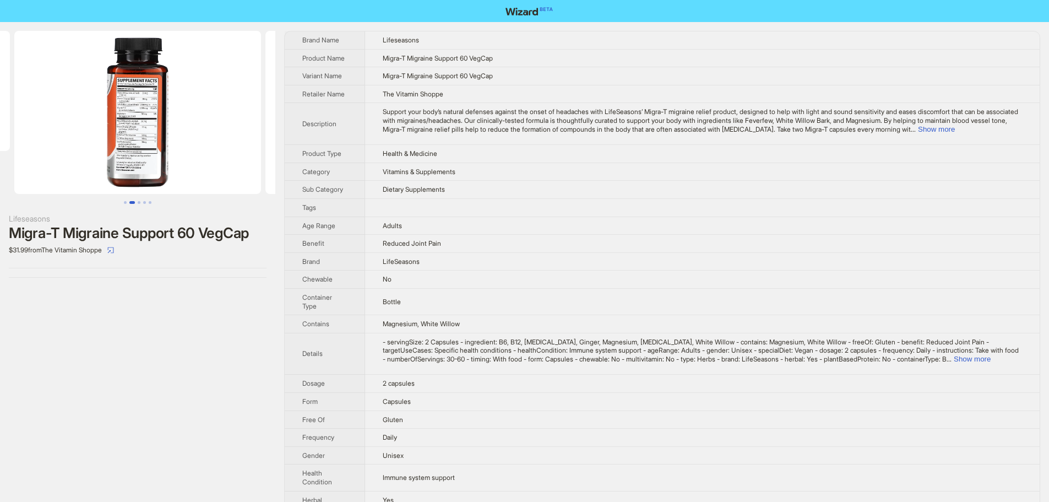
click at [547, 208] on td at bounding box center [702, 207] width 675 height 18
drag, startPoint x: 124, startPoint y: 125, endPoint x: 12, endPoint y: 86, distance: 118.5
click at [0, 96] on ul at bounding box center [137, 112] width 275 height 163
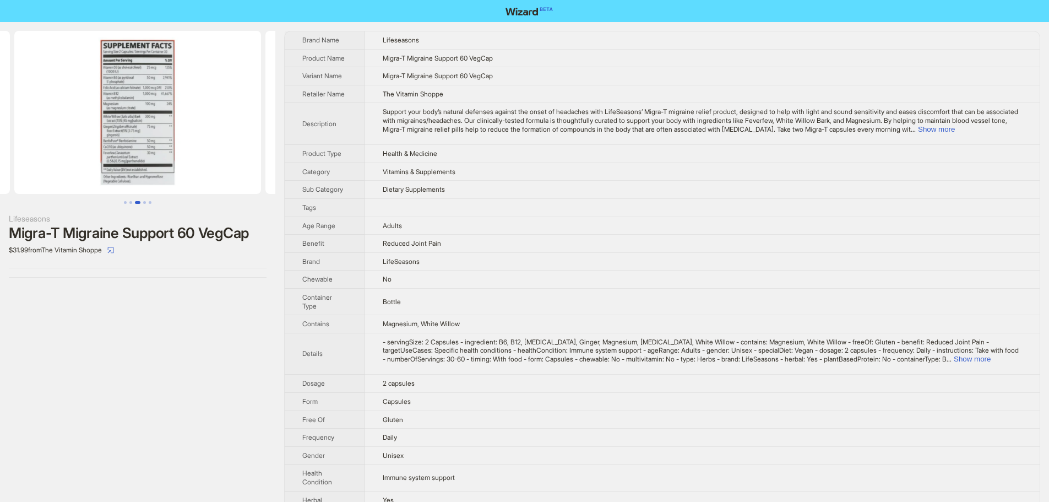
drag, startPoint x: 275, startPoint y: 107, endPoint x: 103, endPoint y: 78, distance: 174.9
click at [105, 79] on div "Lifeseasons Migra-T Migraine Support 60 VegCap $31.99 from The Vitamin Shoppe B…" at bounding box center [524, 381] width 1049 height 719
click at [507, 107] on span "Support your body’s natural defenses against the onset of headaches with LifeSe…" at bounding box center [701, 119] width 636 height 25
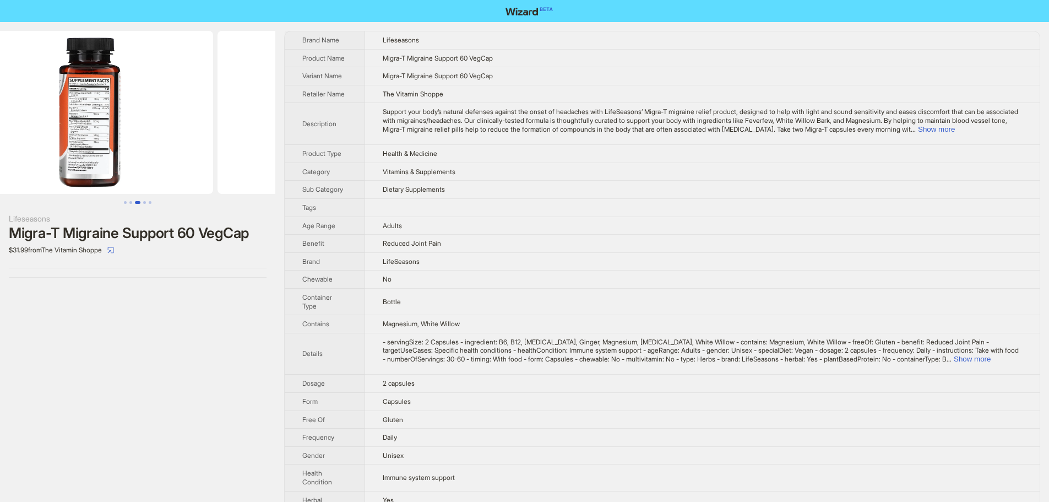
drag, startPoint x: 137, startPoint y: 101, endPoint x: 311, endPoint y: 117, distance: 174.3
click at [310, 117] on div "Lifeseasons Migra-T Migraine Support 60 VegCap $31.99 from The Vitamin Shoppe B…" at bounding box center [524, 381] width 1049 height 719
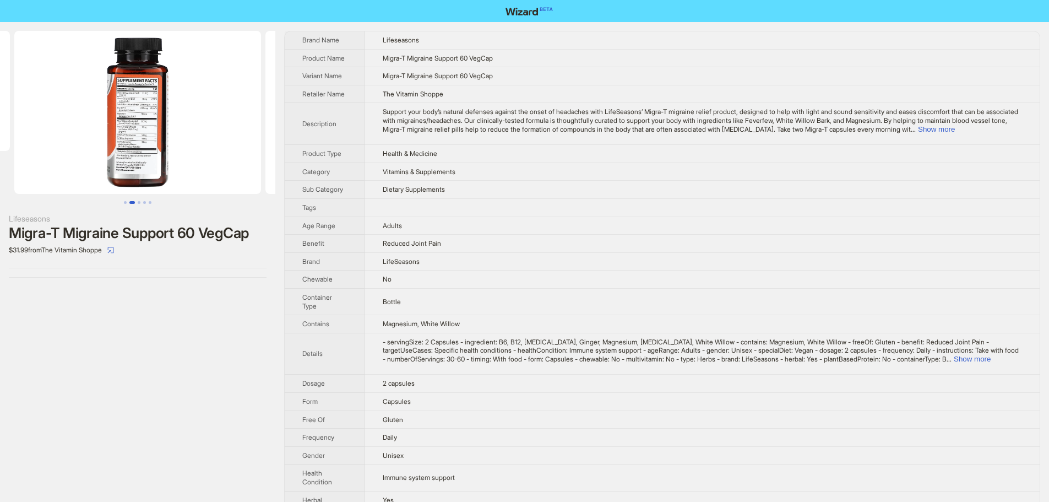
click at [304, 101] on div "Lifeseasons Migra-T Migraine Support 60 VegCap $31.99 from The Vitamin Shoppe B…" at bounding box center [524, 381] width 1049 height 719
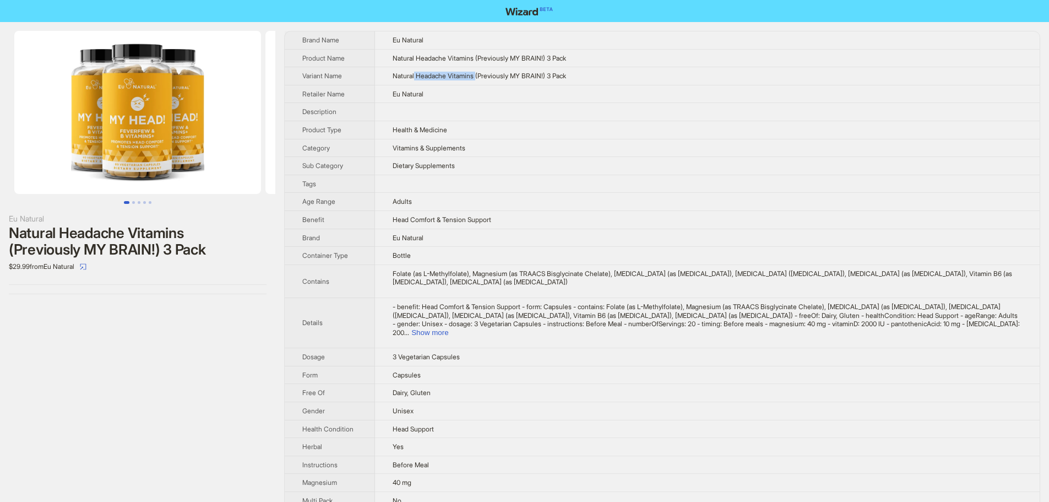
drag, startPoint x: 408, startPoint y: 76, endPoint x: 471, endPoint y: 82, distance: 63.0
click at [471, 82] on td "Natural Headache Vitamins (Previously MY BRAIN!) 3 Pack" at bounding box center [707, 76] width 665 height 18
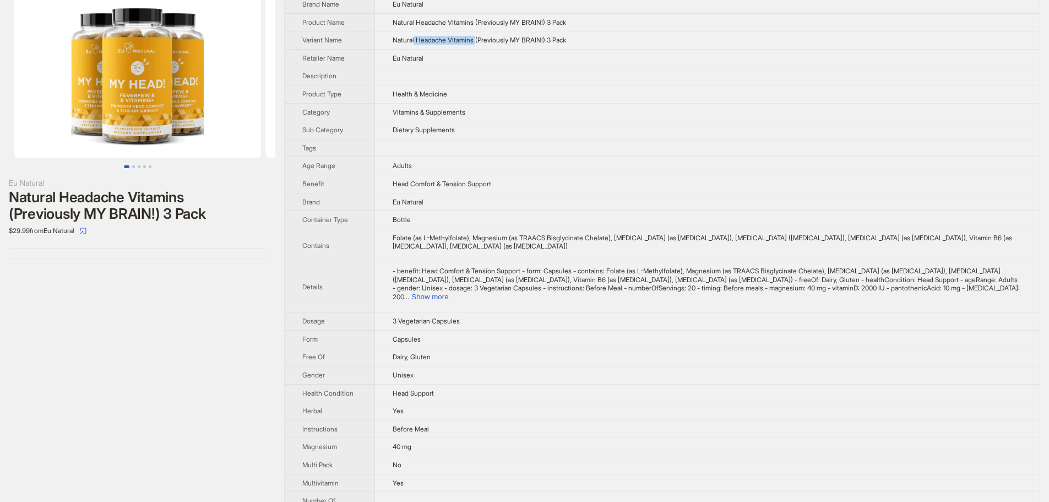
scroll to position [55, 0]
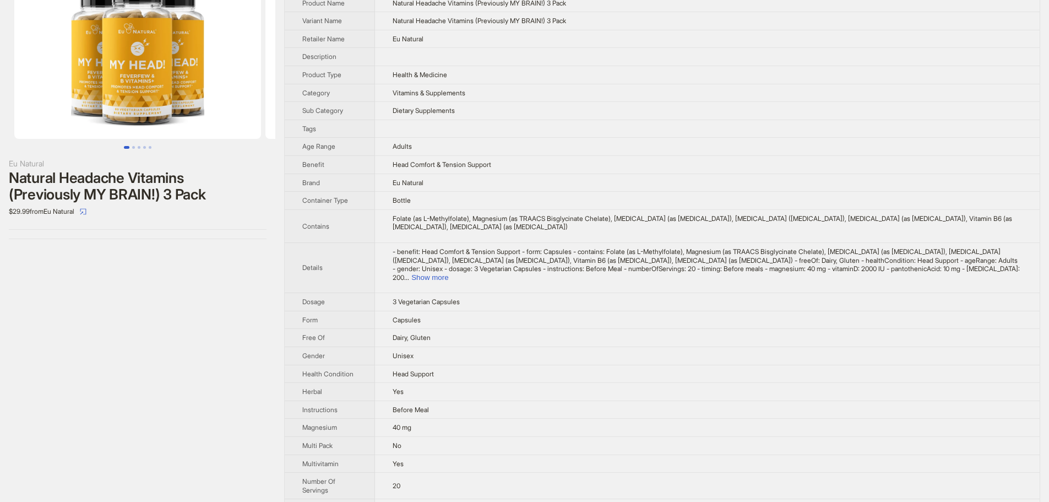
click at [518, 63] on td at bounding box center [707, 57] width 665 height 18
click at [448, 274] on button "Show more" at bounding box center [429, 277] width 37 height 8
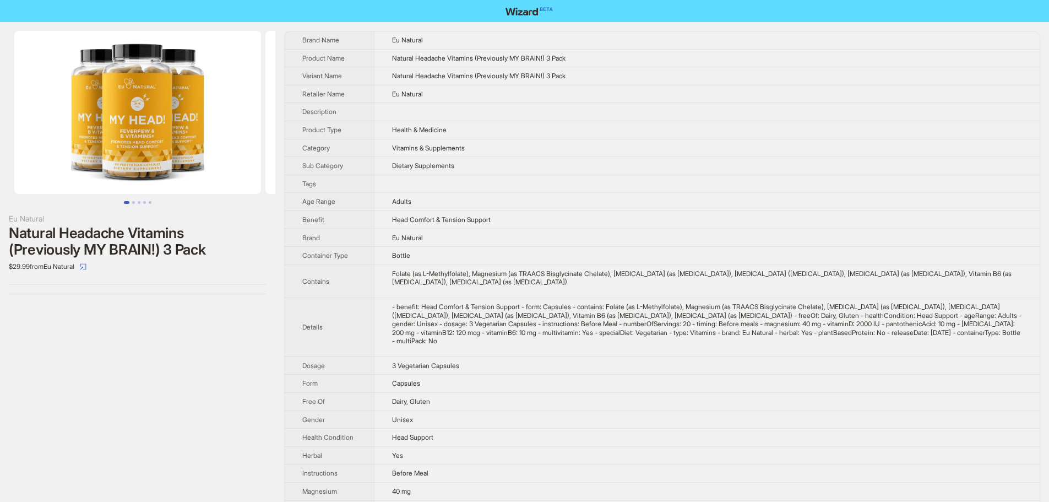
scroll to position [0, 41]
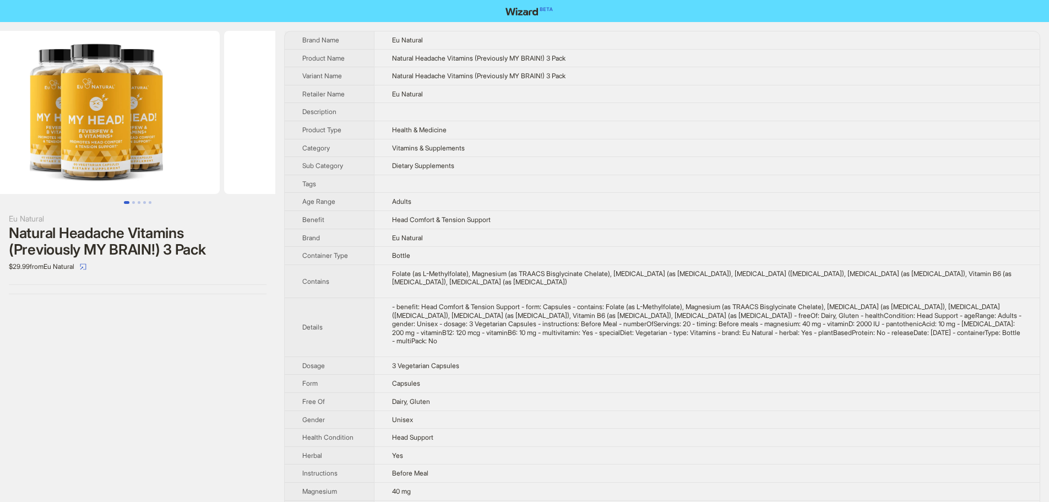
drag, startPoint x: 166, startPoint y: 117, endPoint x: 138, endPoint y: 122, distance: 28.6
click at [138, 122] on img at bounding box center [96, 112] width 247 height 163
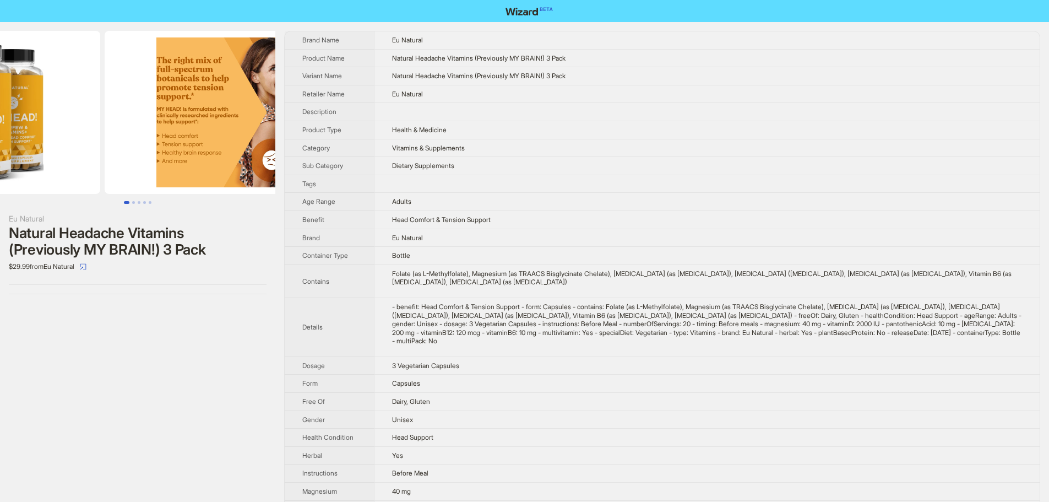
drag, startPoint x: 166, startPoint y: 120, endPoint x: 142, endPoint y: 133, distance: 28.4
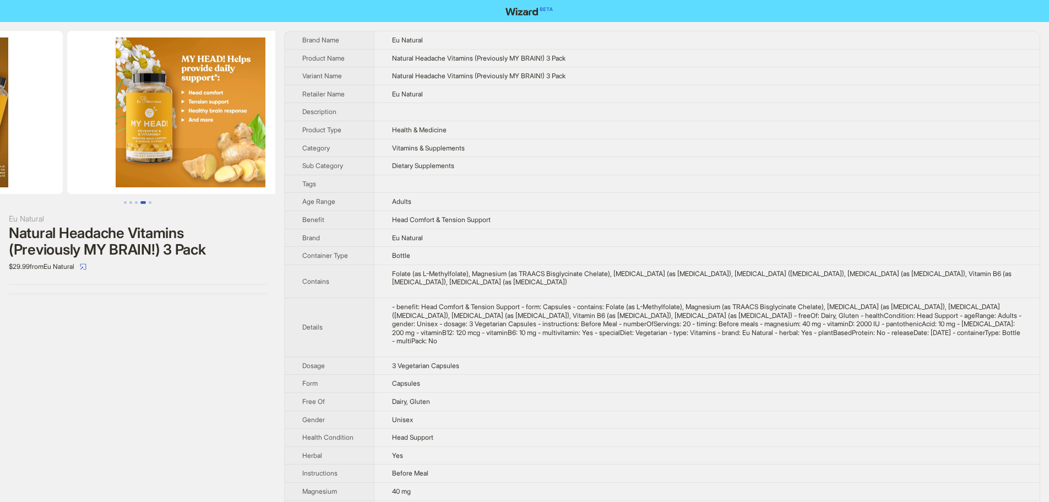
drag, startPoint x: 199, startPoint y: 133, endPoint x: 47, endPoint y: 112, distance: 153.0
click at [49, 112] on ul at bounding box center [137, 112] width 275 height 163
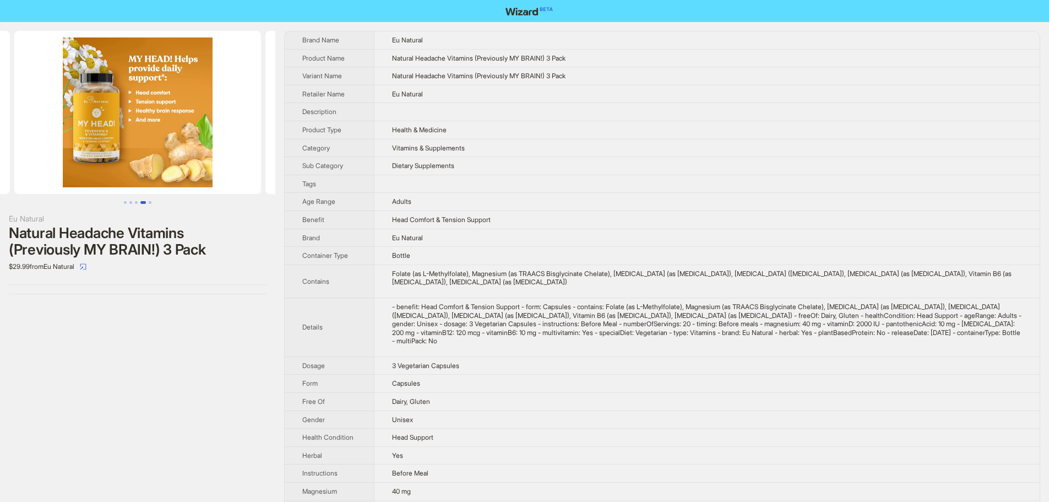
drag, startPoint x: 87, startPoint y: 118, endPoint x: 40, endPoint y: 118, distance: 46.8
click at [47, 118] on img at bounding box center [137, 112] width 247 height 163
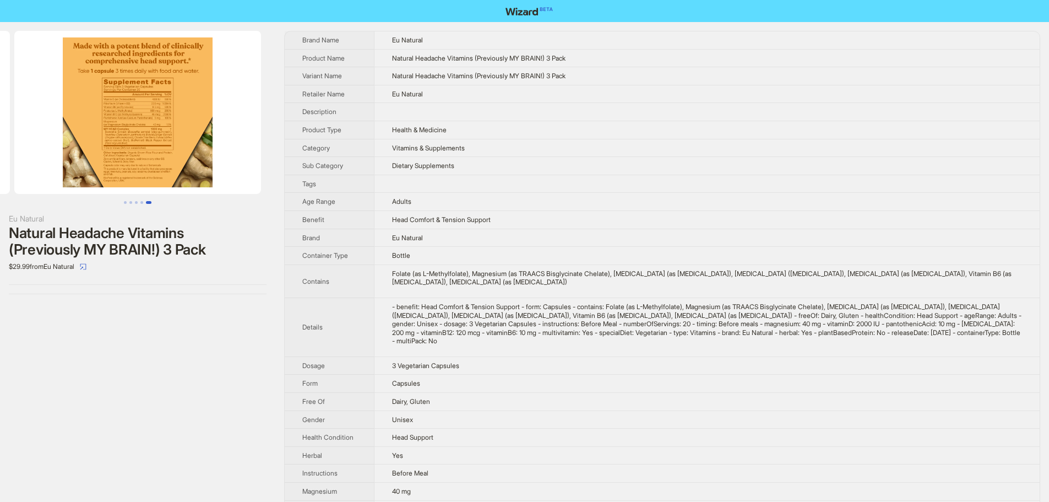
drag, startPoint x: 171, startPoint y: 115, endPoint x: 6, endPoint y: 115, distance: 165.8
click at [37, 115] on img at bounding box center [137, 112] width 247 height 163
drag, startPoint x: 155, startPoint y: 90, endPoint x: 0, endPoint y: 62, distance: 157.3
click at [0, 62] on ul at bounding box center [137, 112] width 275 height 163
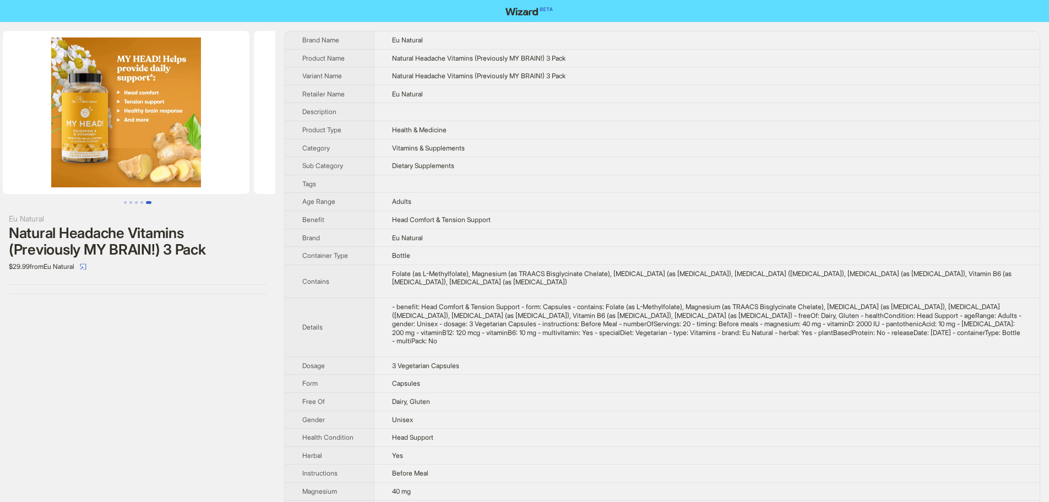
drag, startPoint x: 4, startPoint y: 63, endPoint x: 191, endPoint y: 98, distance: 189.3
click at [176, 95] on img at bounding box center [126, 112] width 247 height 163
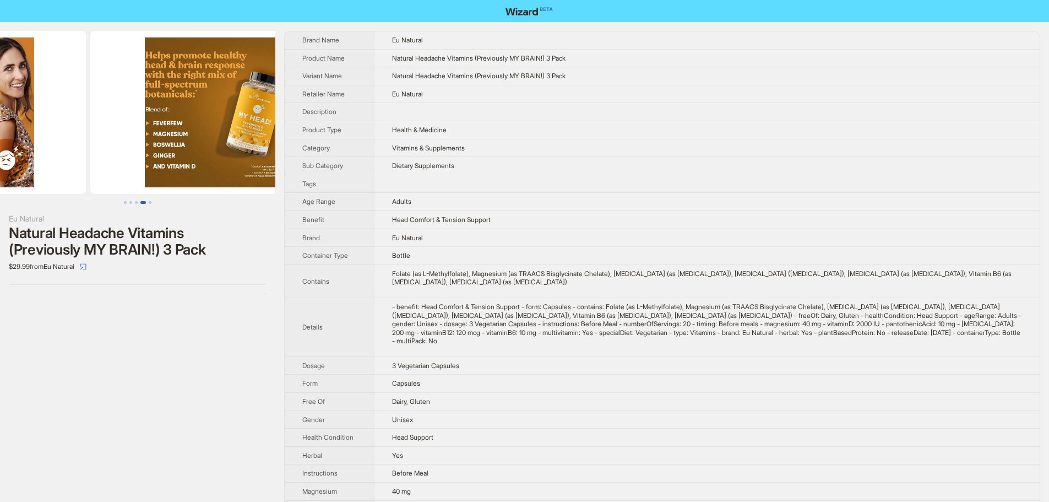
drag, startPoint x: 140, startPoint y: 115, endPoint x: 314, endPoint y: 136, distance: 174.7
click at [313, 136] on div "Eu Natural Natural Headache Vitamins (Previously MY BRAIN!) 3 Pack $29.99 from …" at bounding box center [524, 391] width 1049 height 738
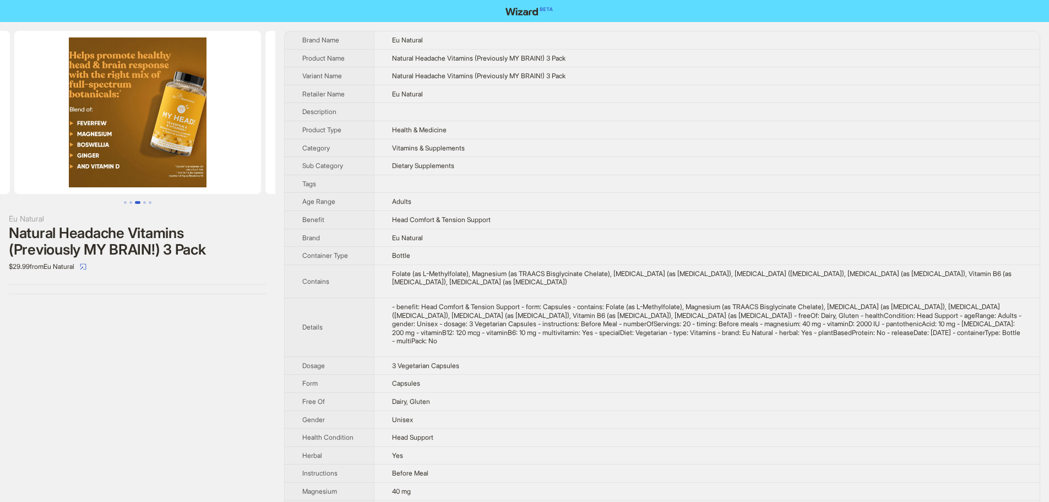
drag, startPoint x: 197, startPoint y: 89, endPoint x: 431, endPoint y: 25, distance: 242.7
click at [358, 54] on div "Eu Natural Natural Headache Vitamins (Previously MY BRAIN!) 3 Pack $29.99 from …" at bounding box center [524, 391] width 1049 height 738
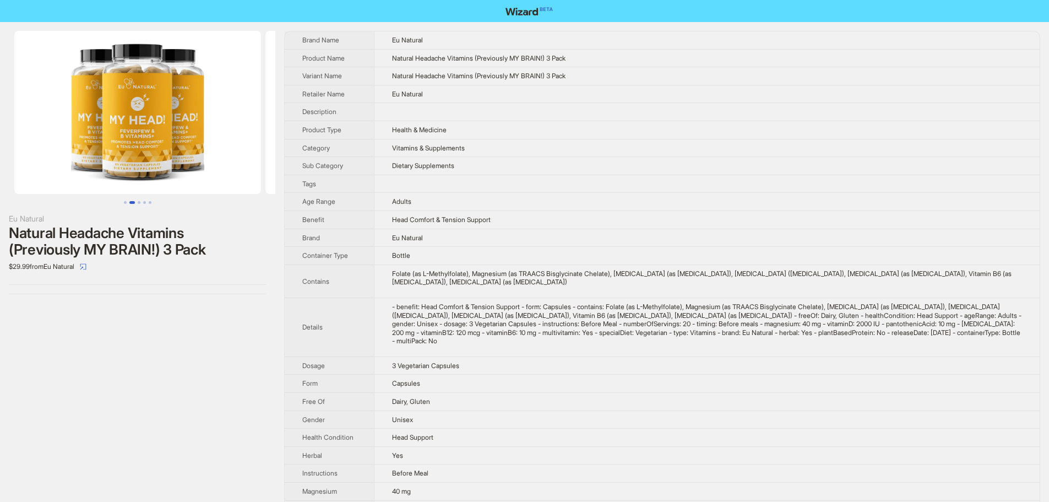
drag, startPoint x: 100, startPoint y: 119, endPoint x: 263, endPoint y: 154, distance: 166.8
click at [277, 154] on div "Eu Natural Natural Headache Vitamins (Previously MY BRAIN!) 3 Pack $29.99 from …" at bounding box center [524, 391] width 1049 height 738
drag, startPoint x: 105, startPoint y: 132, endPoint x: 228, endPoint y: 132, distance: 122.3
click at [228, 132] on img at bounding box center [137, 112] width 247 height 163
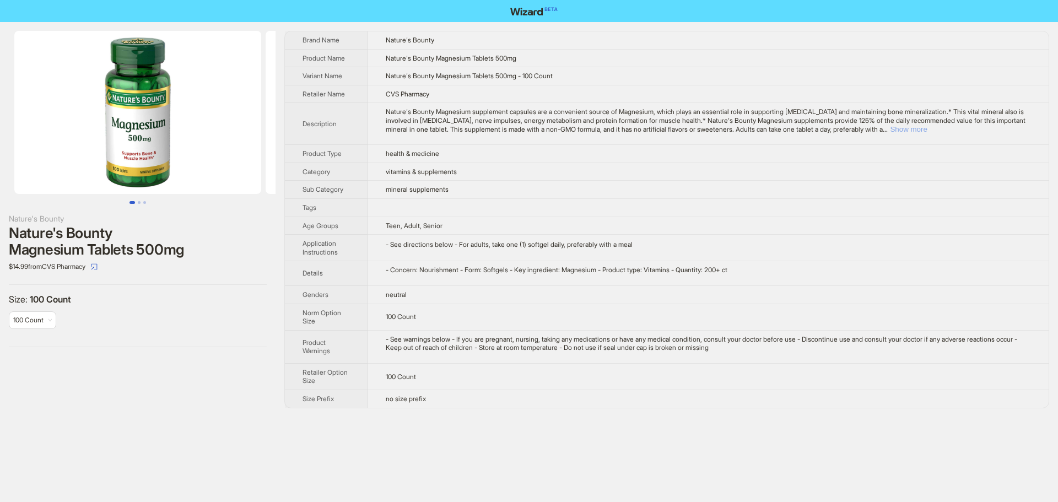
click at [927, 131] on button "Show more" at bounding box center [908, 129] width 37 height 8
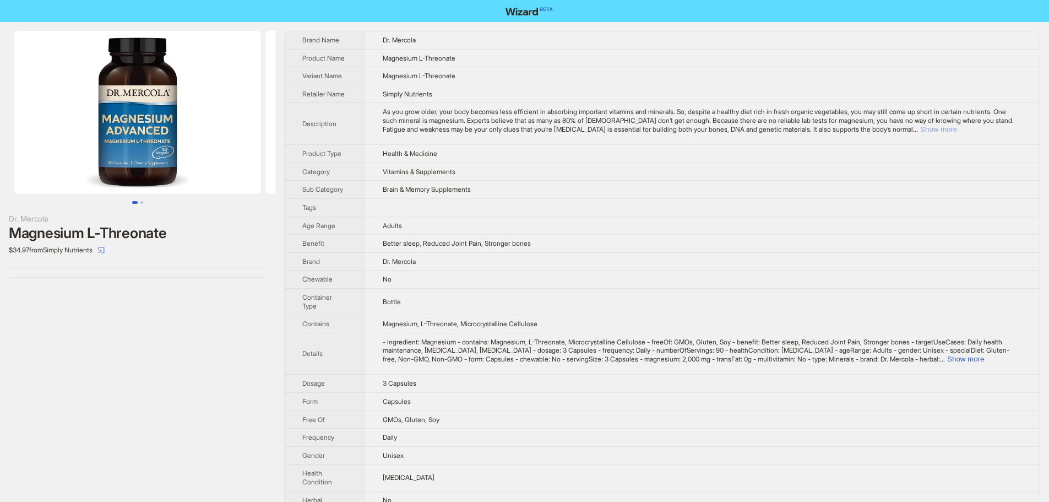
click at [957, 129] on button "Show more" at bounding box center [938, 129] width 37 height 8
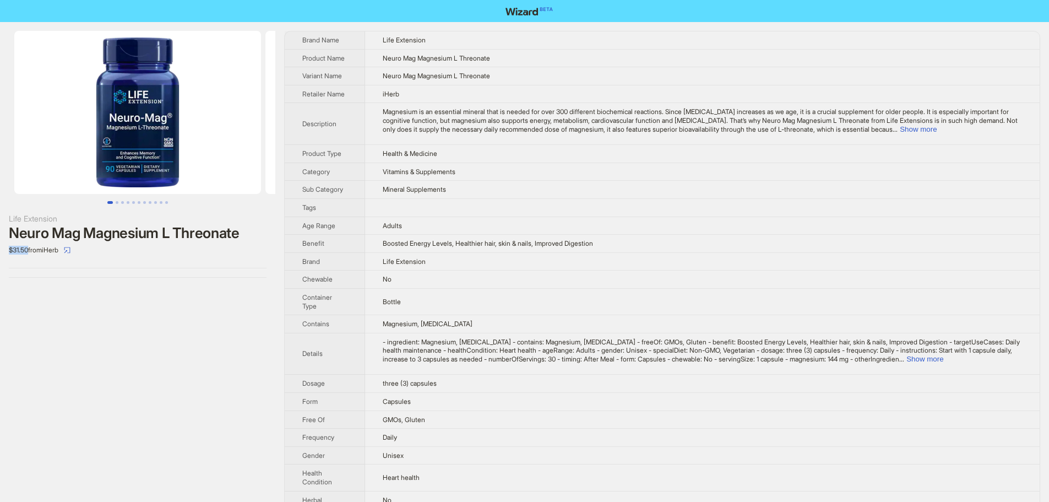
drag, startPoint x: 21, startPoint y: 251, endPoint x: 10, endPoint y: 247, distance: 11.2
click at [7, 250] on div "Life Extension Neuro Mag Magnesium L Threonate $31.50 from iHerb" at bounding box center [137, 154] width 275 height 264
click at [141, 355] on div "Life Extension Neuro Mag Magnesium L Threonate $31.50 from iHerb" at bounding box center [137, 403] width 275 height 763
click at [937, 129] on button "Show more" at bounding box center [918, 129] width 37 height 8
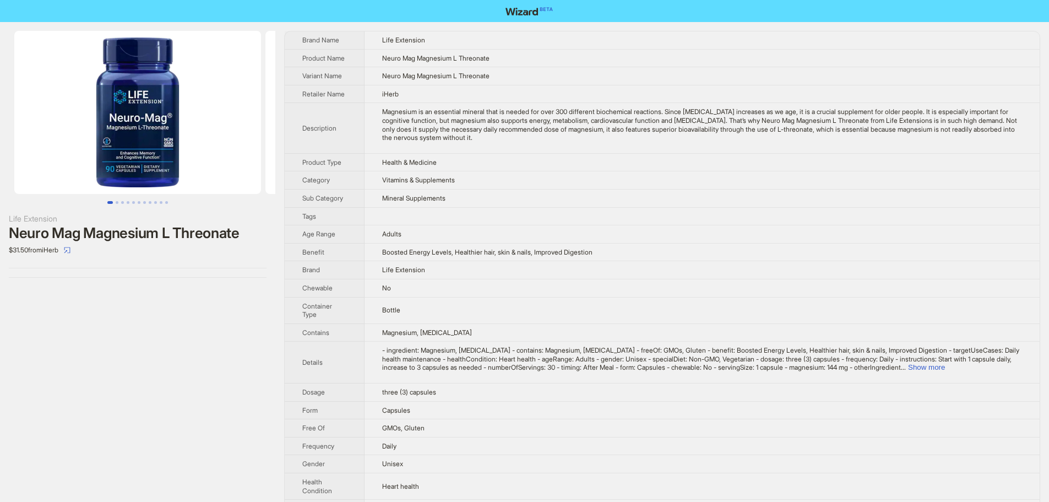
drag, startPoint x: 139, startPoint y: 294, endPoint x: 53, endPoint y: 283, distance: 87.2
click at [139, 295] on div "Life Extension Neuro Mag Magnesium L Threonate $31.50 from iHerb" at bounding box center [137, 408] width 275 height 772
click at [71, 261] on div "Life Extension Neuro Mag Magnesium L Threonate $31.50 from iHerb" at bounding box center [137, 154] width 275 height 264
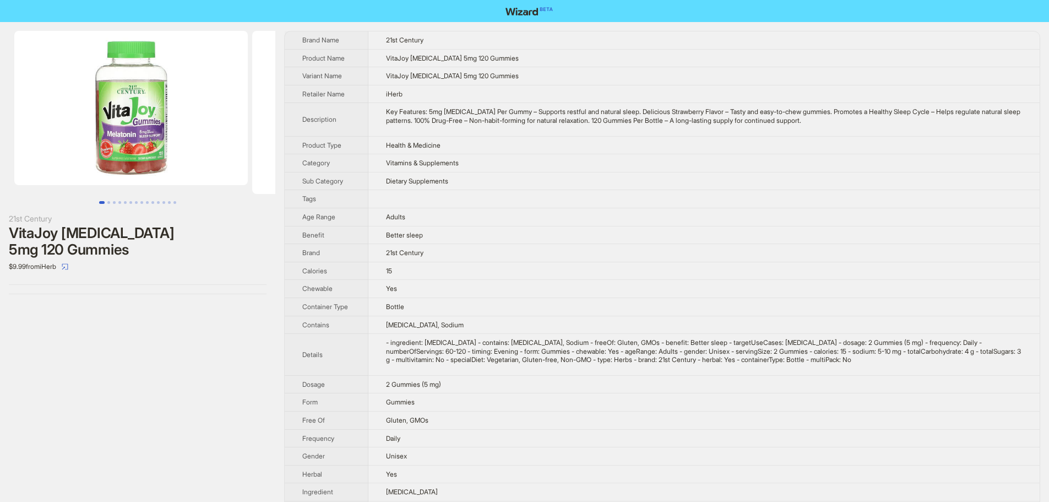
drag, startPoint x: 139, startPoint y: 110, endPoint x: 31, endPoint y: 143, distance: 113.3
click at [14, 140] on img at bounding box center [131, 108] width 234 height 154
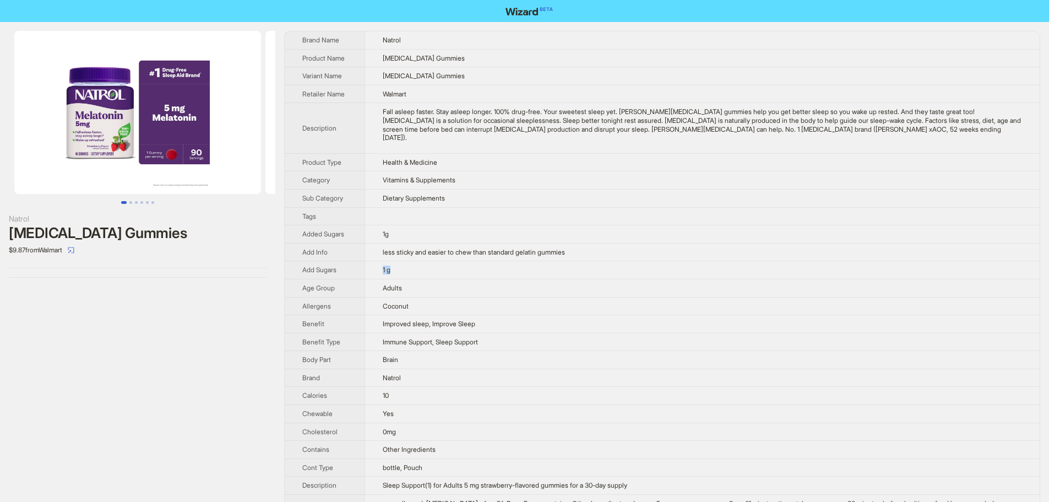
drag, startPoint x: 413, startPoint y: 264, endPoint x: 369, endPoint y: 264, distance: 44.1
click at [369, 264] on td "1 g" at bounding box center [702, 270] width 675 height 18
click at [135, 133] on img at bounding box center [137, 112] width 247 height 163
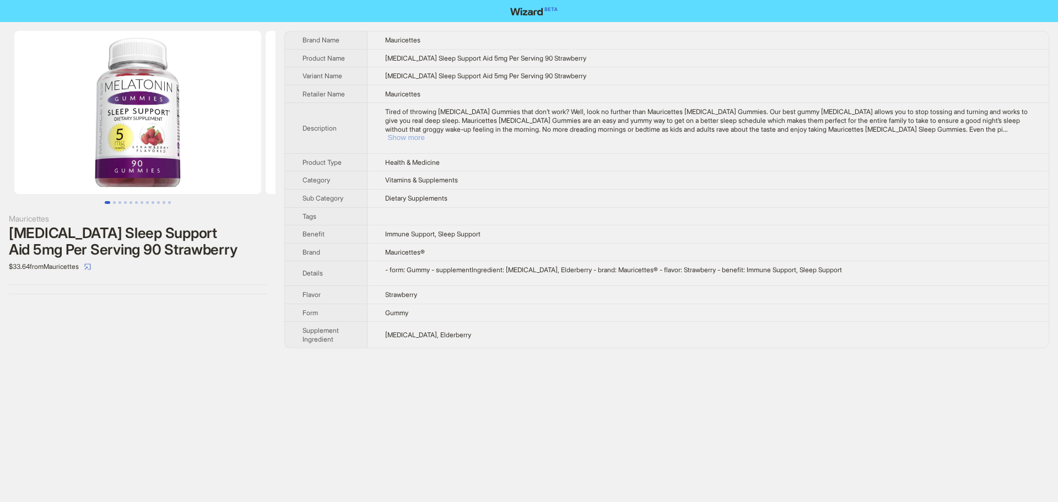
click at [424, 133] on button "Show more" at bounding box center [405, 137] width 37 height 8
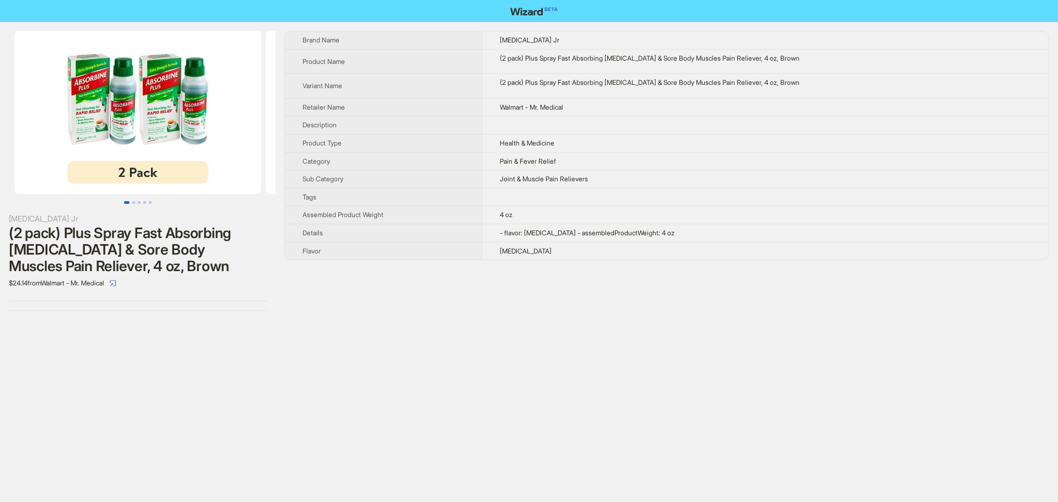
click at [723, 114] on td "Walmart - Mr. Medical" at bounding box center [764, 107] width 567 height 18
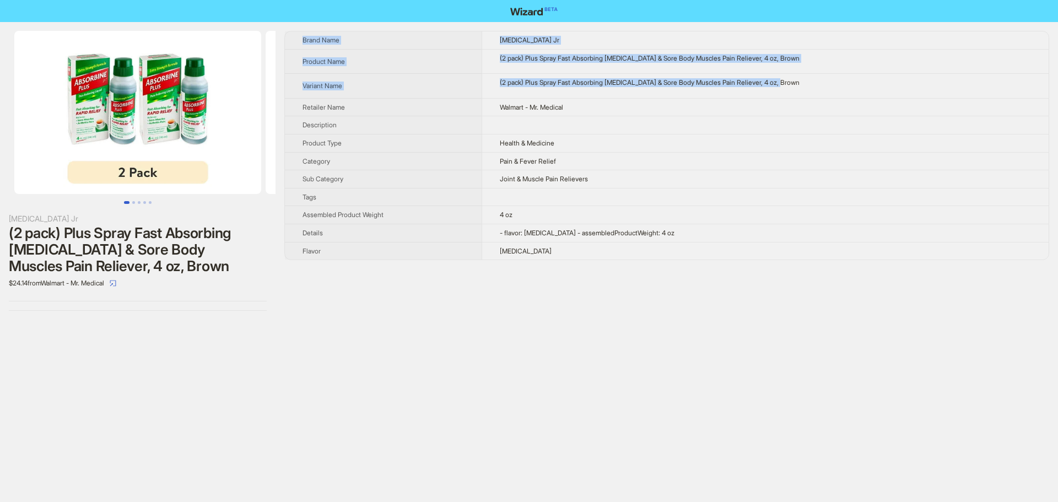
drag, startPoint x: 758, startPoint y: 90, endPoint x: 297, endPoint y: 47, distance: 462.6
click at [297, 47] on tbody "Brand Name Absorbine Jr Product Name (2 pack) Plus Spray Fast Absorbing Arthrit…" at bounding box center [666, 145] width 763 height 228
copy tbody "Brand Name Absorbine Jr Product Name (2 pack) Plus Spray Fast Absorbing Arthrit…"
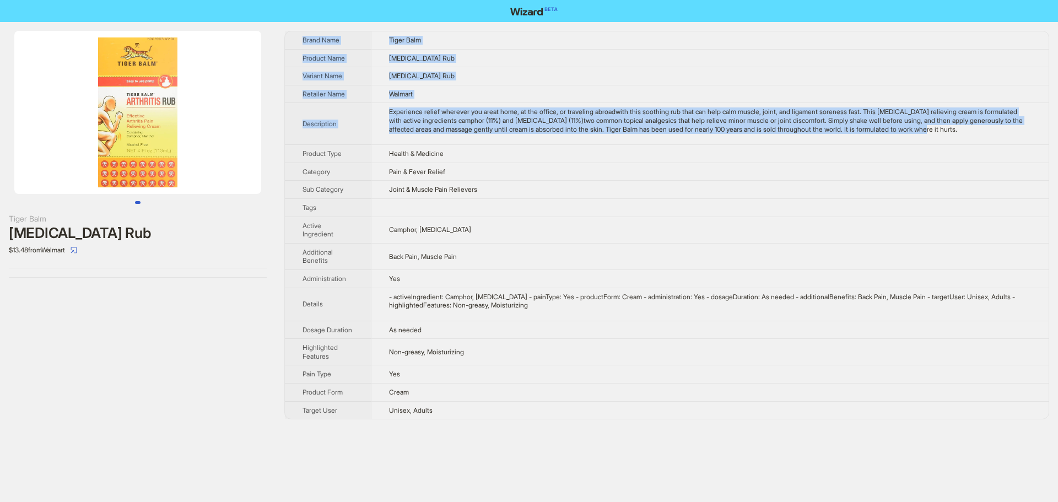
drag, startPoint x: 995, startPoint y: 129, endPoint x: 296, endPoint y: 39, distance: 704.8
click at [296, 39] on tbody "Brand Name Tiger Balm Product Name Arthritis Rub Variant Name Arthritis Rub Ret…" at bounding box center [666, 224] width 763 height 387
copy tbody "Brand Name Tiger Balm Product Name Arthritis Rub Variant Name Arthritis Rub Ret…"
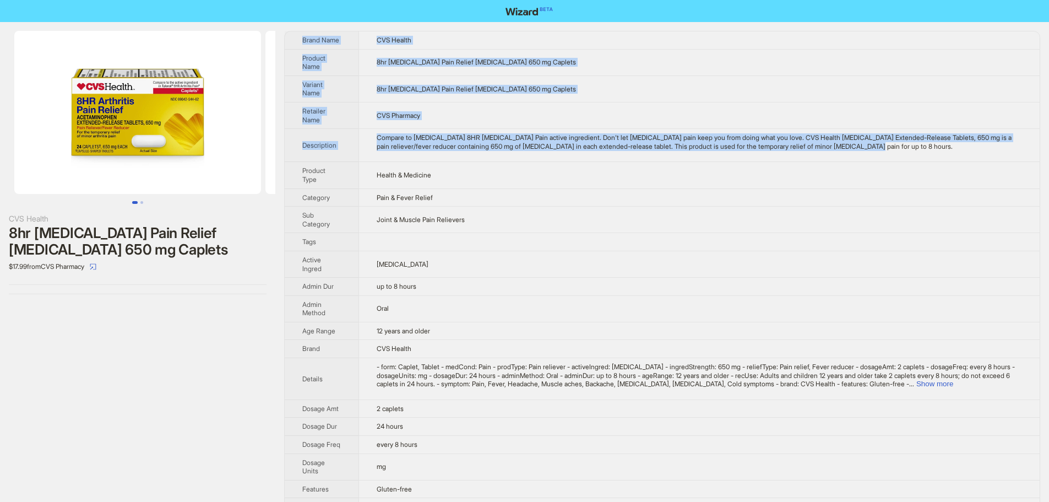
drag, startPoint x: 906, startPoint y: 147, endPoint x: 299, endPoint y: 28, distance: 619.0
click at [299, 28] on div "CVS Health 8hr [MEDICAL_DATA] Pain Relief [MEDICAL_DATA] 650 mg Caplets $17.99 …" at bounding box center [524, 365] width 1049 height 686
copy tbody "Brand Name CVS Health Product Name 8hr [MEDICAL_DATA] Pain Relief [MEDICAL_DATA…"
